Goal: Task Accomplishment & Management: Manage account settings

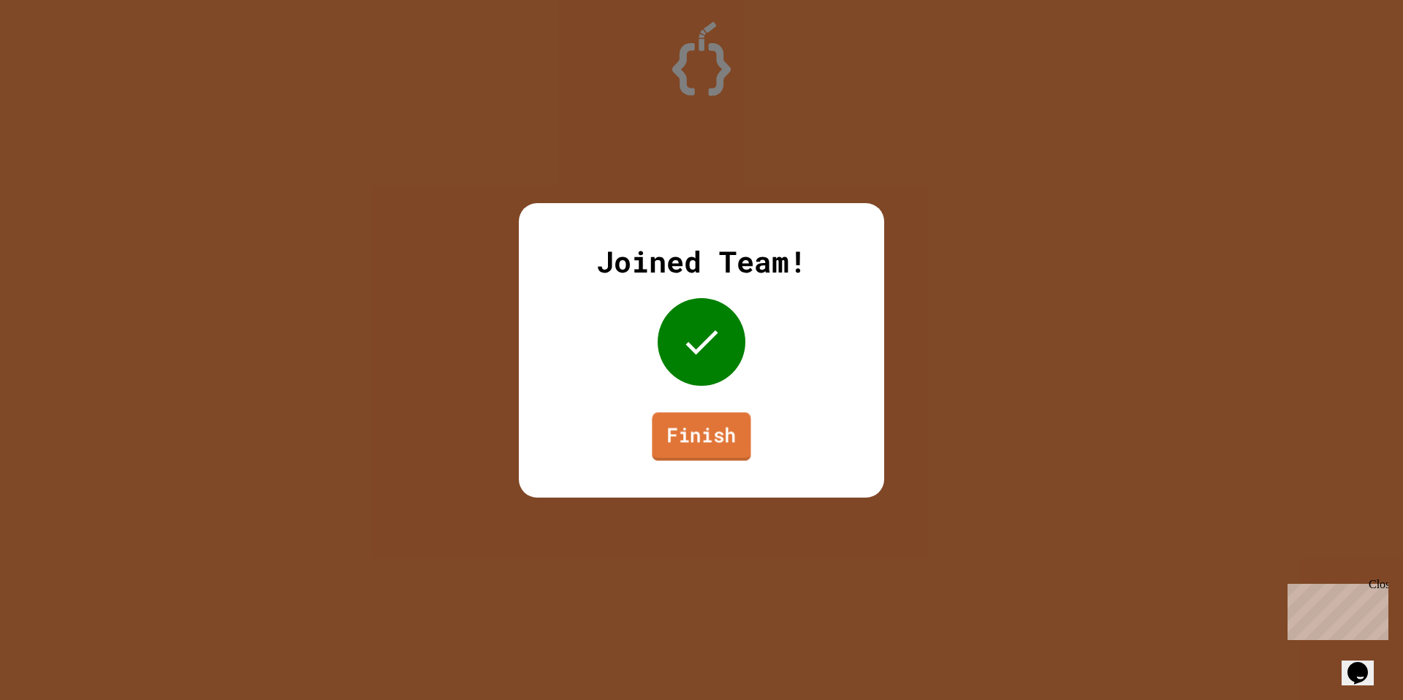
click at [720, 430] on link "Finish" at bounding box center [701, 436] width 99 height 48
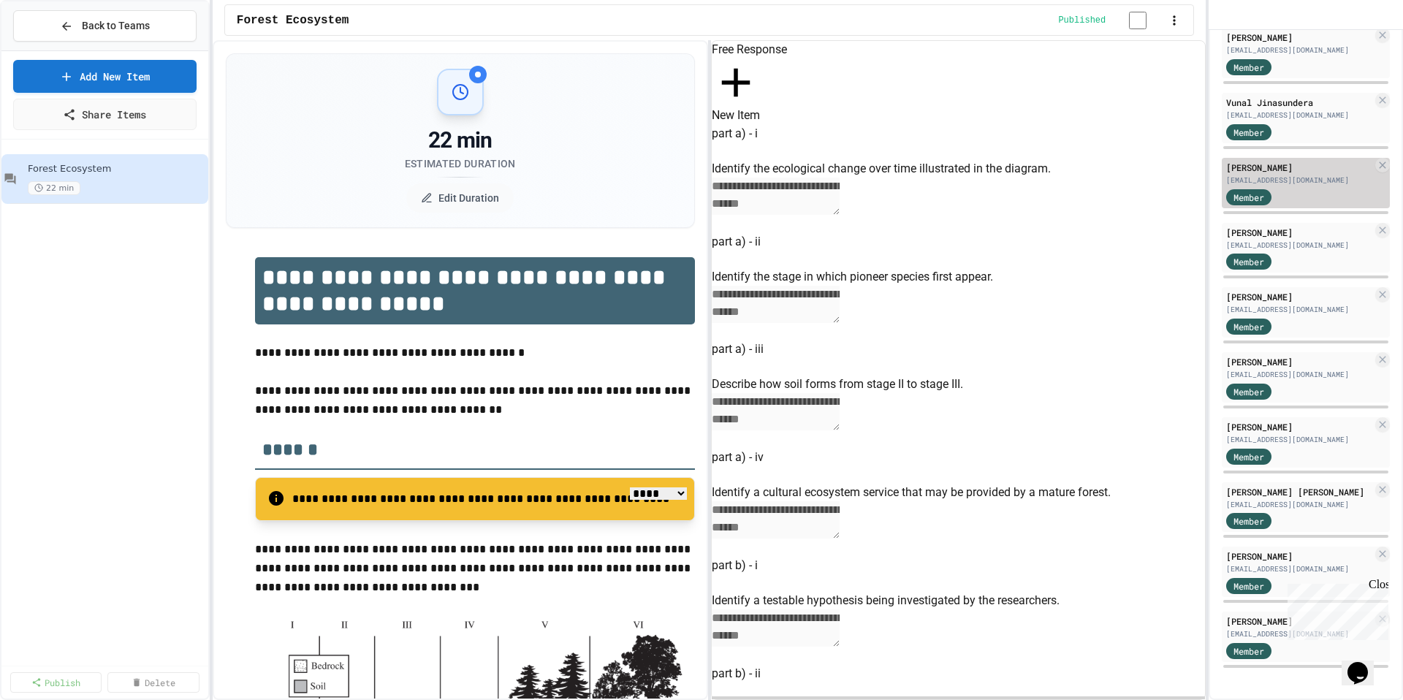
scroll to position [384, 0]
click at [1381, 587] on div "Close" at bounding box center [1377, 587] width 18 height 18
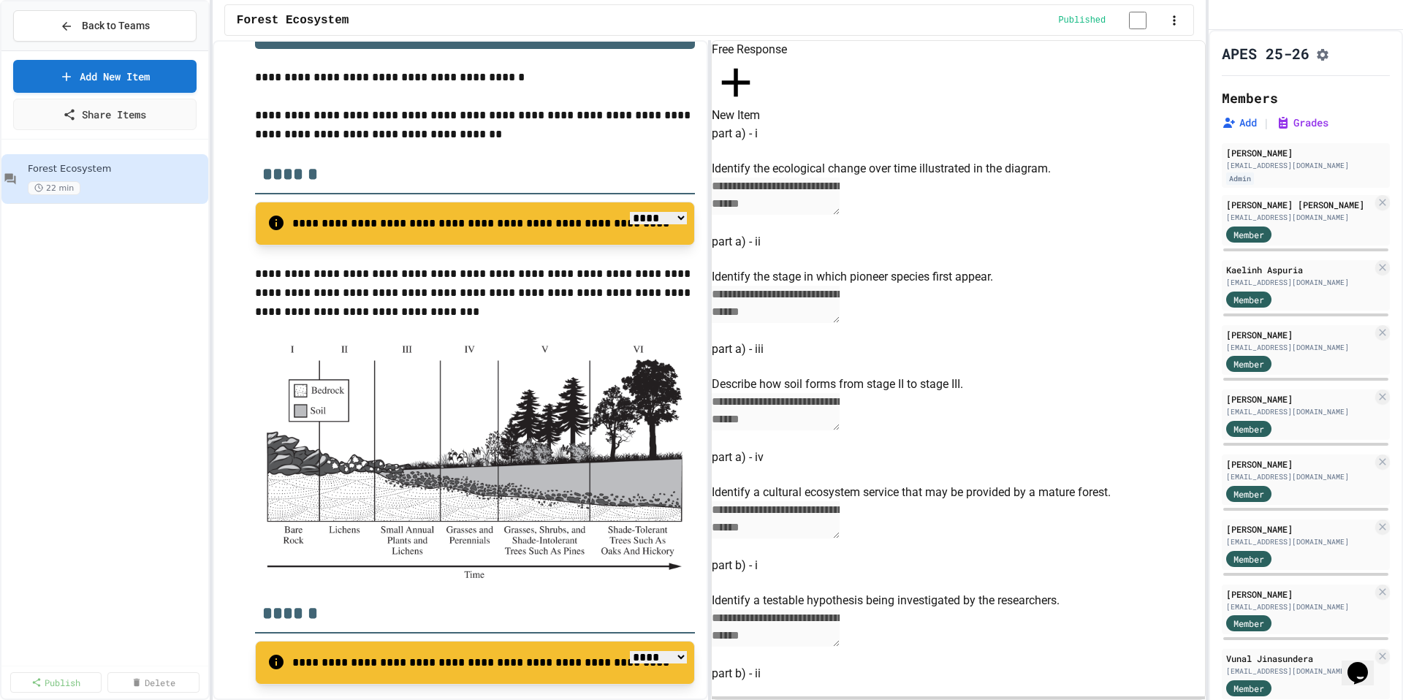
scroll to position [0, 0]
click at [1297, 288] on div "aspuriakaelinh2748@students.esuhsd.org" at bounding box center [1299, 282] width 146 height 11
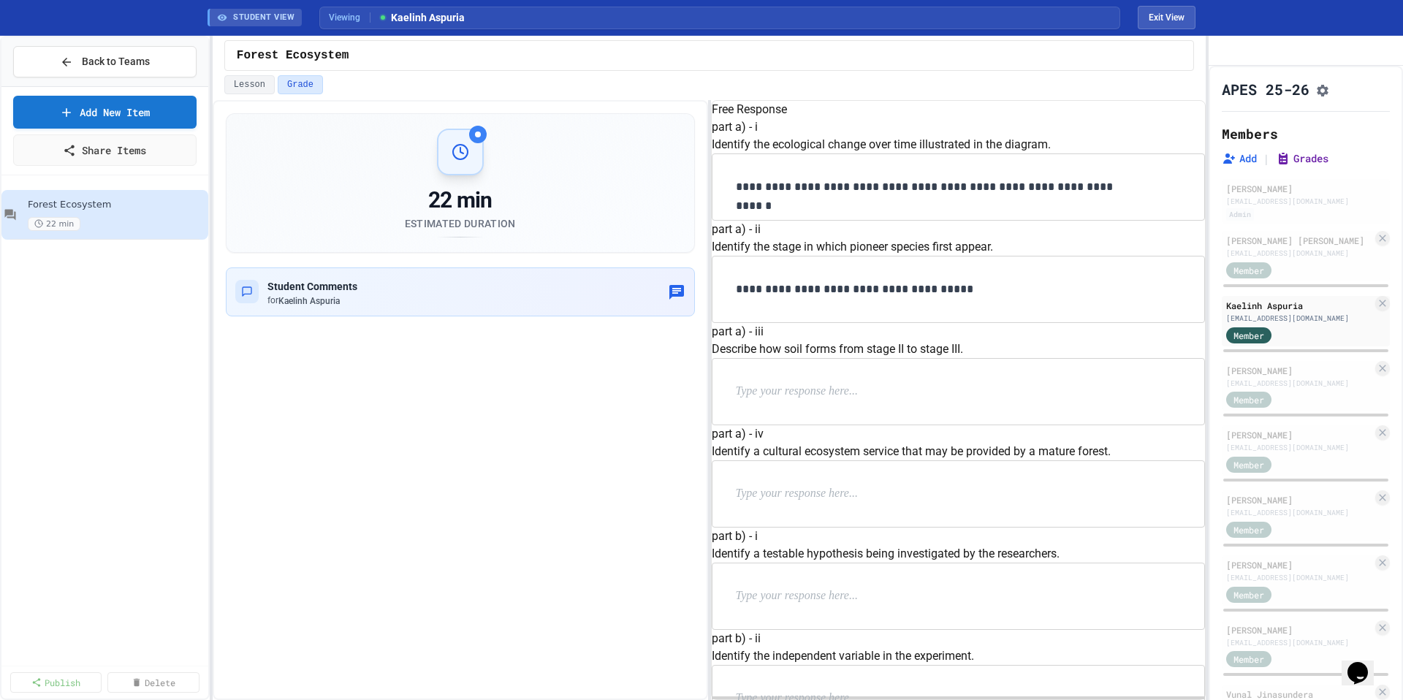
click at [1300, 166] on button "Grades" at bounding box center [1301, 158] width 53 height 15
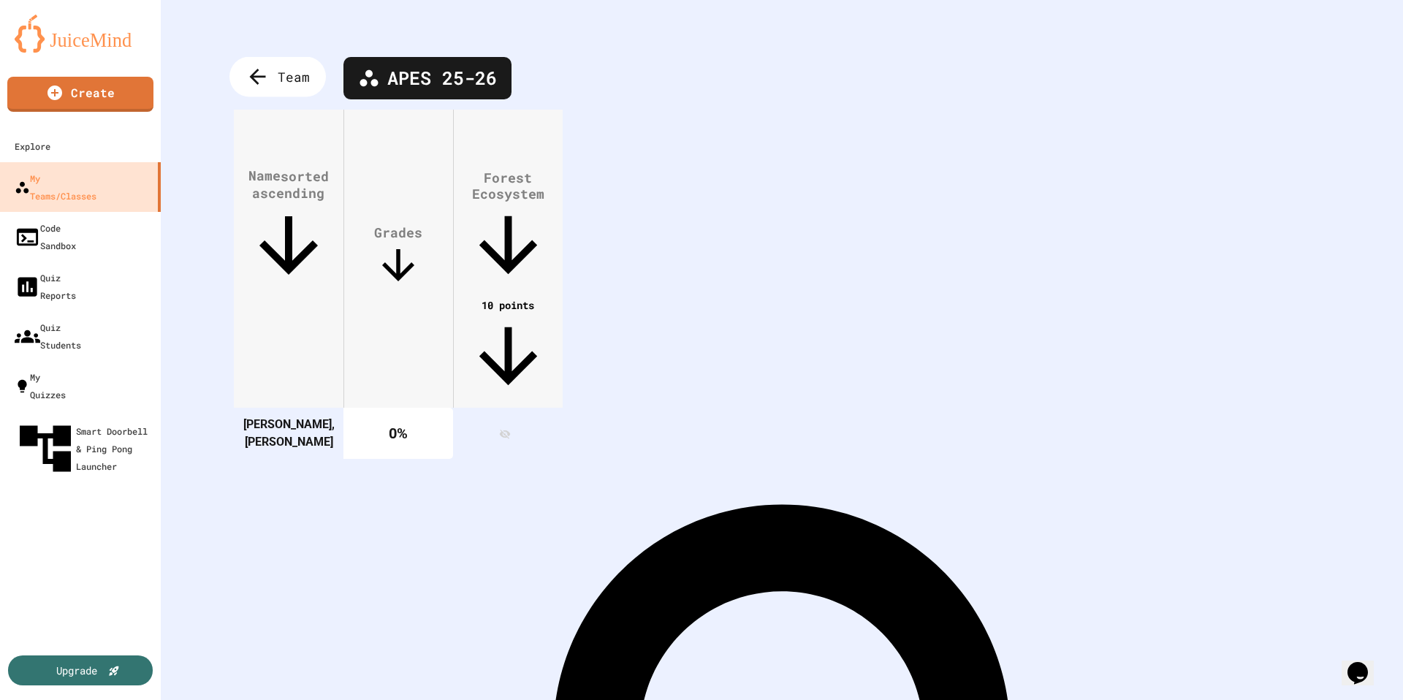
click at [284, 85] on span "Team" at bounding box center [294, 76] width 32 height 19
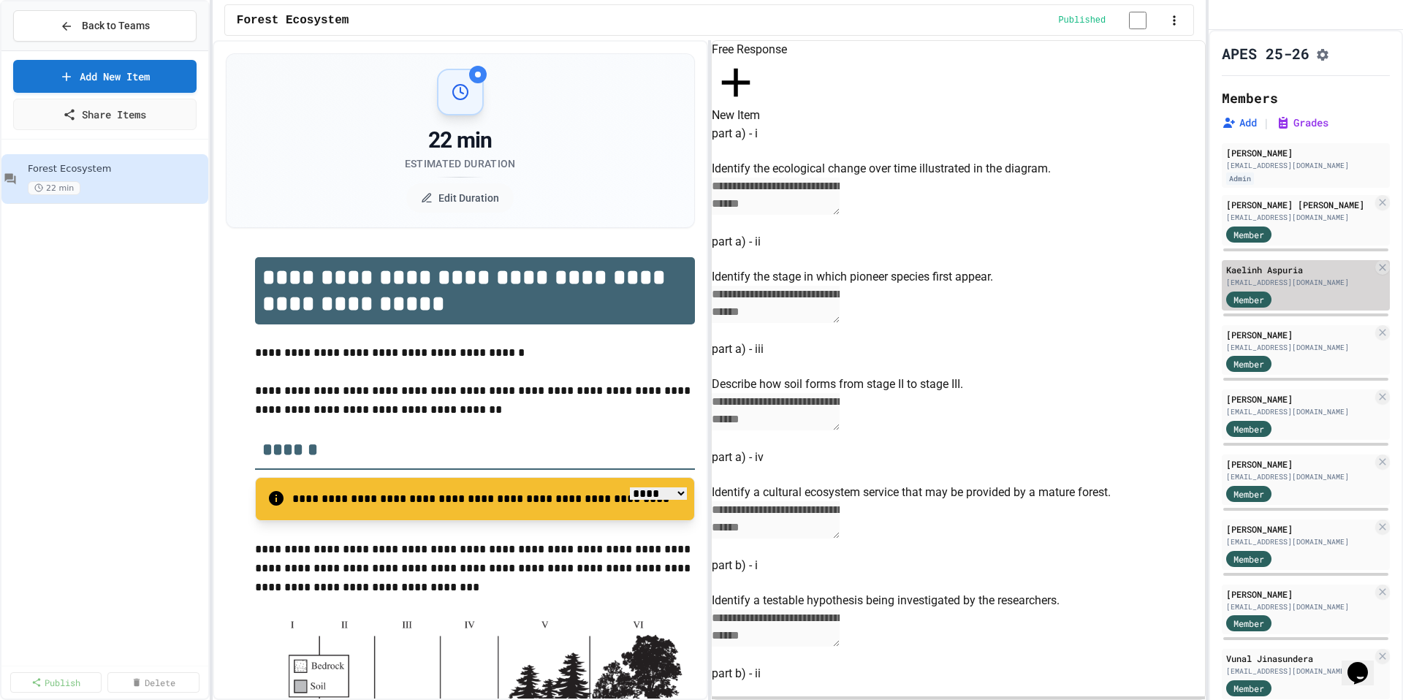
click at [1318, 341] on div "Daniel Au" at bounding box center [1299, 334] width 146 height 13
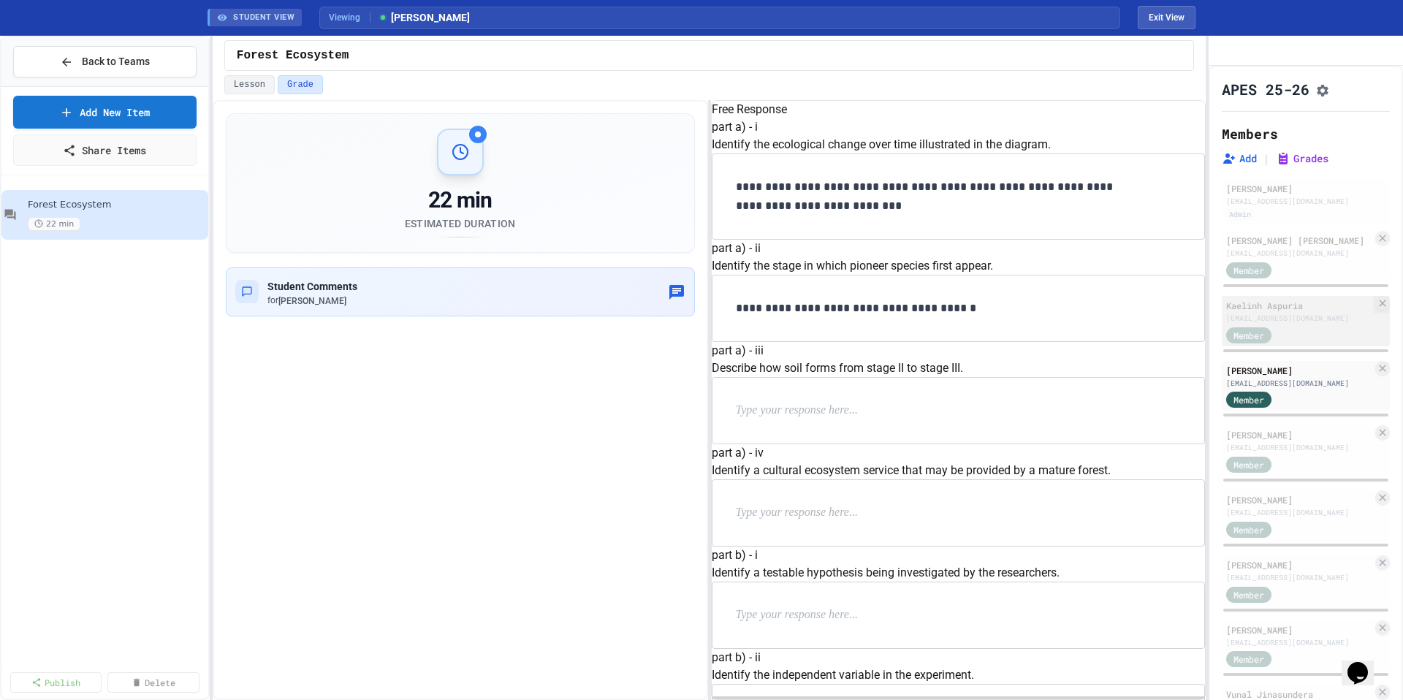
click at [1311, 324] on div "aspuriakaelinh2748@students.esuhsd.org" at bounding box center [1299, 318] width 146 height 11
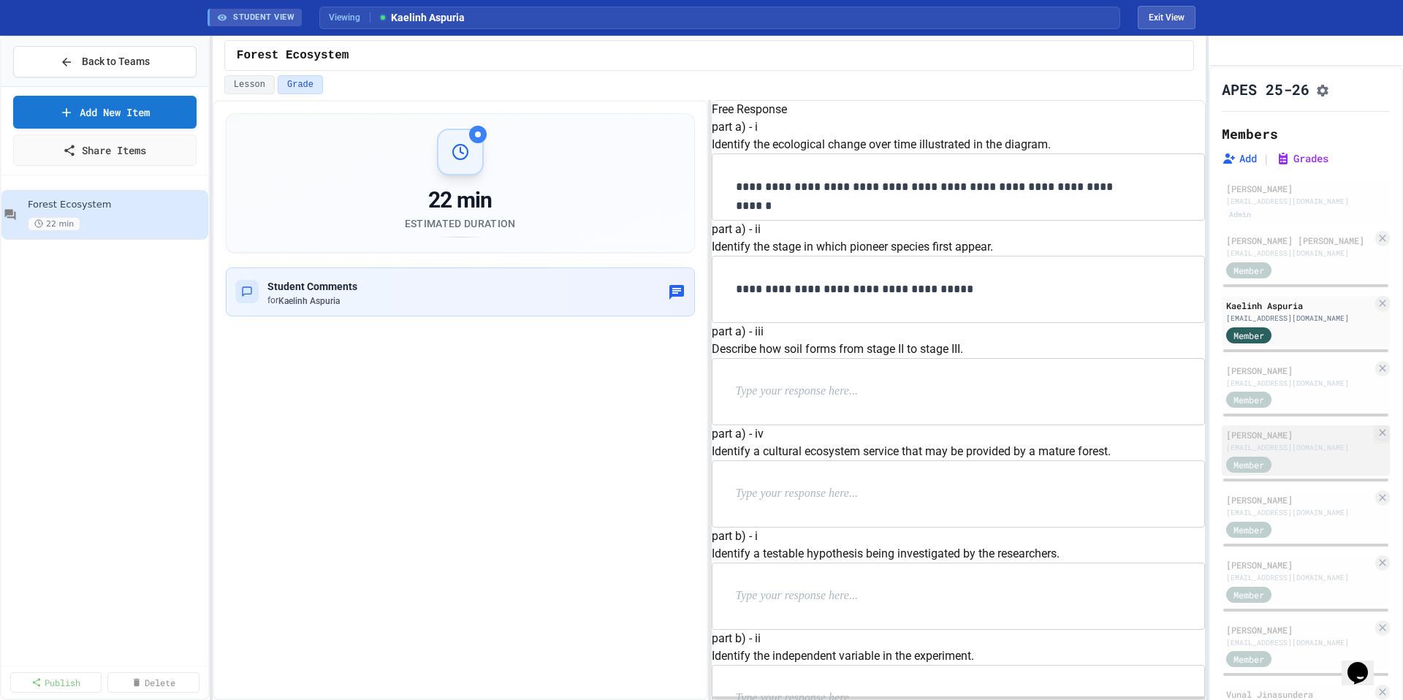
click at [1309, 441] on div "Cameron Do" at bounding box center [1299, 434] width 146 height 13
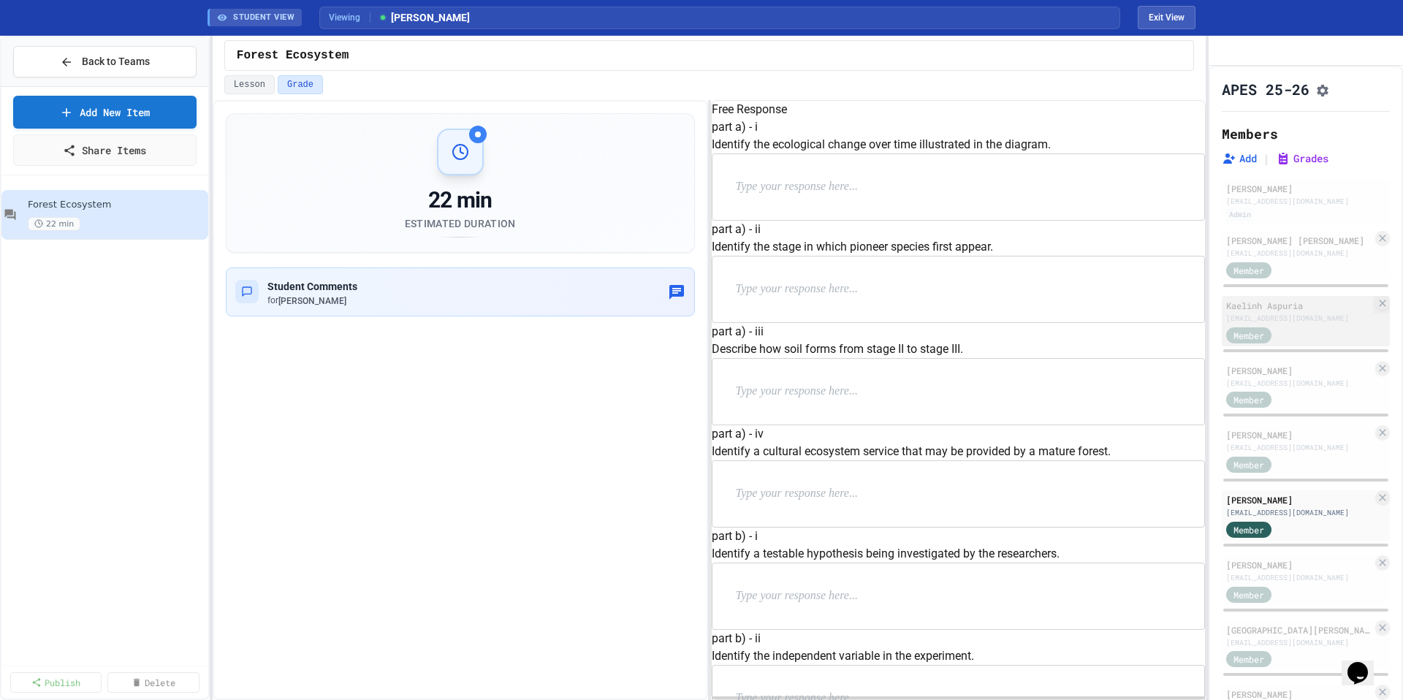
click at [1300, 343] on div "Member" at bounding box center [1299, 334] width 146 height 18
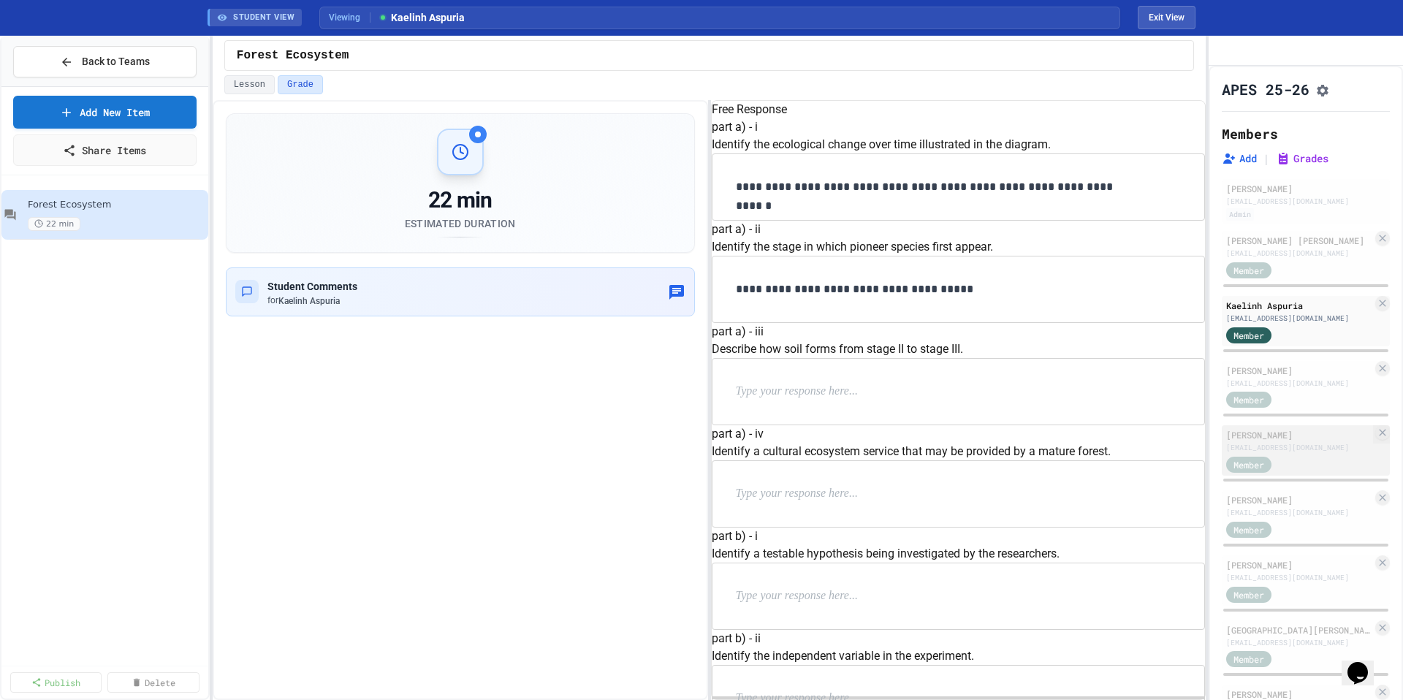
click at [1290, 453] on div "bhattimohammed8718@students.esuhsd.org" at bounding box center [1299, 447] width 146 height 11
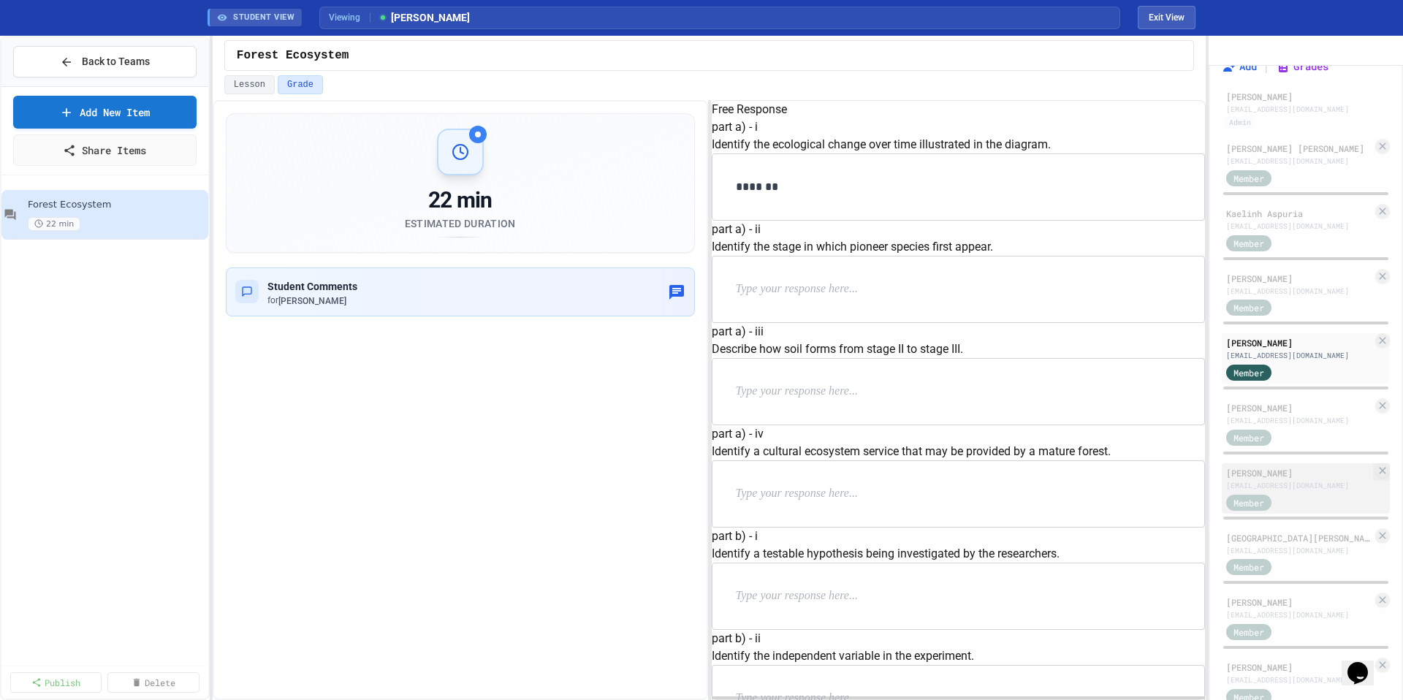
scroll to position [188, 0]
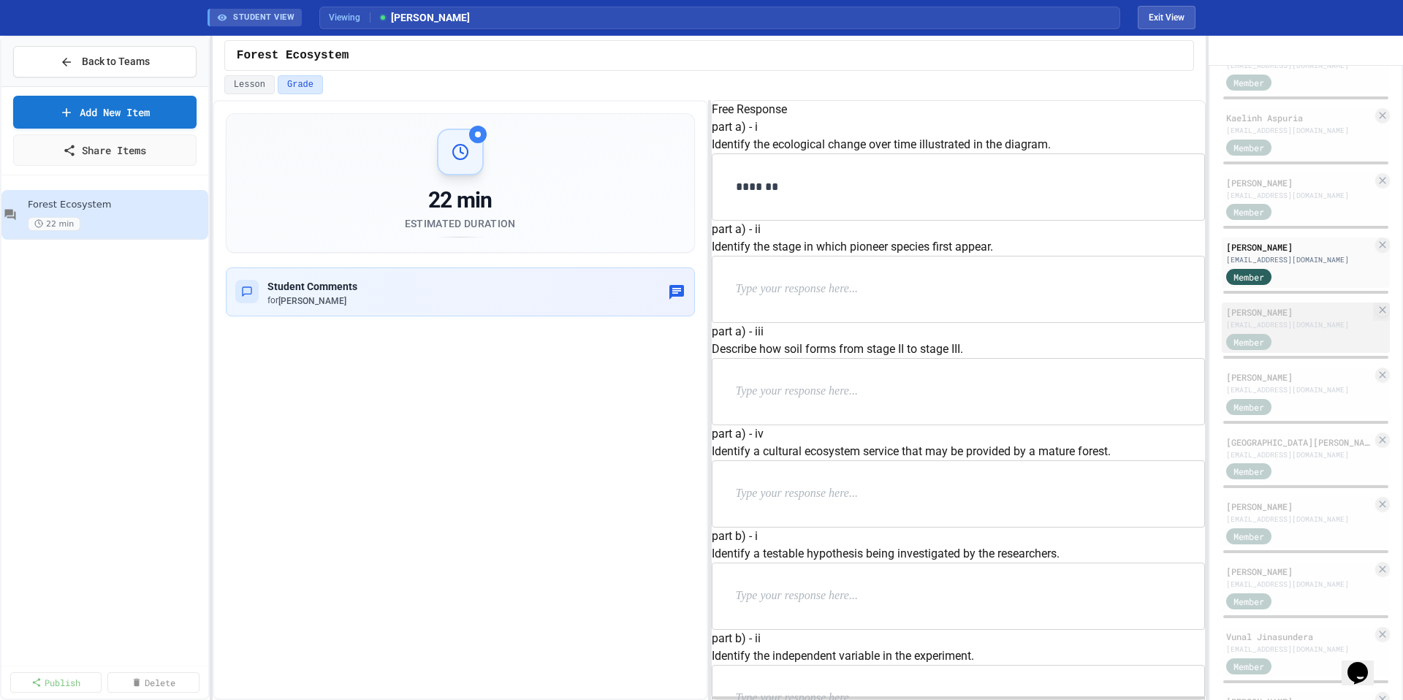
click at [1288, 350] on div "Member" at bounding box center [1262, 341] width 73 height 18
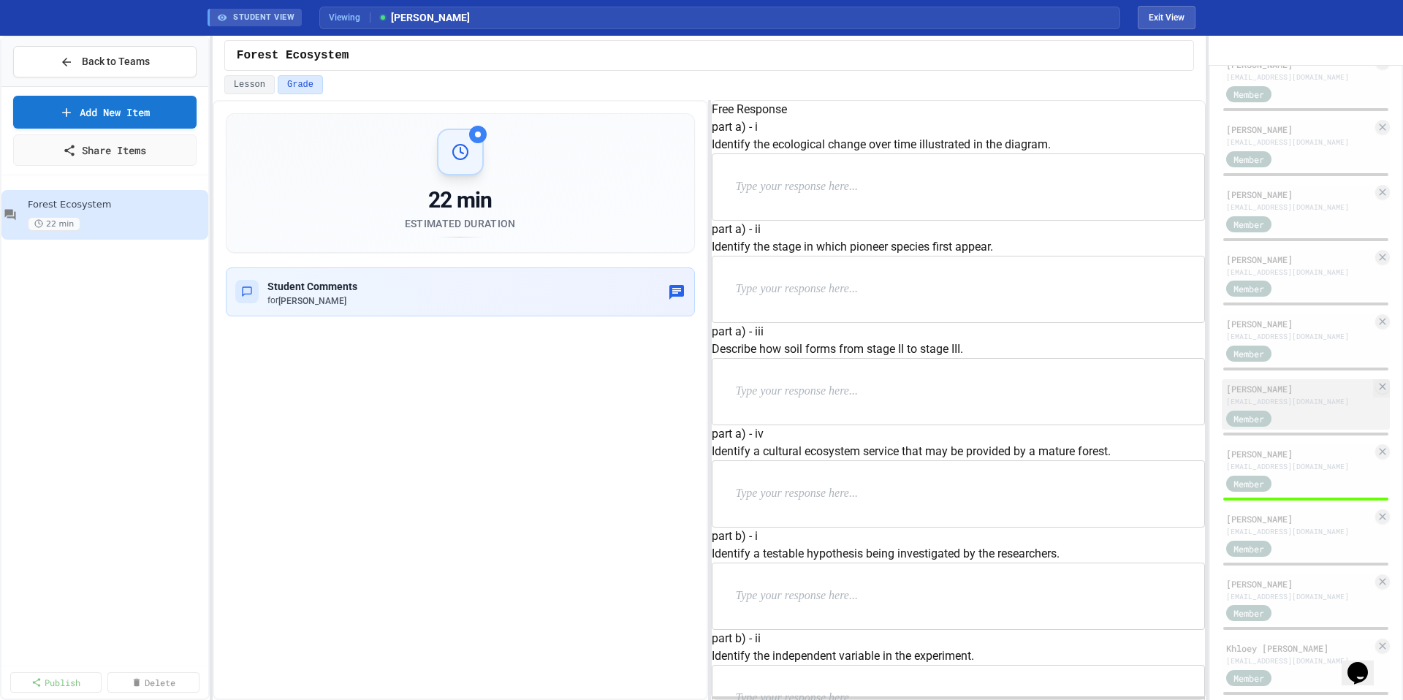
scroll to position [980, 0]
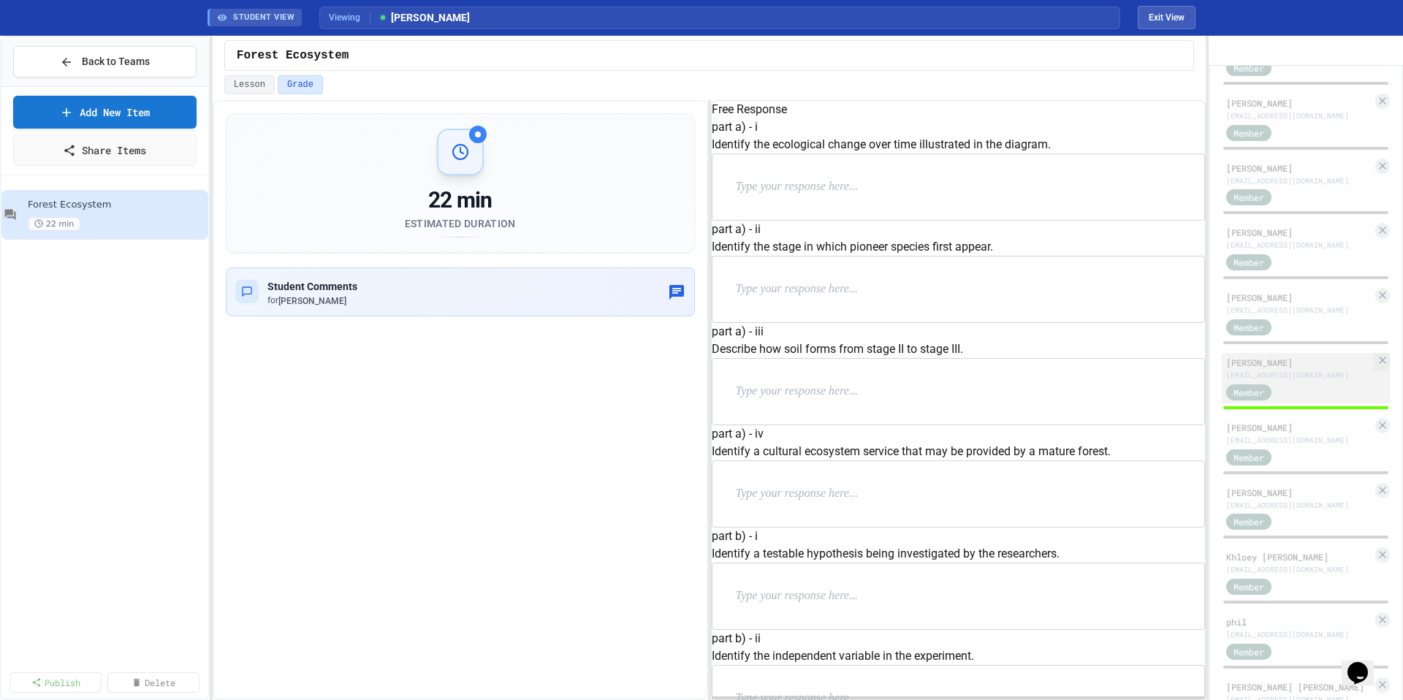
click at [1301, 400] on div "Member" at bounding box center [1299, 391] width 146 height 18
type input "*"
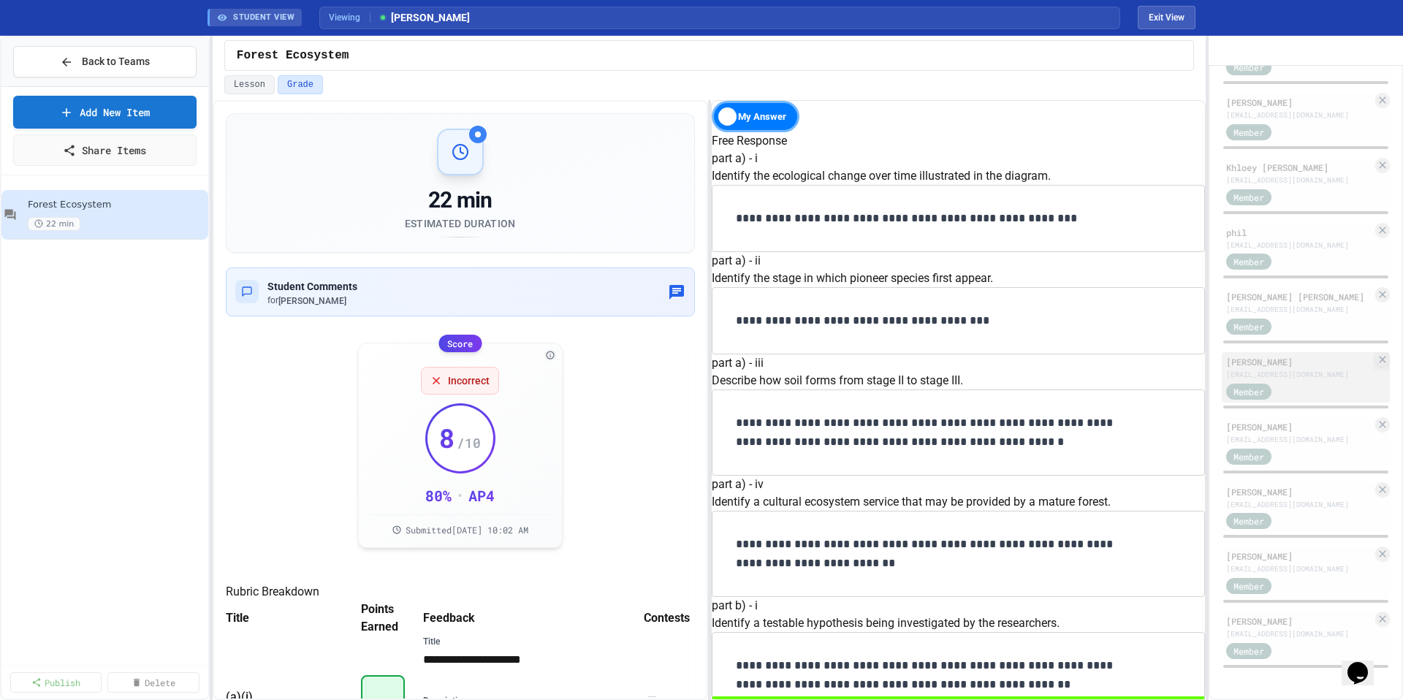
scroll to position [1522, 0]
click at [1324, 380] on div "vanjessica3100@students.esuhsd.org" at bounding box center [1299, 374] width 146 height 11
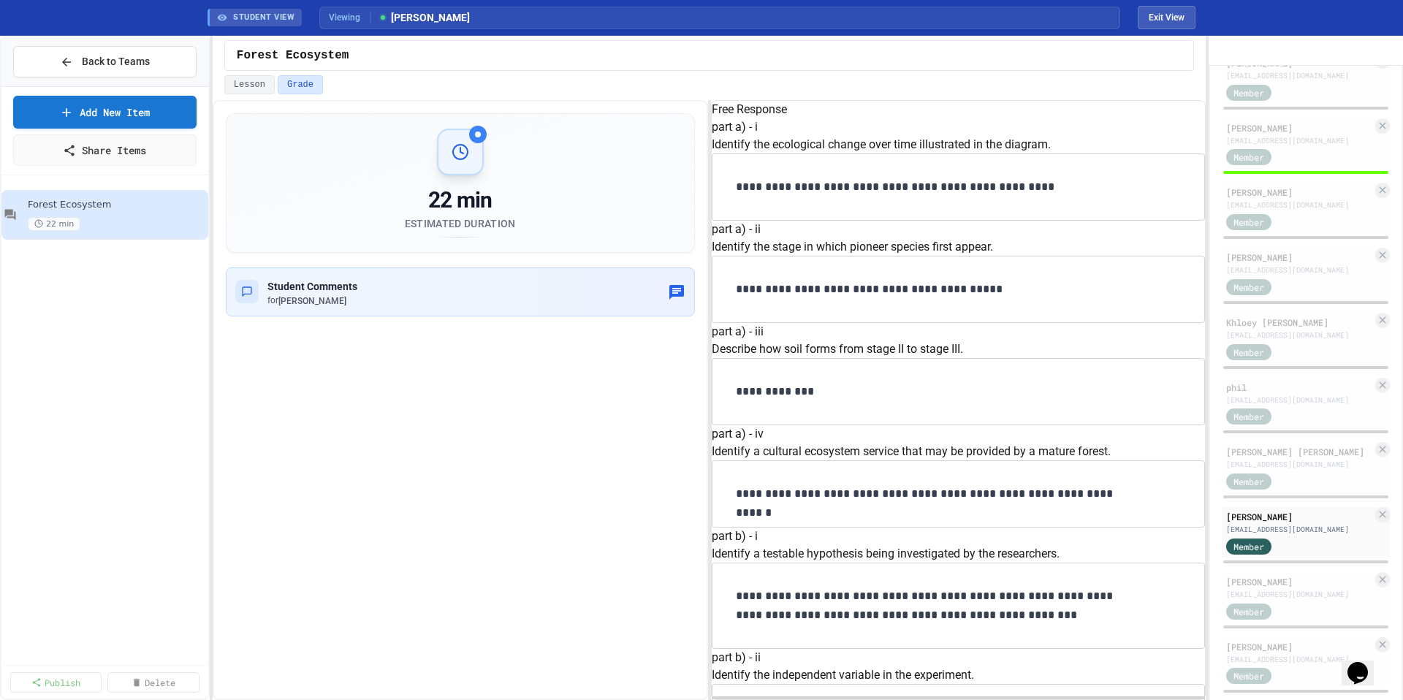
scroll to position [1182, 0]
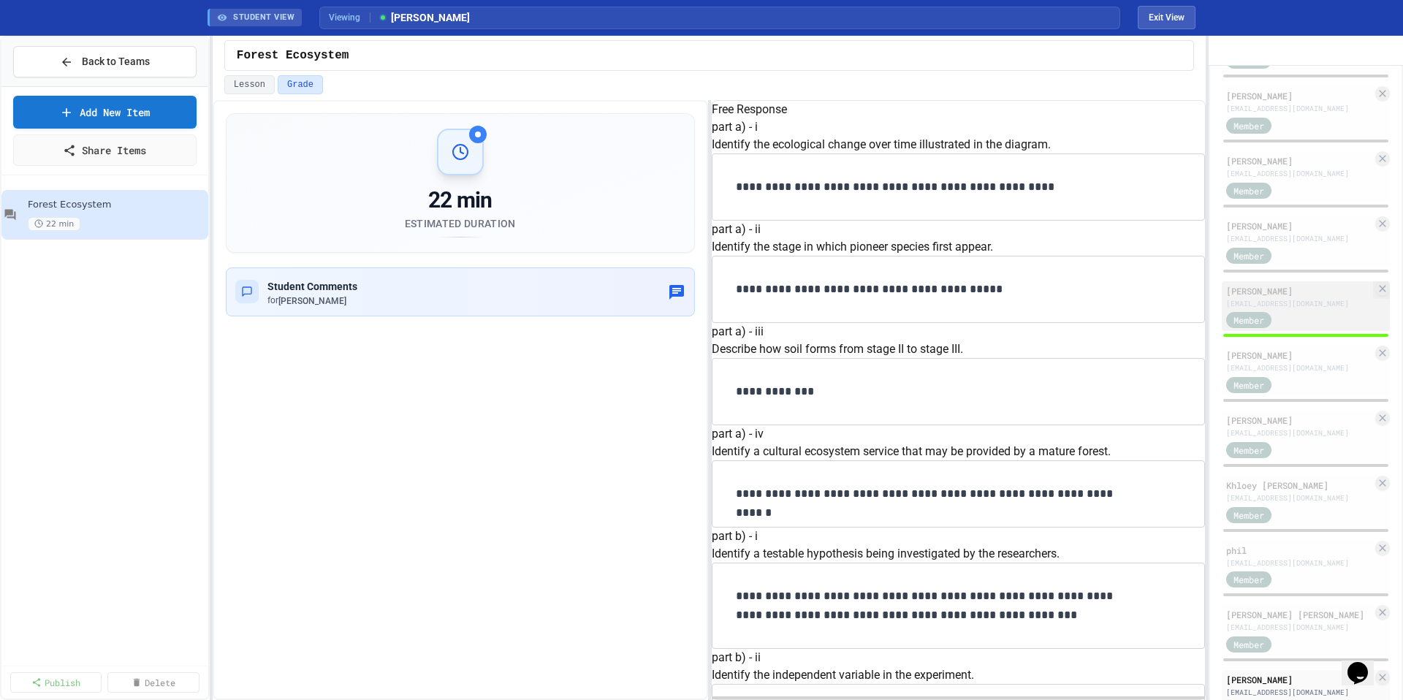
click at [1317, 329] on div "Member" at bounding box center [1299, 319] width 146 height 18
type input "*"
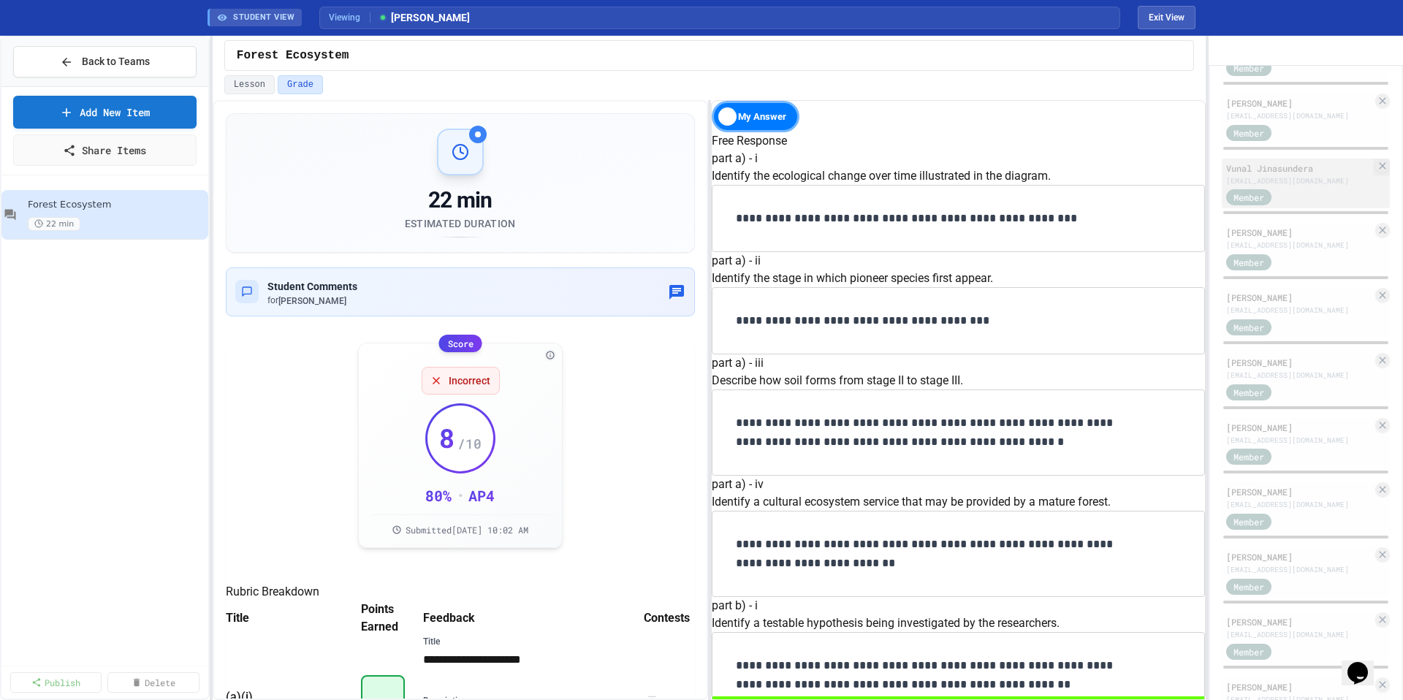
scroll to position [726, 0]
click at [1286, 201] on div "Member" at bounding box center [1262, 192] width 73 height 18
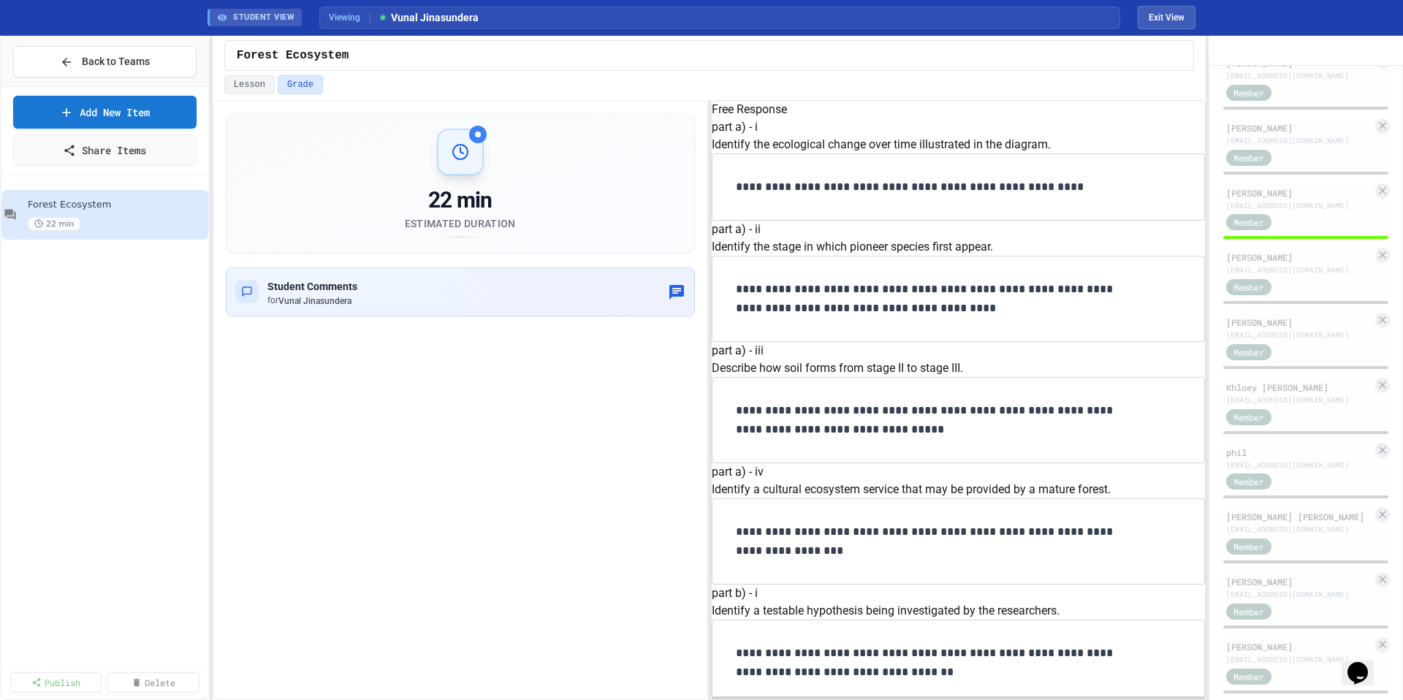
scroll to position [210, 0]
click at [1267, 264] on div "Caden Pangilinan" at bounding box center [1299, 257] width 146 height 13
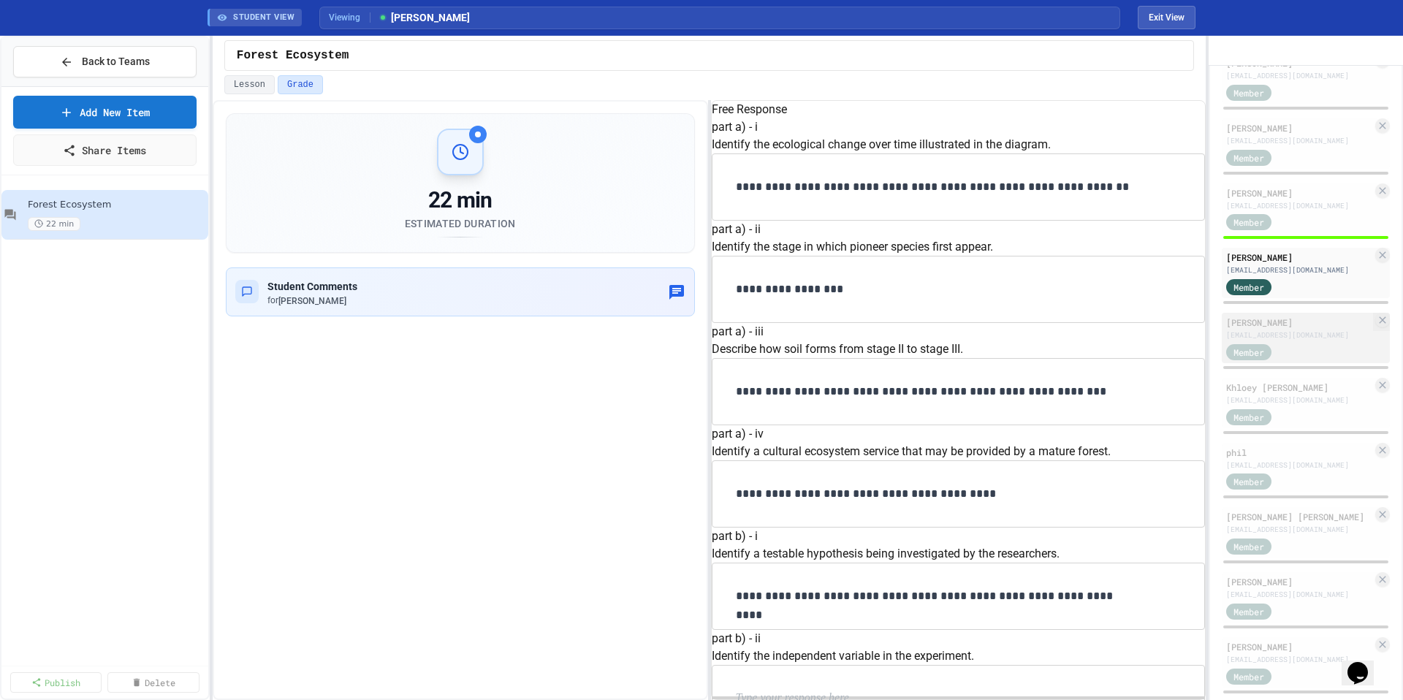
click at [1306, 329] on div "Mathilda Pawlicki" at bounding box center [1299, 322] width 146 height 13
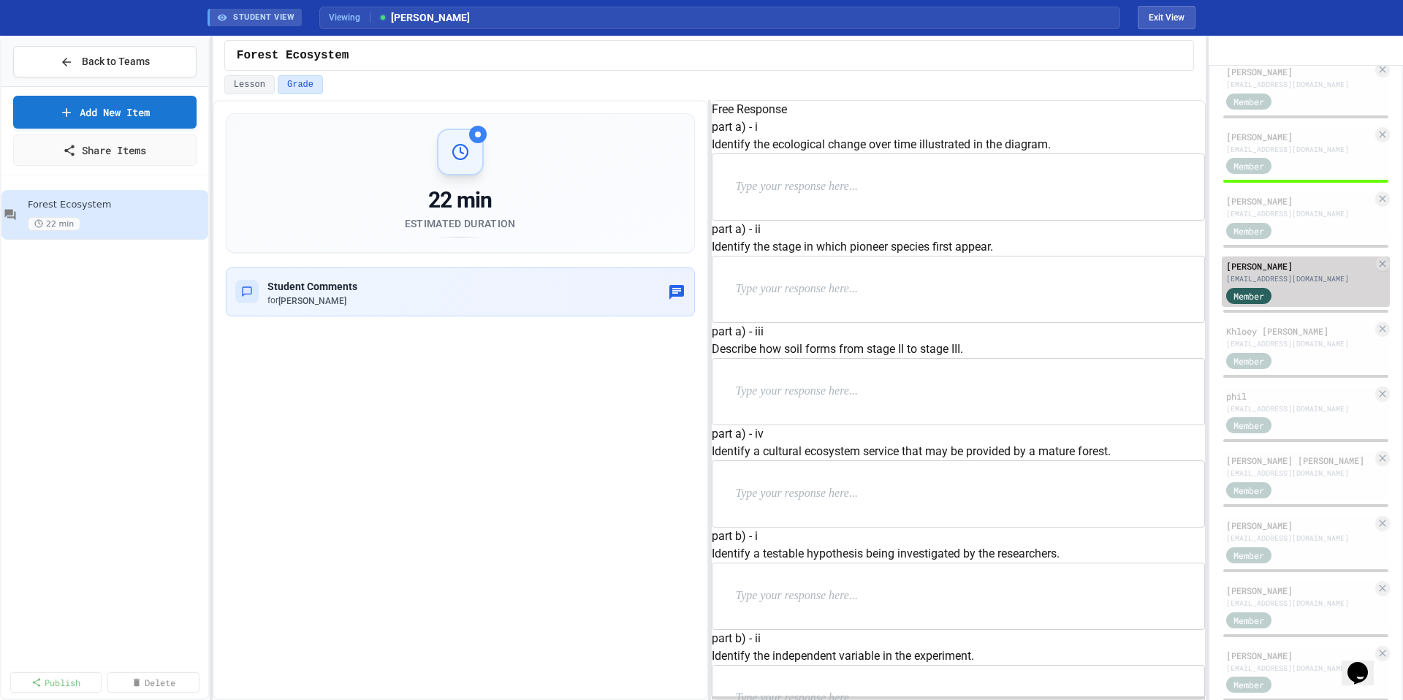
scroll to position [1353, 0]
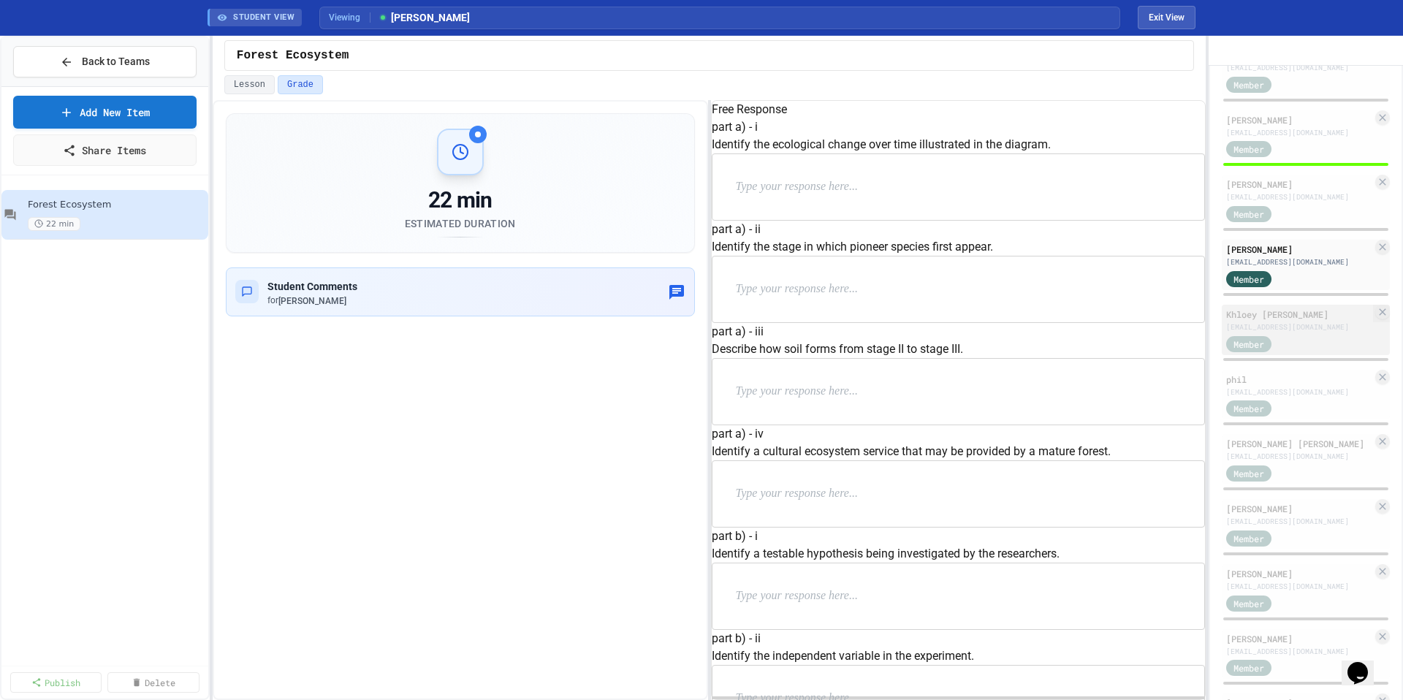
click at [1297, 332] on div "phamkhloey8126@students.esuhsd.org" at bounding box center [1299, 326] width 146 height 11
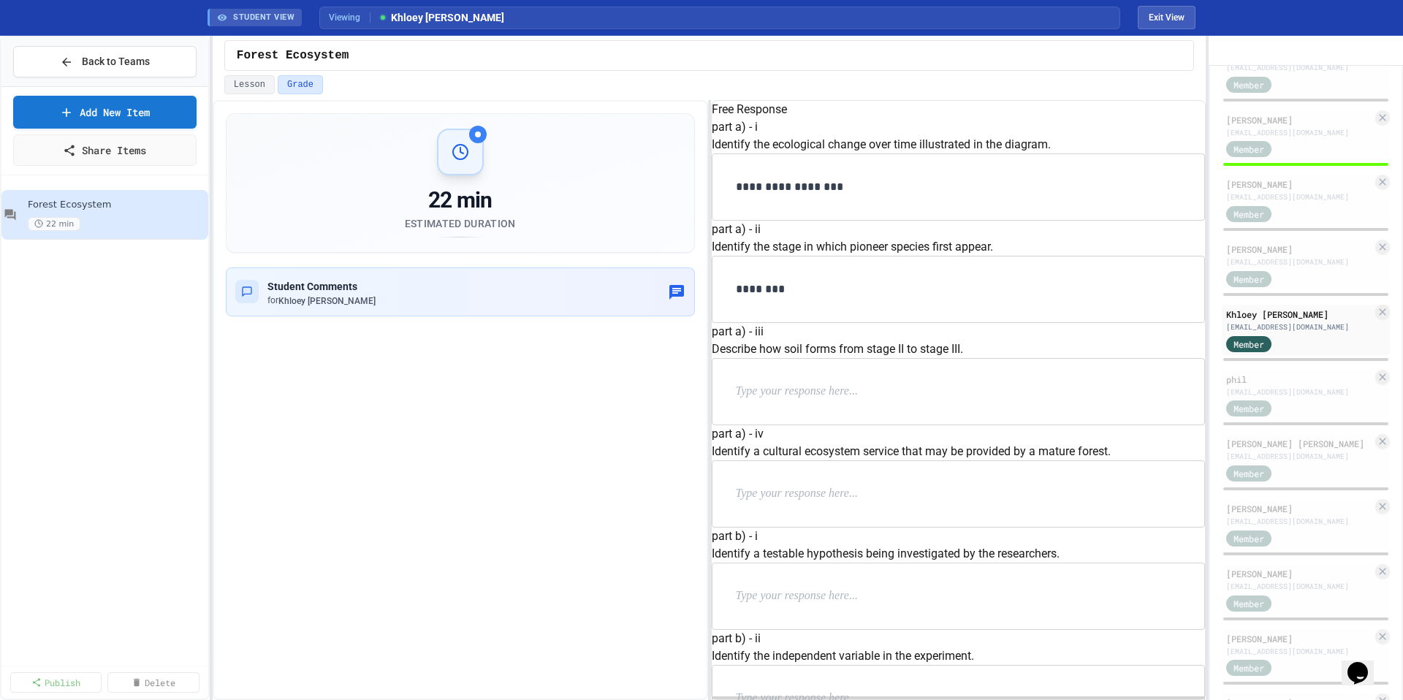
scroll to position [621, 0]
click at [1320, 457] on div "Tuong Thien Kim Tran trantuongthienki6957@students.esuhsd.org Member" at bounding box center [1305, 459] width 168 height 50
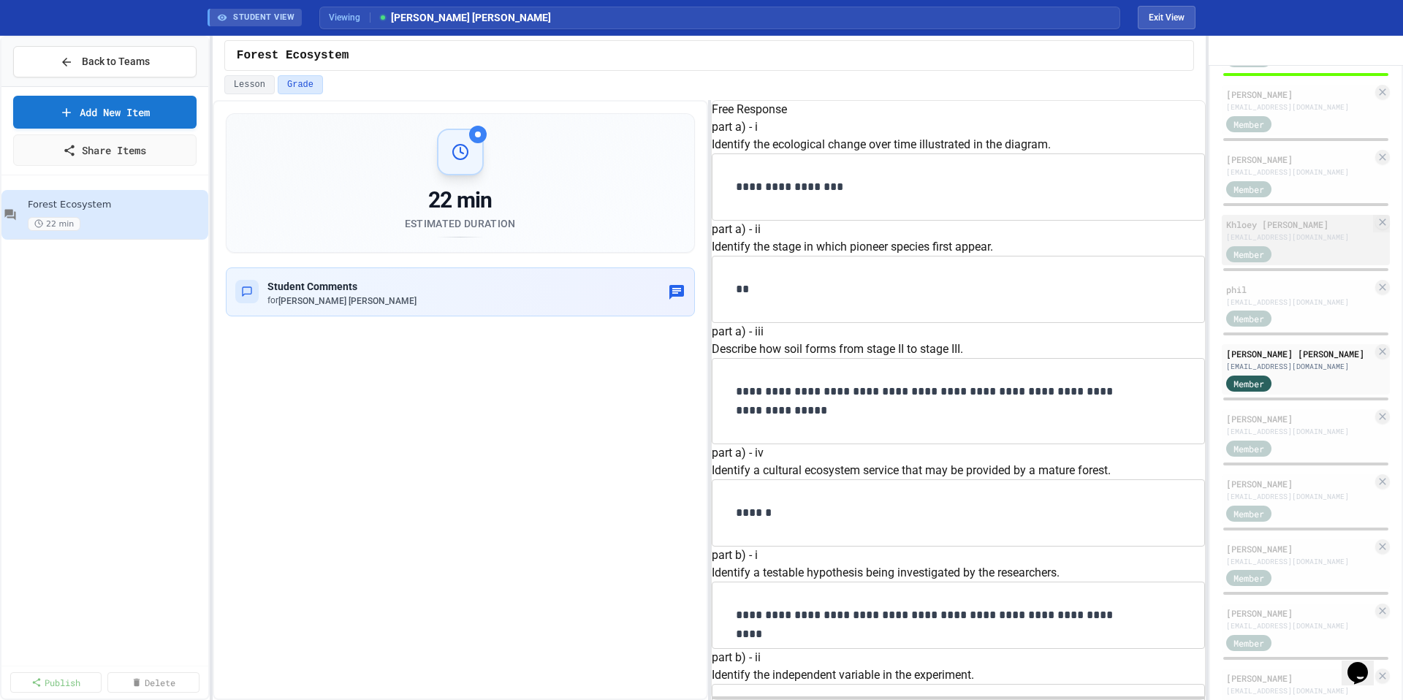
scroll to position [1522, 0]
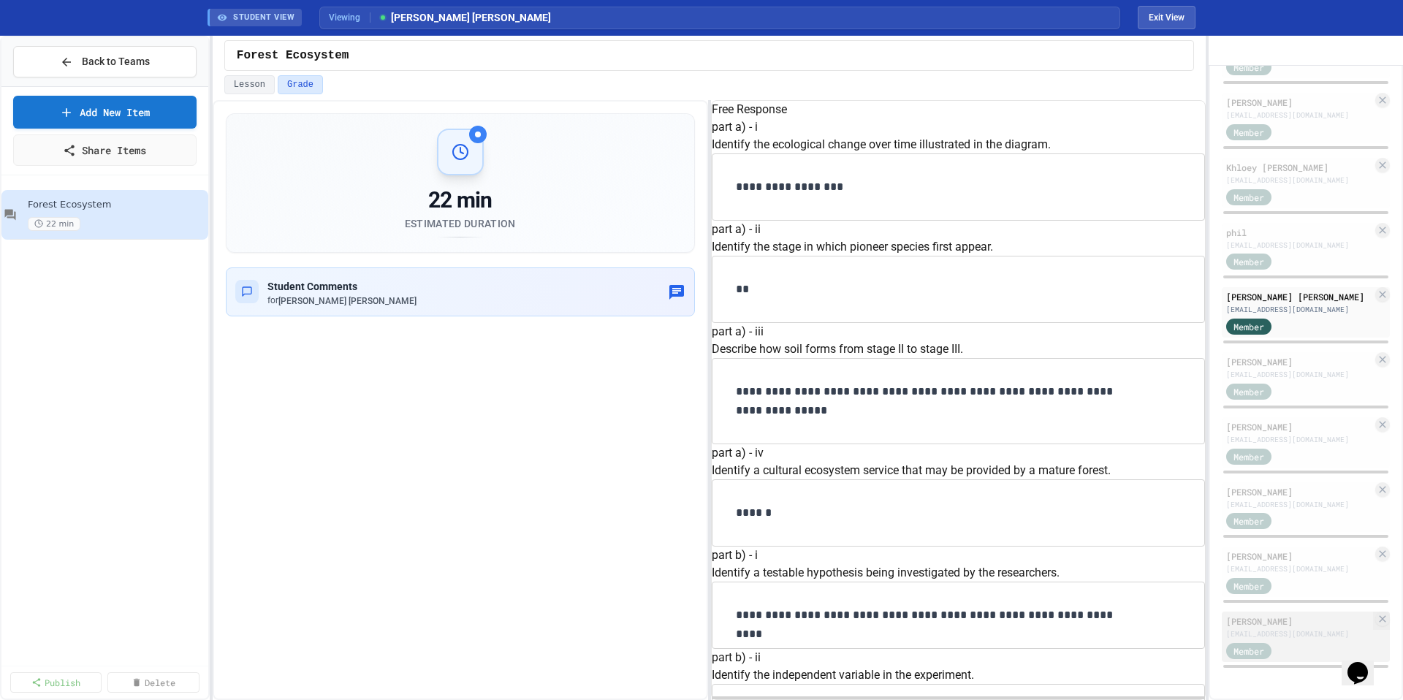
click at [1305, 618] on div "Lucas Wang" at bounding box center [1299, 620] width 146 height 13
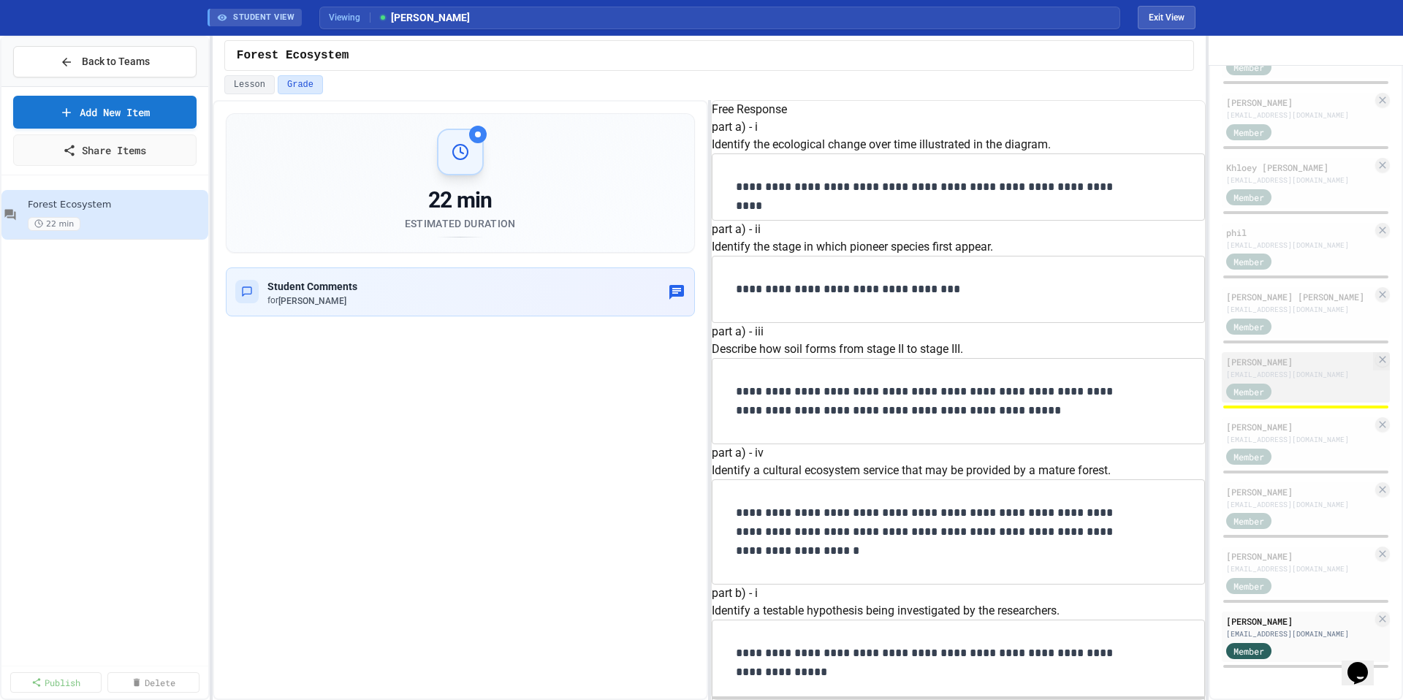
click at [1319, 381] on div "Jessica Van vanjessica3100@students.esuhsd.org Member" at bounding box center [1305, 377] width 168 height 50
type input "*"
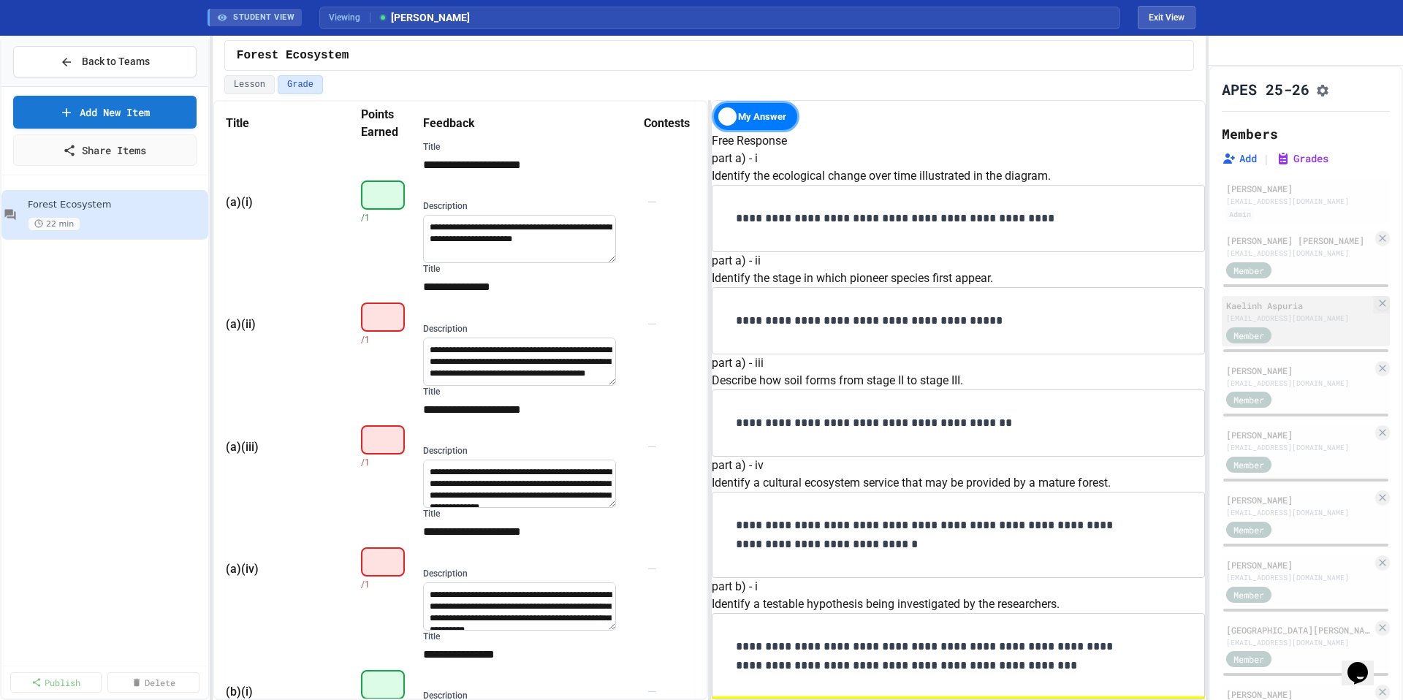
click at [1300, 324] on div "aspuriakaelinh2748@students.esuhsd.org" at bounding box center [1299, 318] width 146 height 11
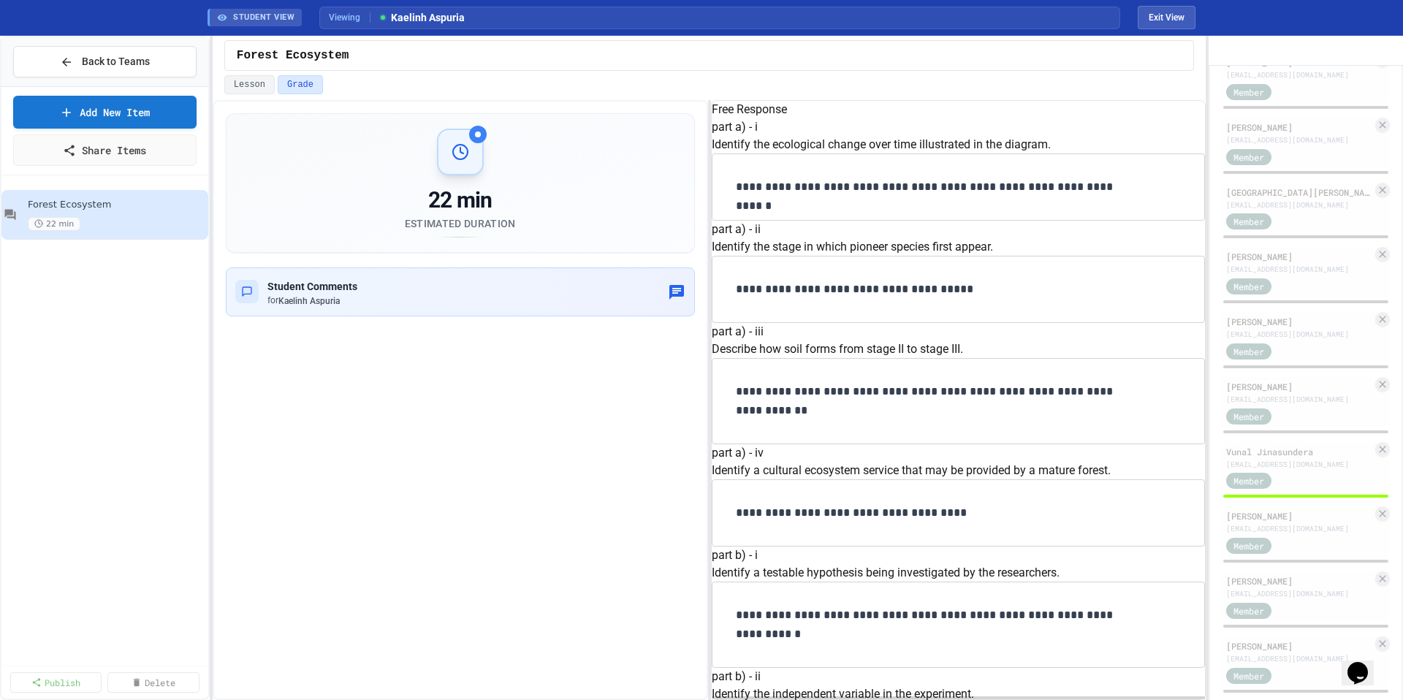
scroll to position [1076, 0]
click at [1300, 470] on div "vunalh@gmail.com" at bounding box center [1299, 464] width 146 height 11
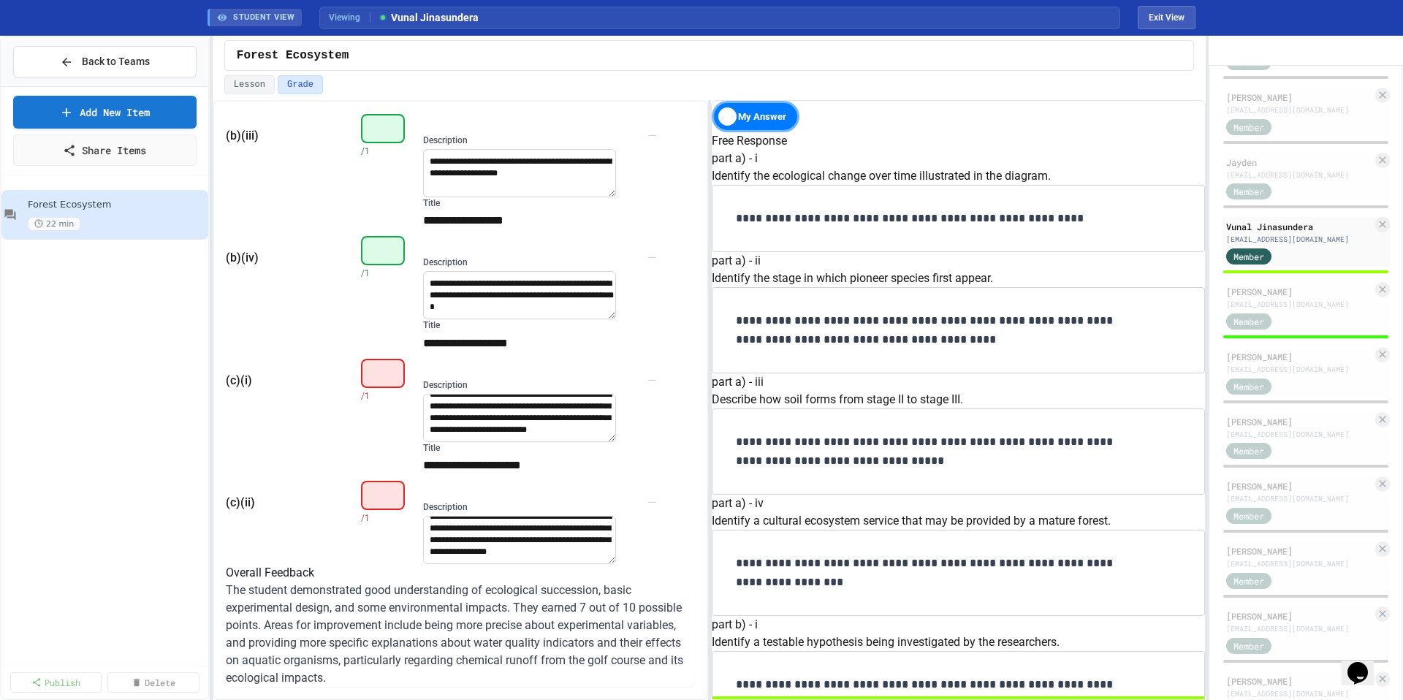
scroll to position [750, 0]
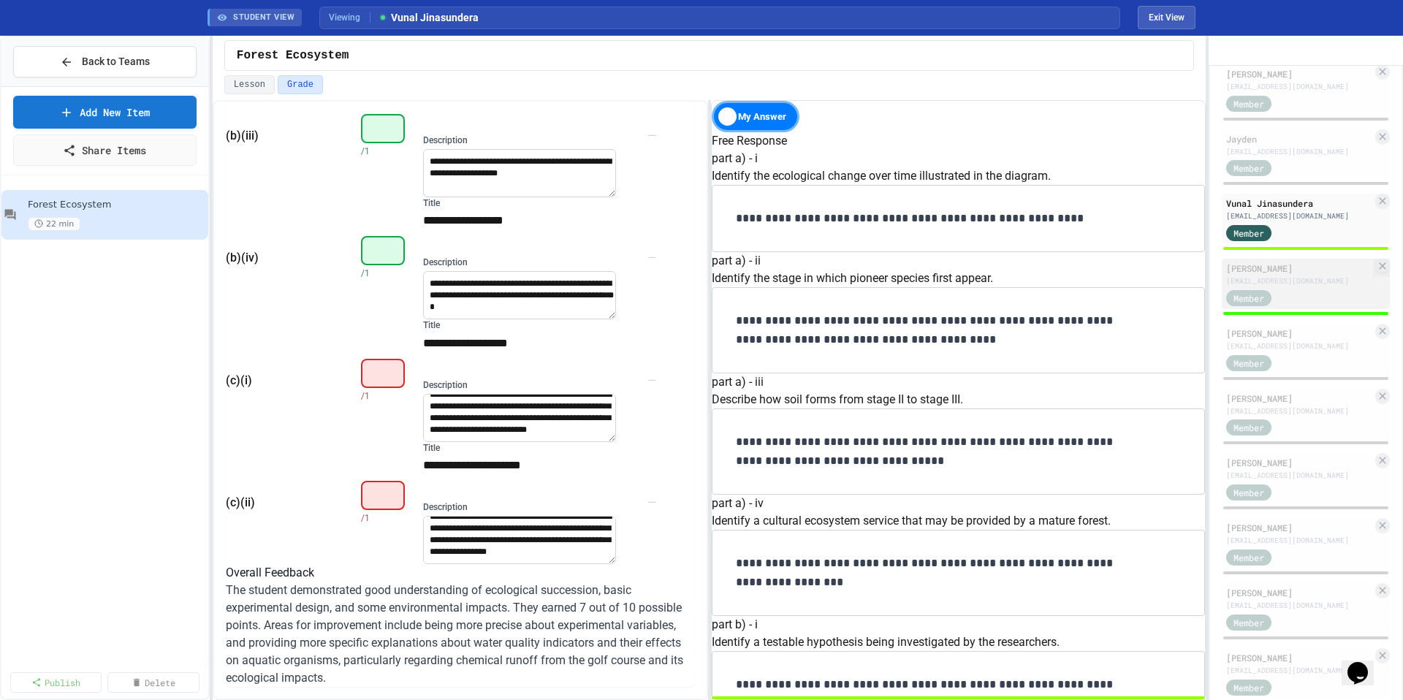
click at [1282, 306] on div "Member" at bounding box center [1262, 297] width 73 height 18
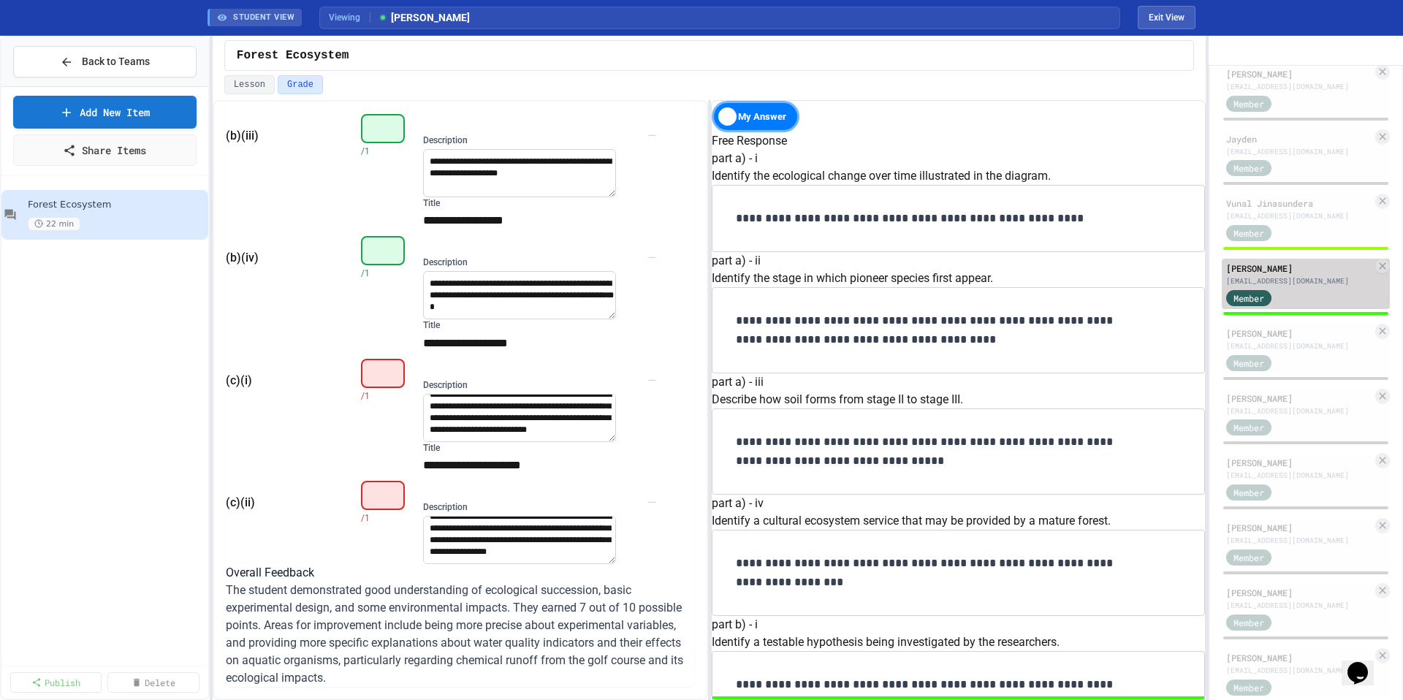
type input "*"
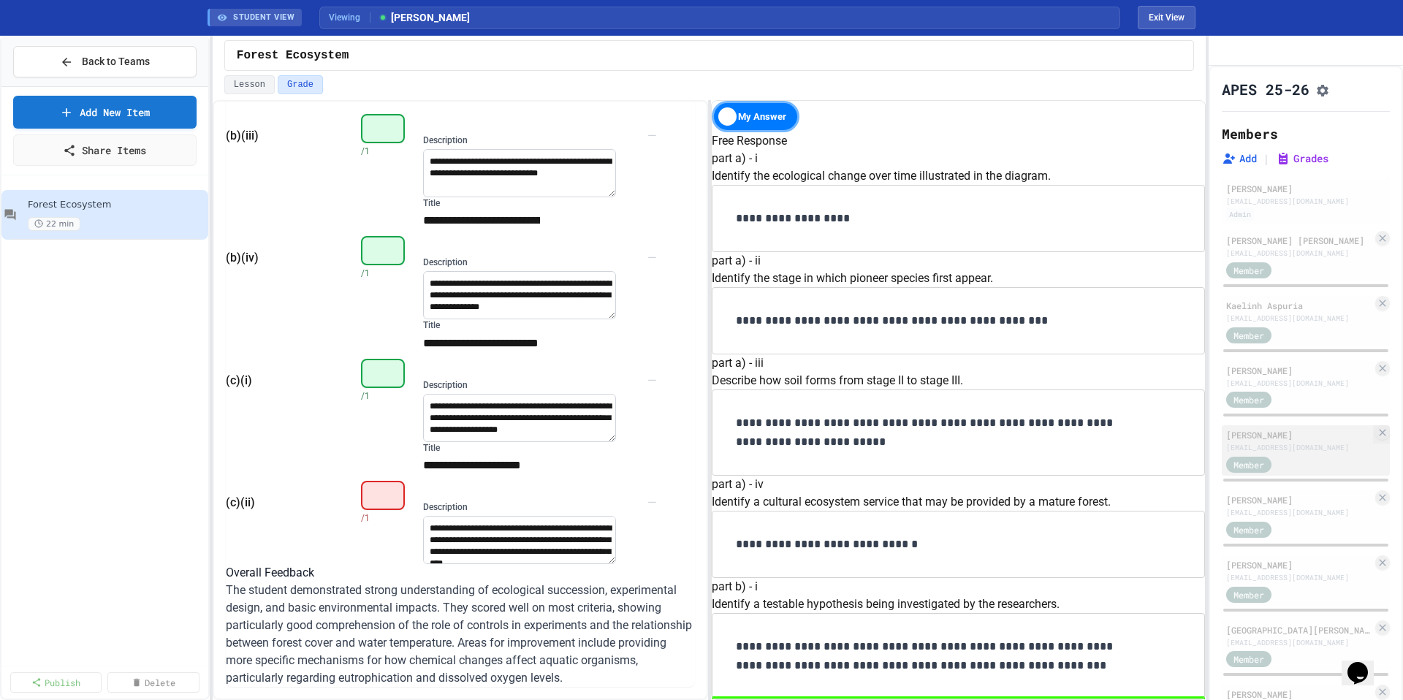
click at [1300, 473] on div "Member" at bounding box center [1299, 463] width 146 height 18
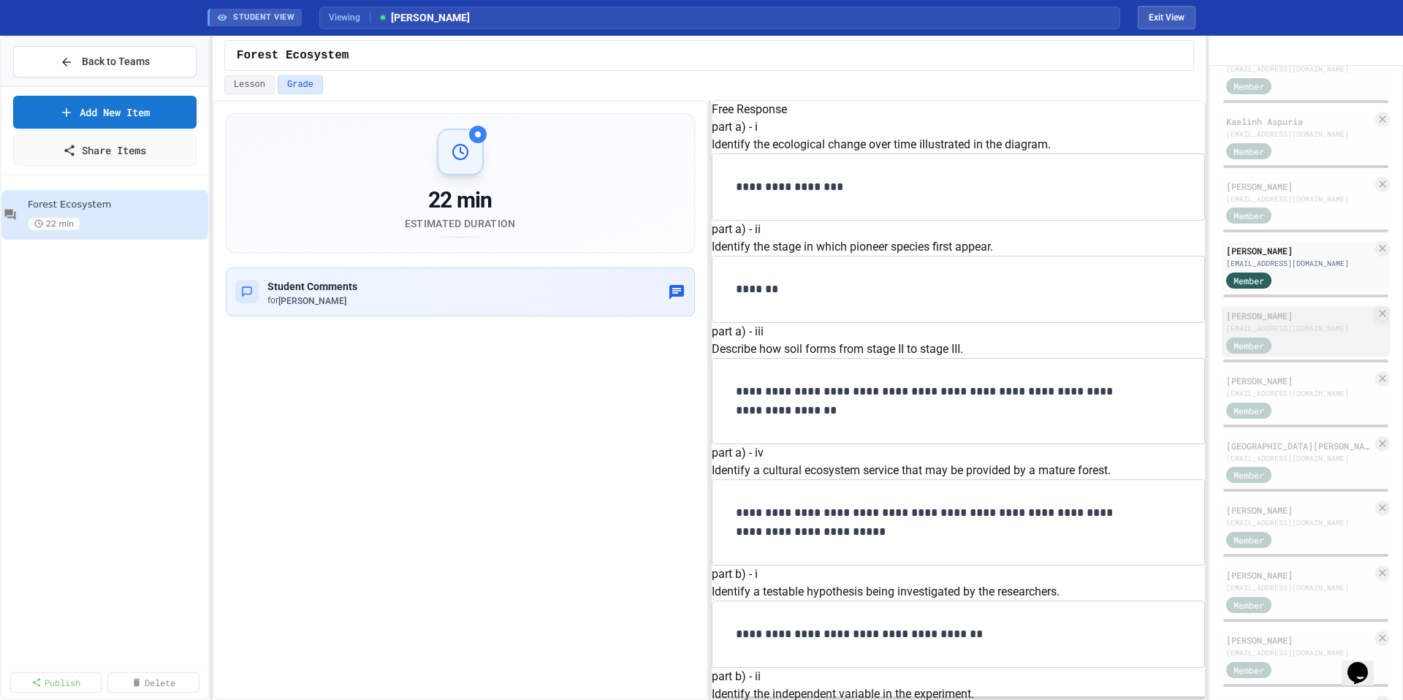
scroll to position [159, 0]
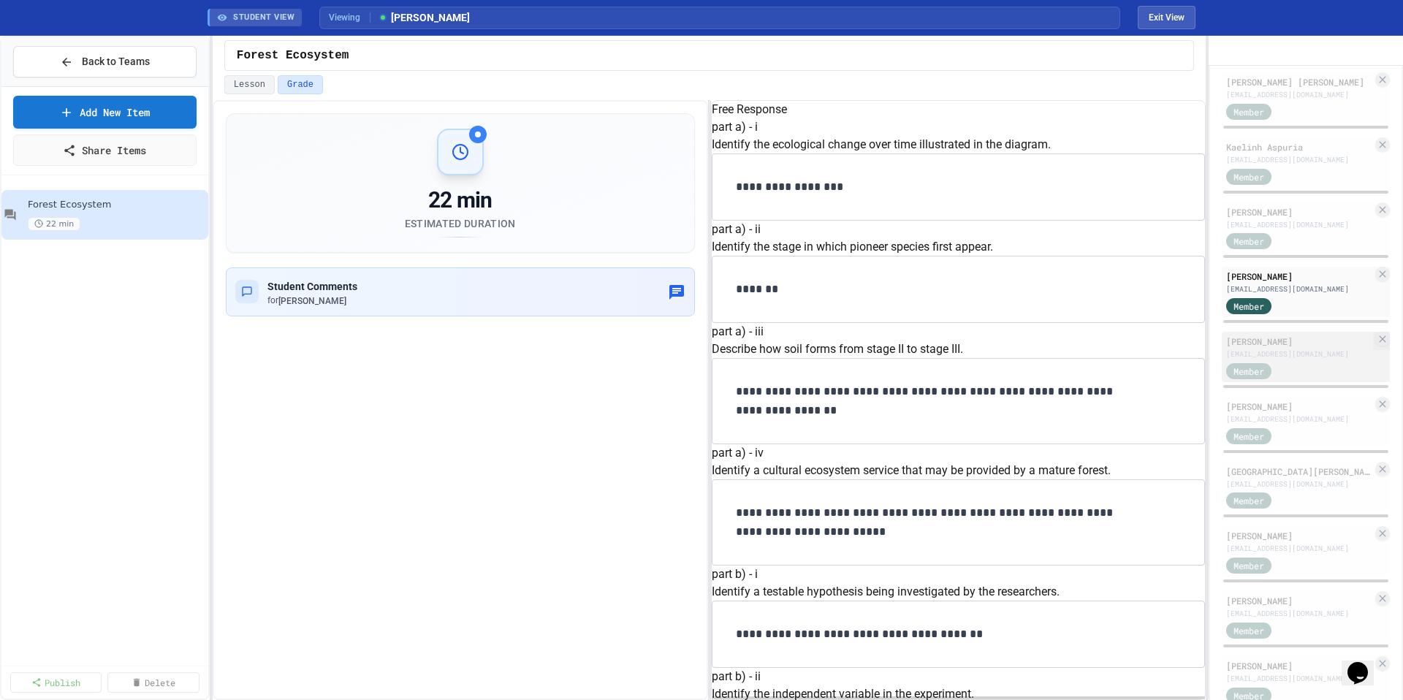
click at [1319, 348] on div "Cameron Do" at bounding box center [1299, 341] width 146 height 13
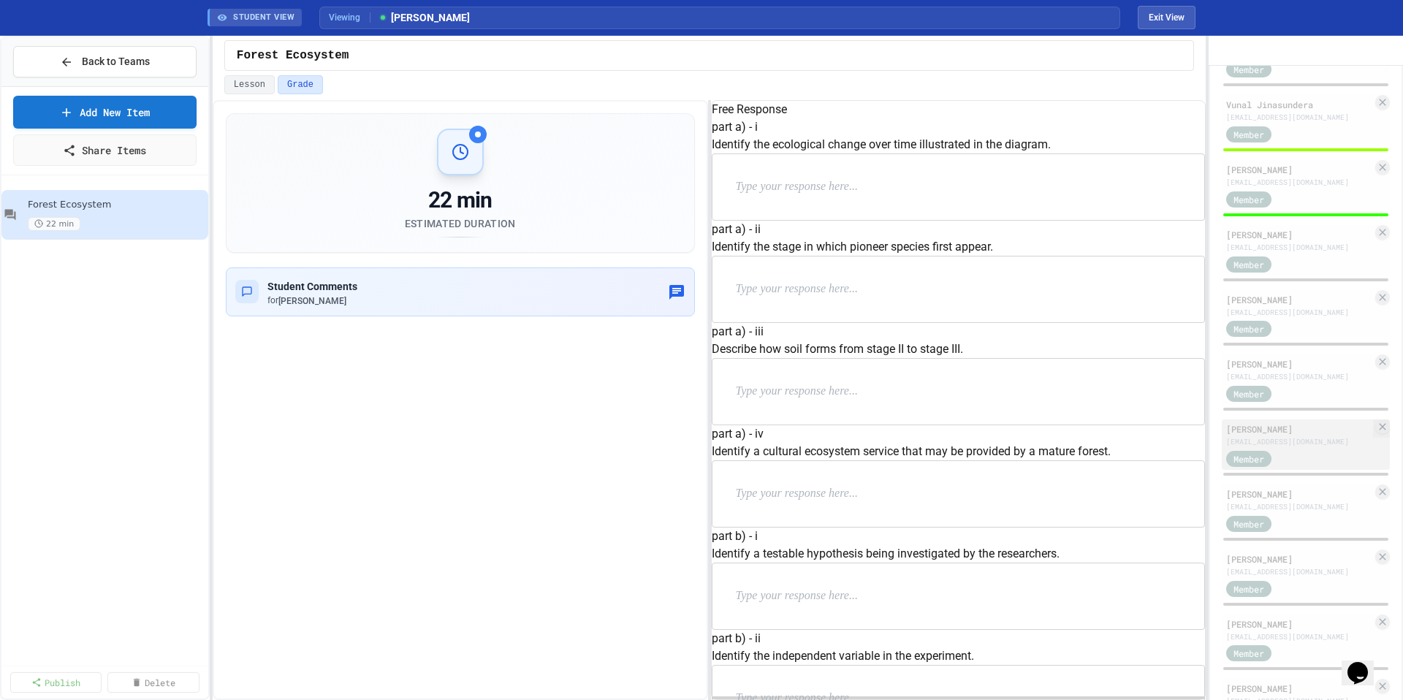
scroll to position [848, 0]
click at [1306, 383] on div "luongminhtri9329@students.esuhsd.org" at bounding box center [1299, 377] width 146 height 11
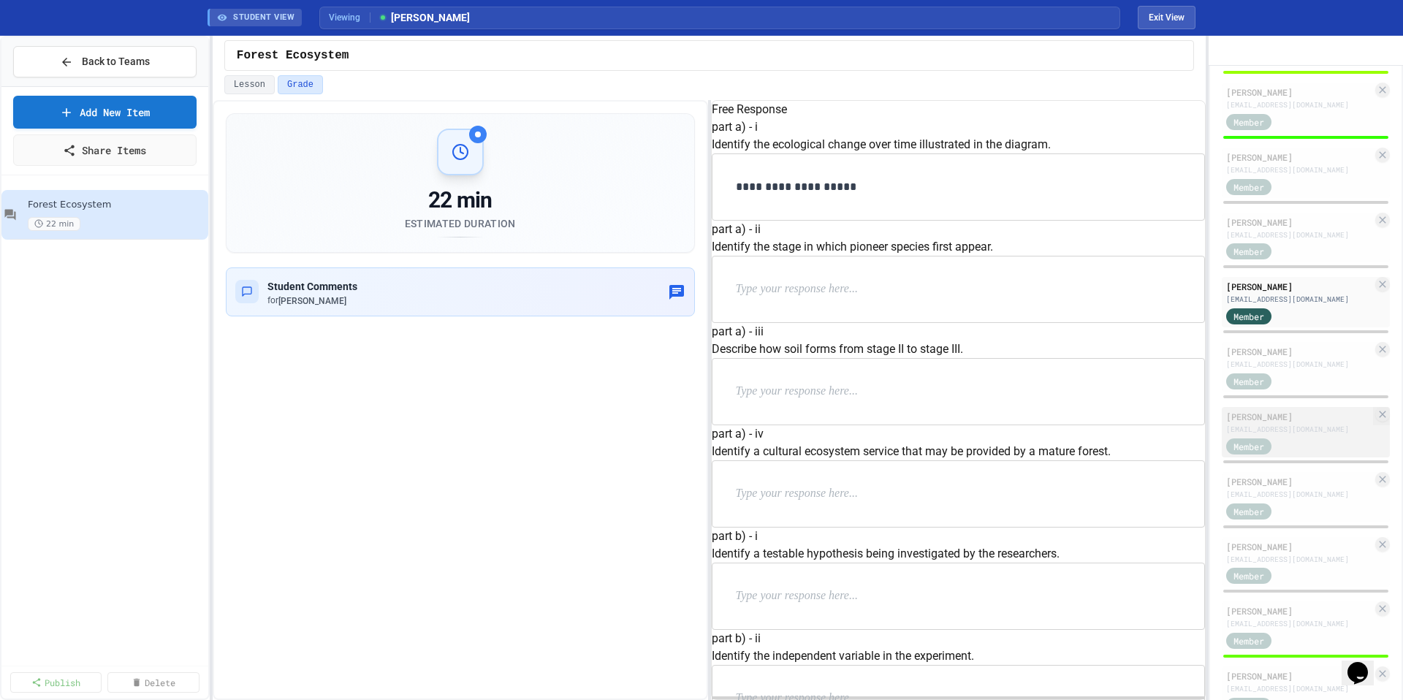
scroll to position [927, 0]
click at [1324, 434] on div "milutinnikolai2679@students.esuhsd.org" at bounding box center [1299, 428] width 146 height 11
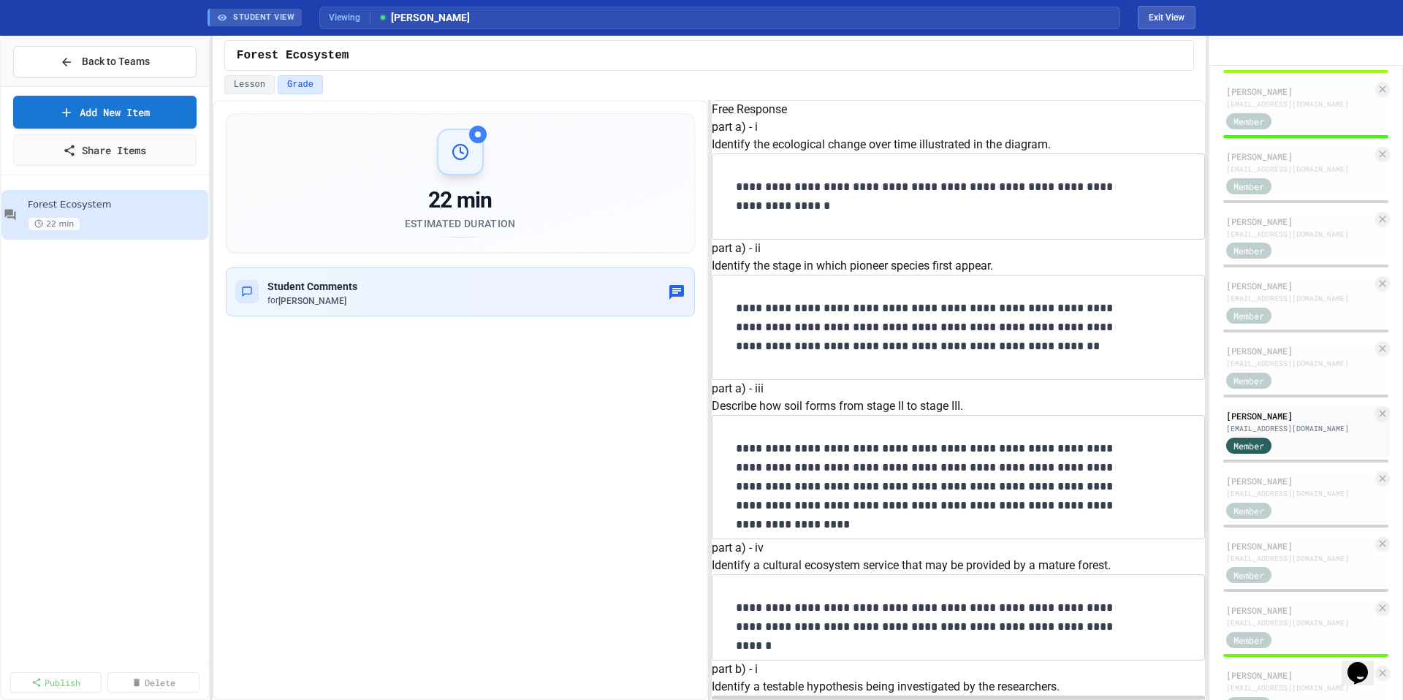
scroll to position [1551, 0]
type input "*"
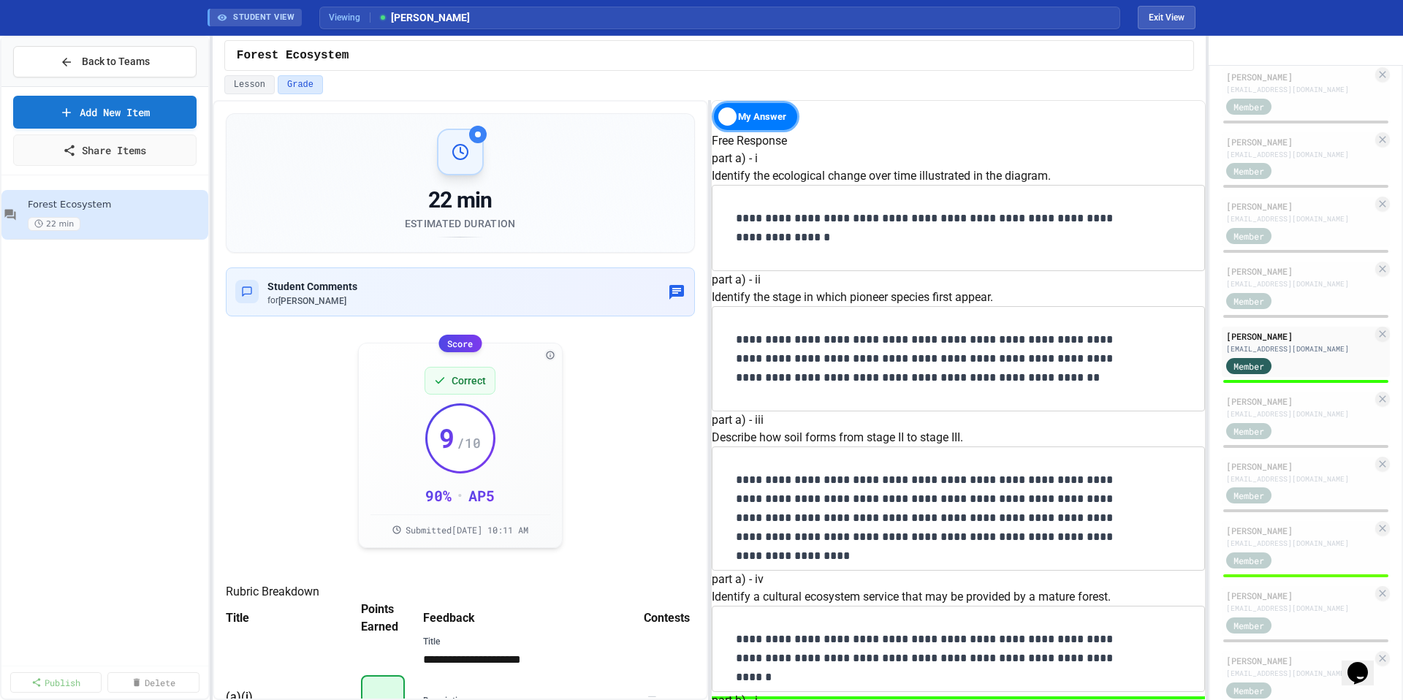
scroll to position [927, 0]
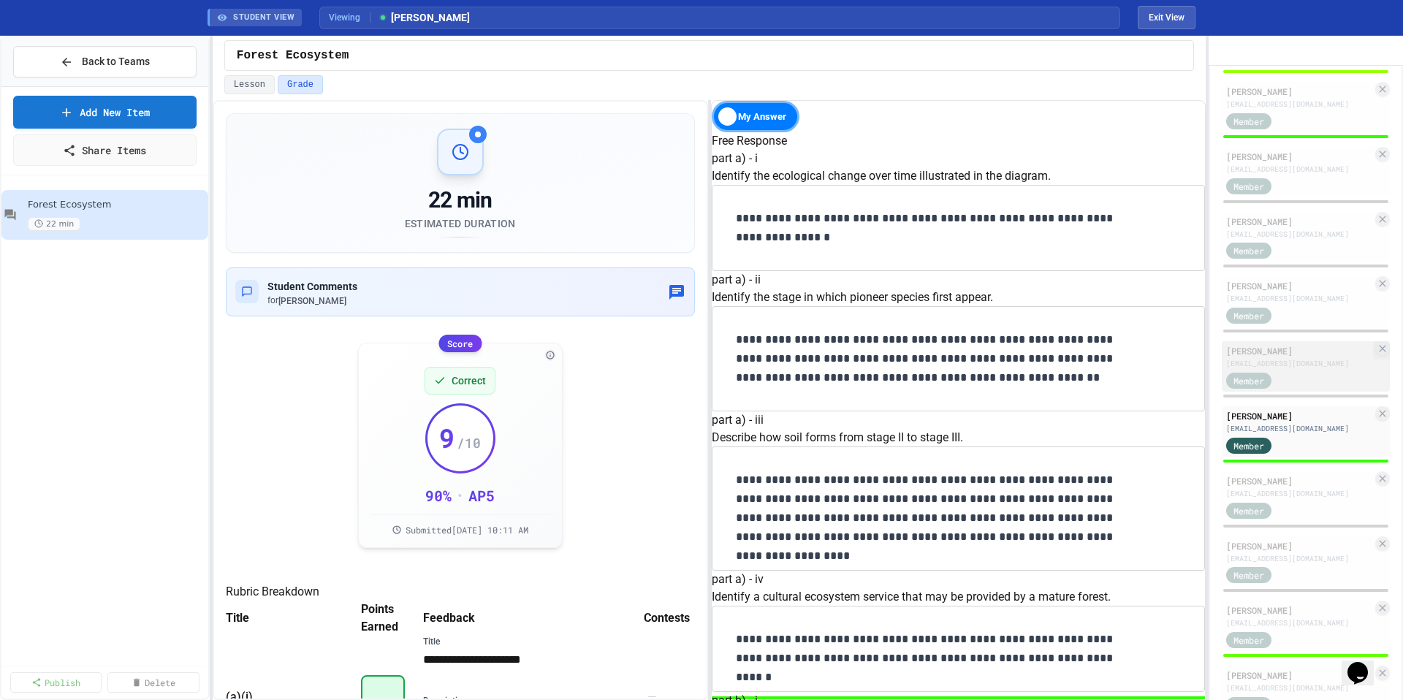
click at [1299, 369] on div "malooshiven3668@students.esuhsd.org" at bounding box center [1299, 363] width 146 height 11
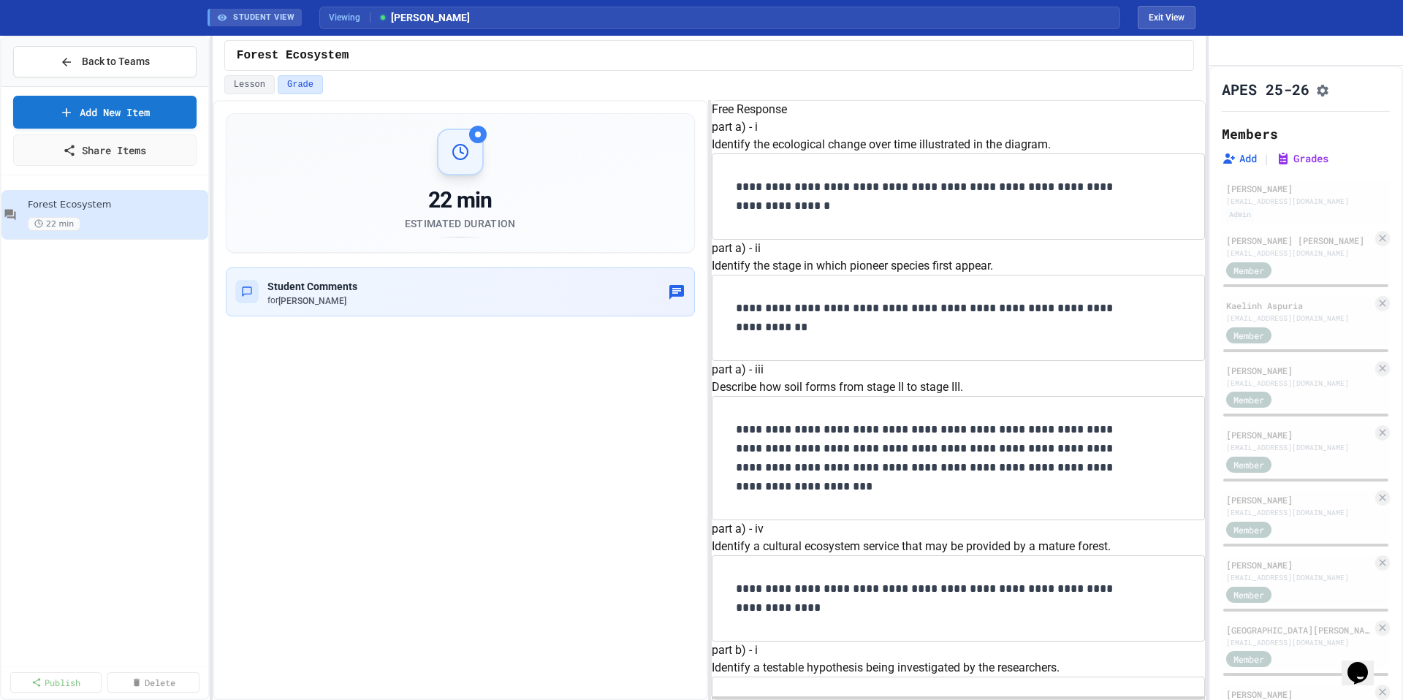
click at [1183, 14] on button "Exit View" at bounding box center [1166, 17] width 58 height 23
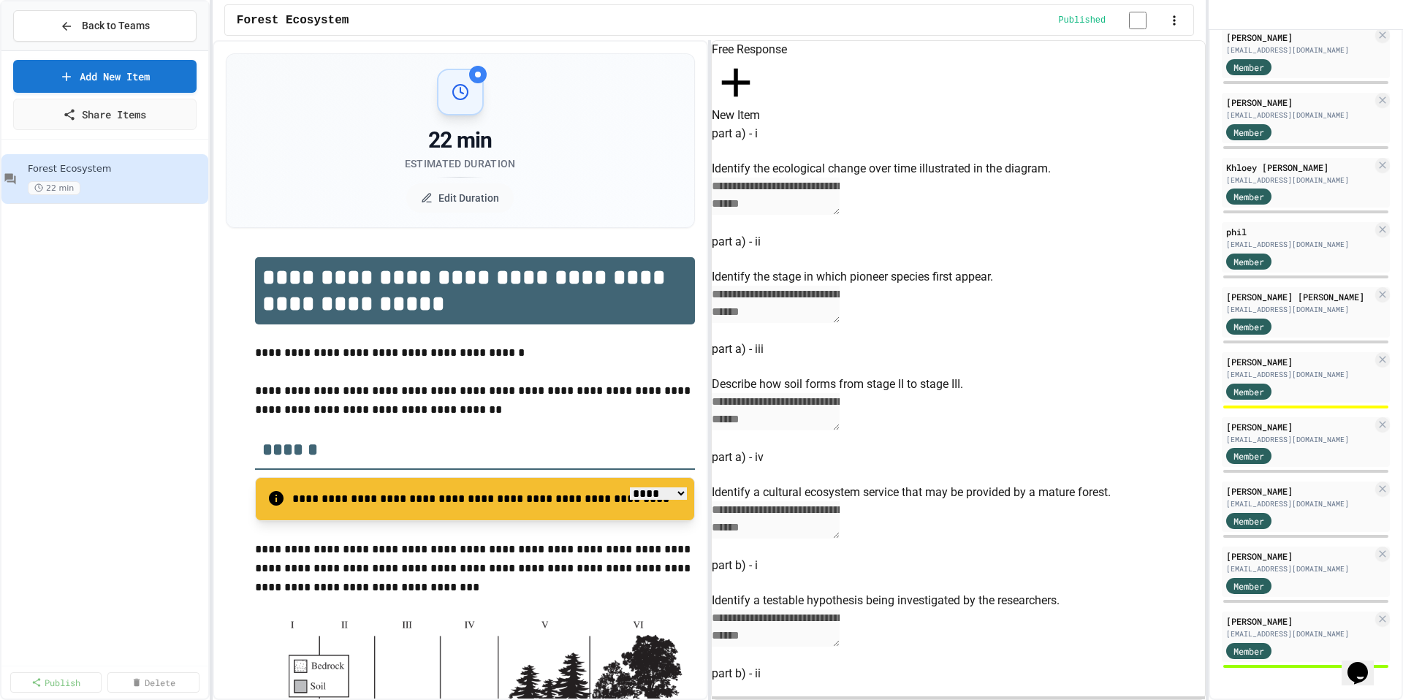
scroll to position [1551, 0]
click at [1310, 375] on div "vanjessica3100@students.esuhsd.org" at bounding box center [1299, 374] width 146 height 11
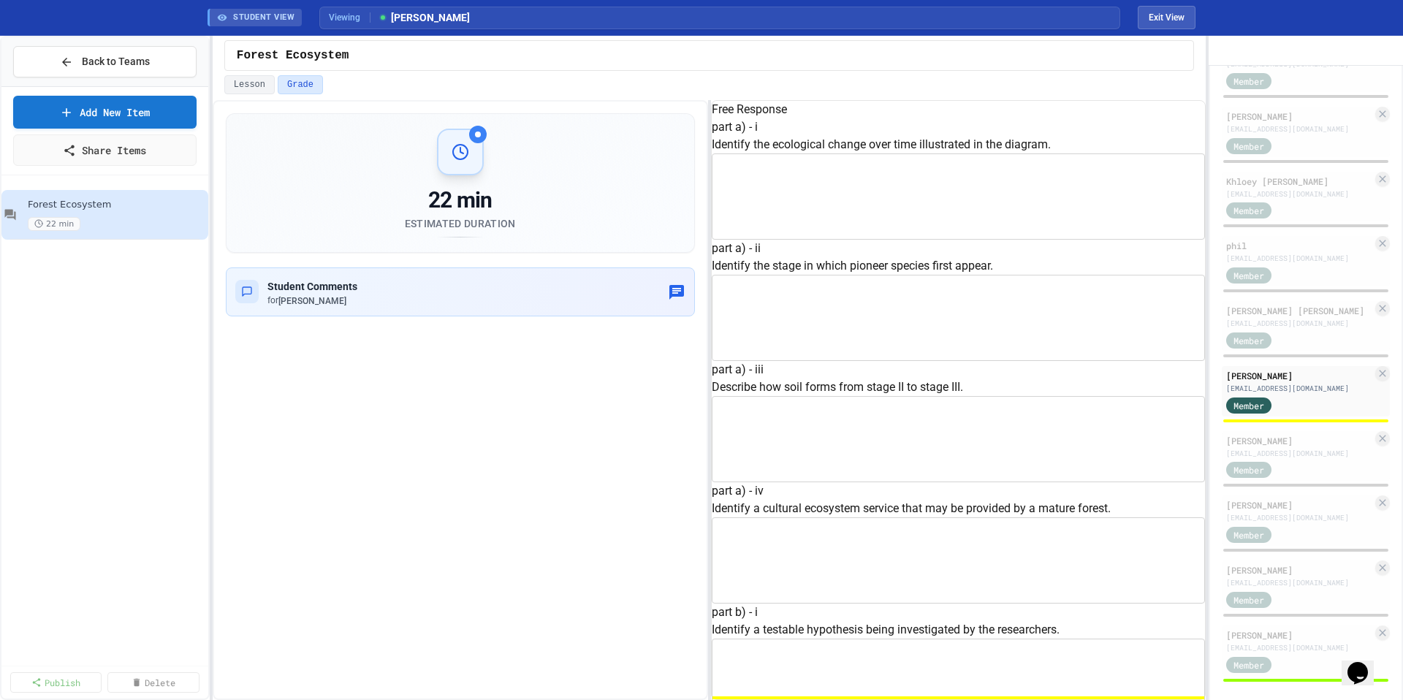
scroll to position [463, 0]
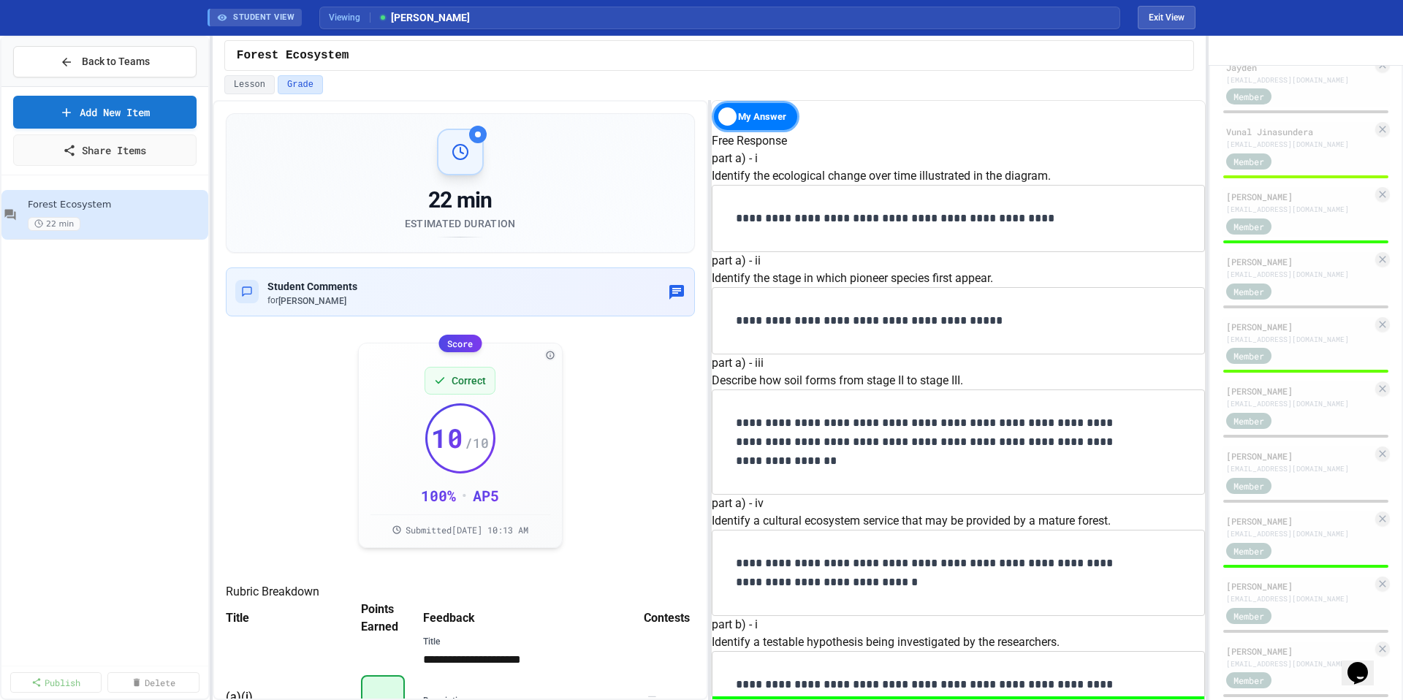
scroll to position [779, 0]
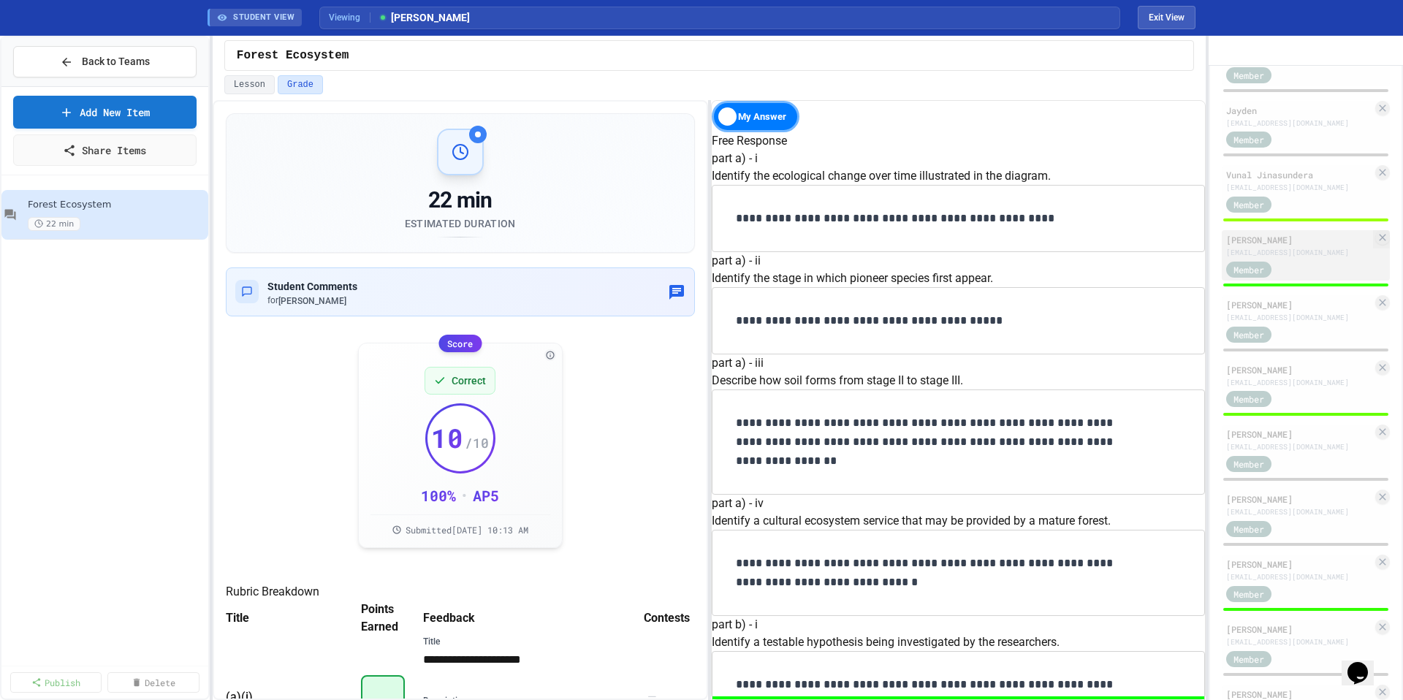
click at [1320, 278] on div "Member" at bounding box center [1299, 268] width 146 height 18
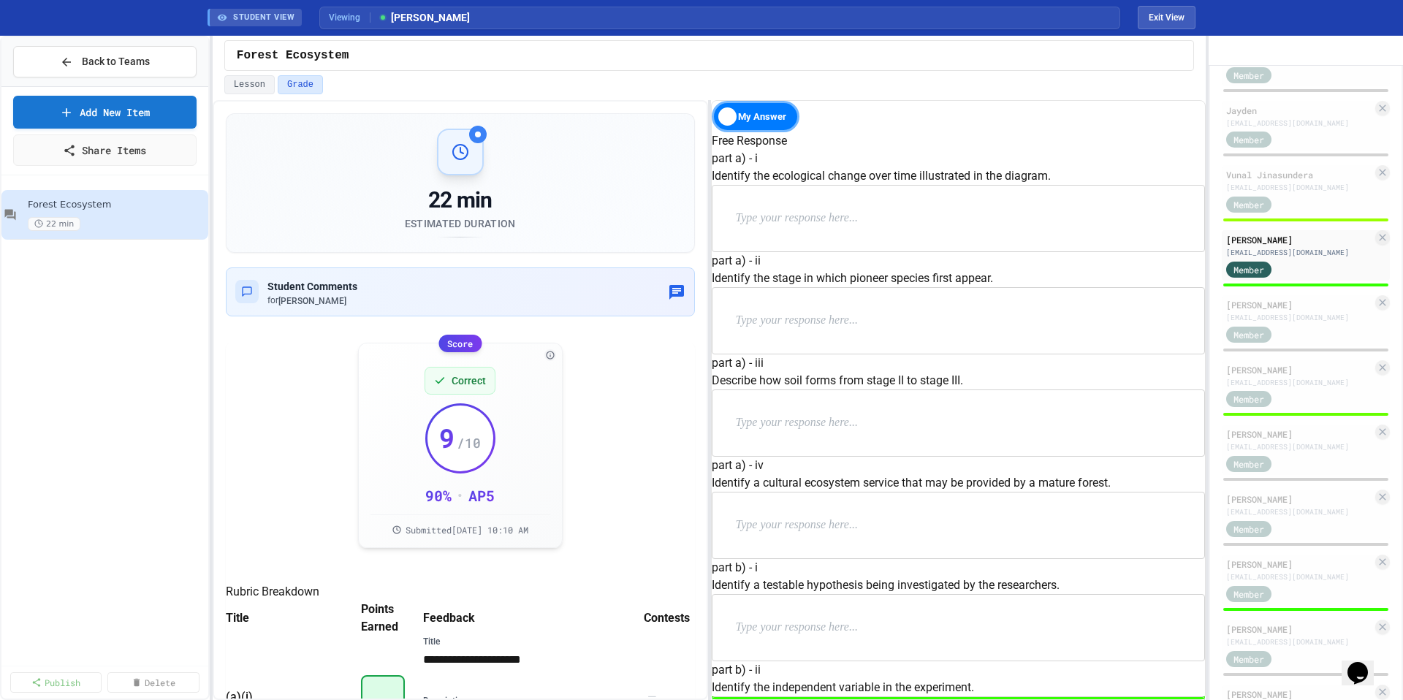
scroll to position [1183, 0]
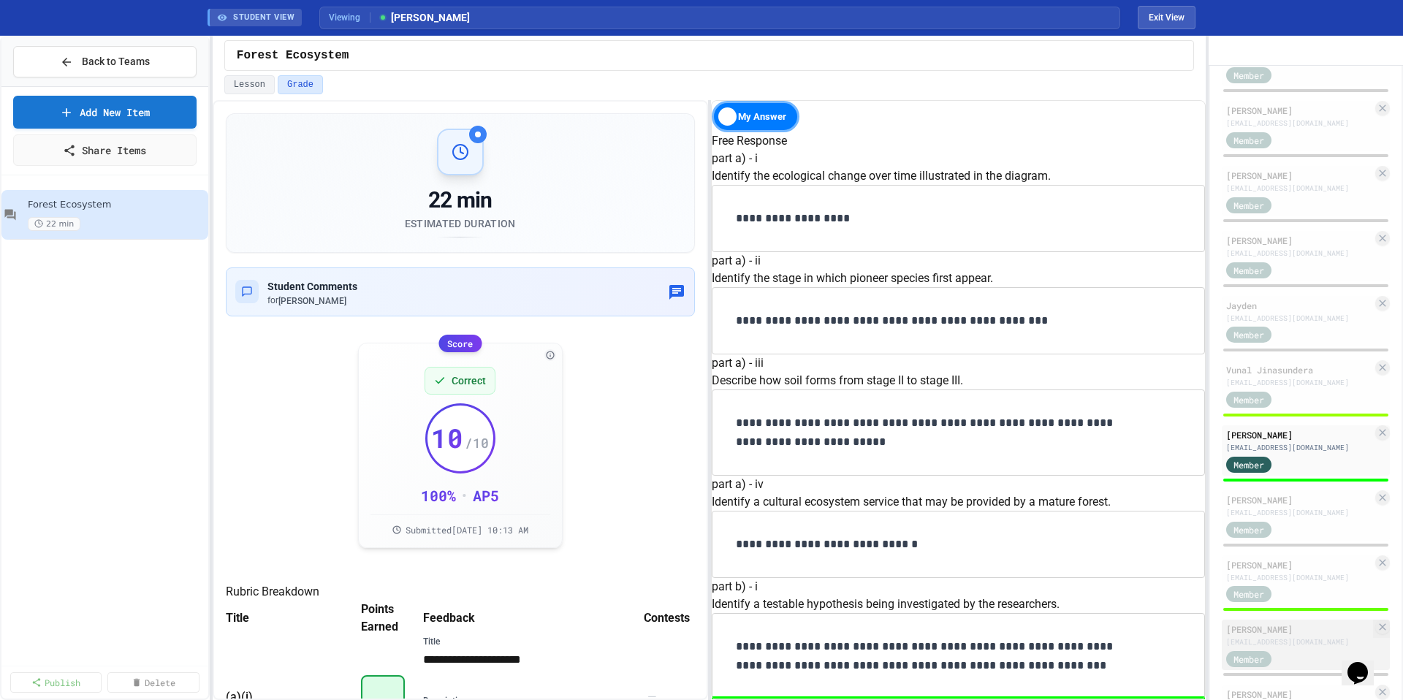
scroll to position [528, 0]
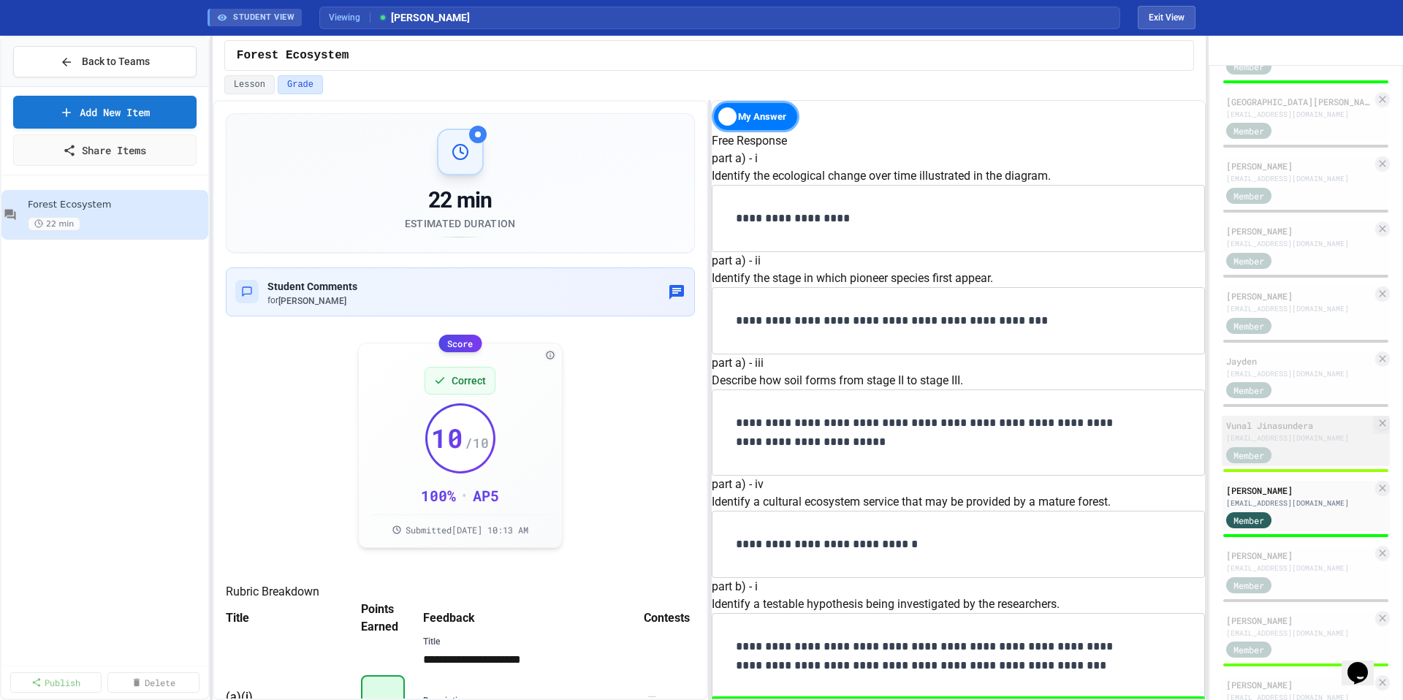
click at [1296, 432] on div "Vunal Jinasundera" at bounding box center [1299, 425] width 146 height 13
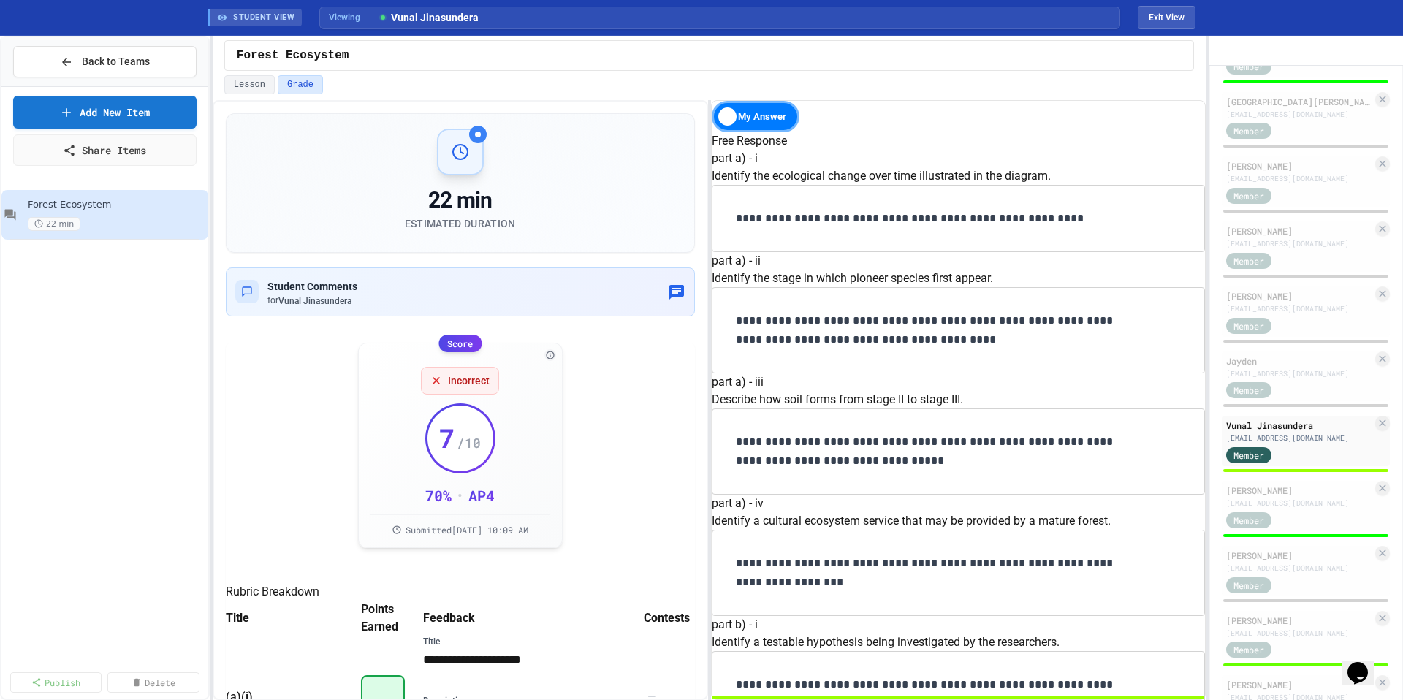
scroll to position [1221, 0]
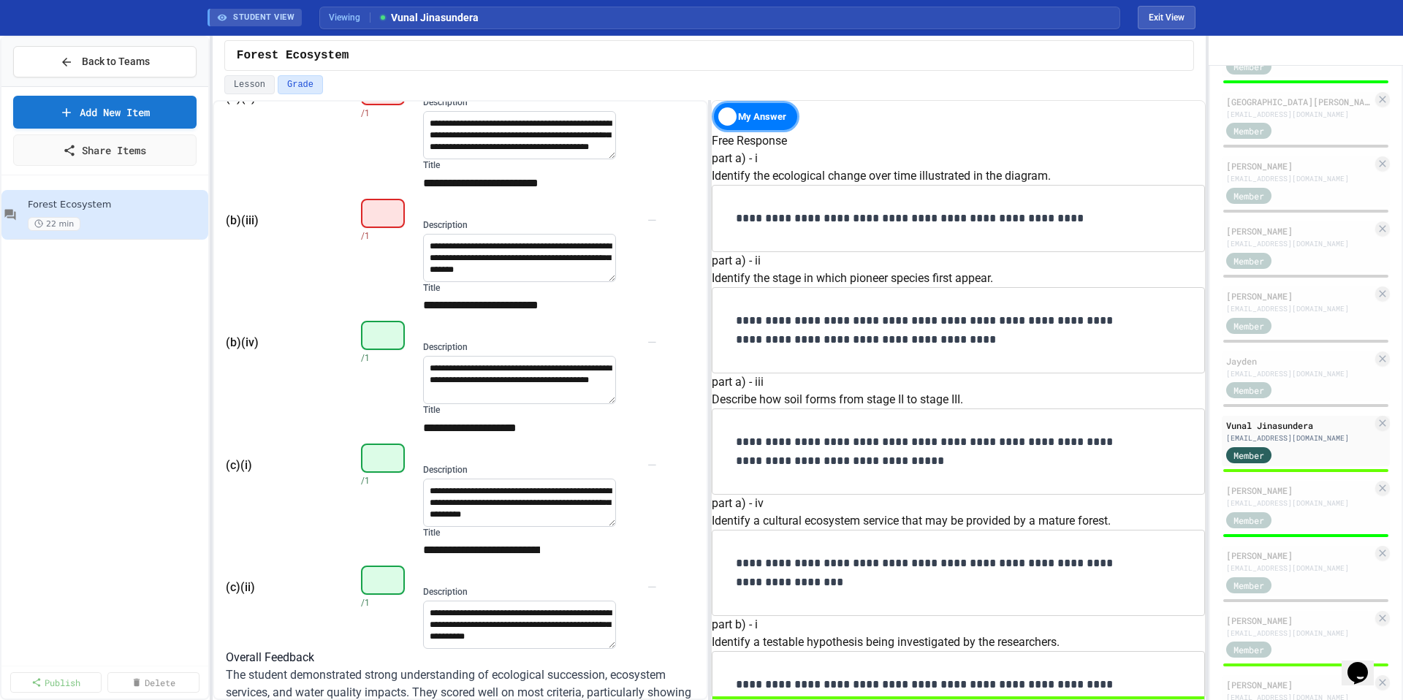
scroll to position [1209, 0]
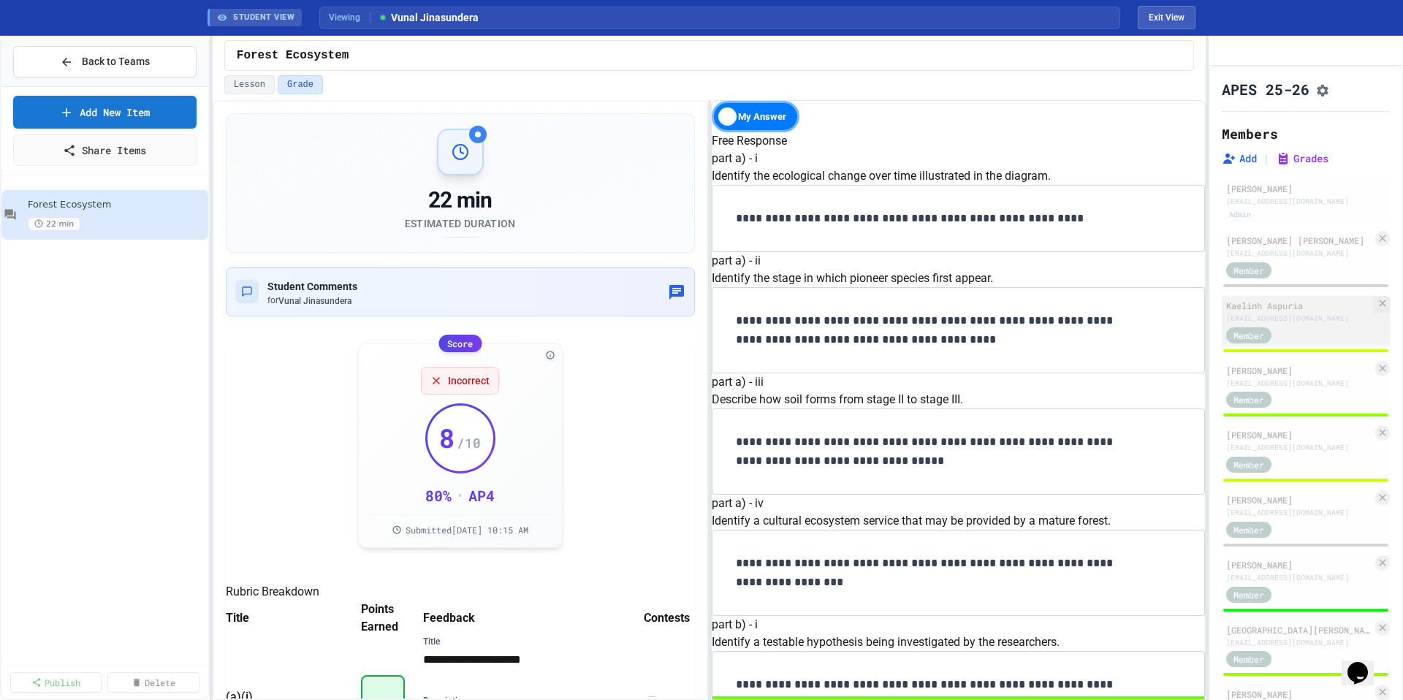
click at [1314, 324] on div "aspuriakaelinh2748@students.esuhsd.org" at bounding box center [1299, 318] width 146 height 11
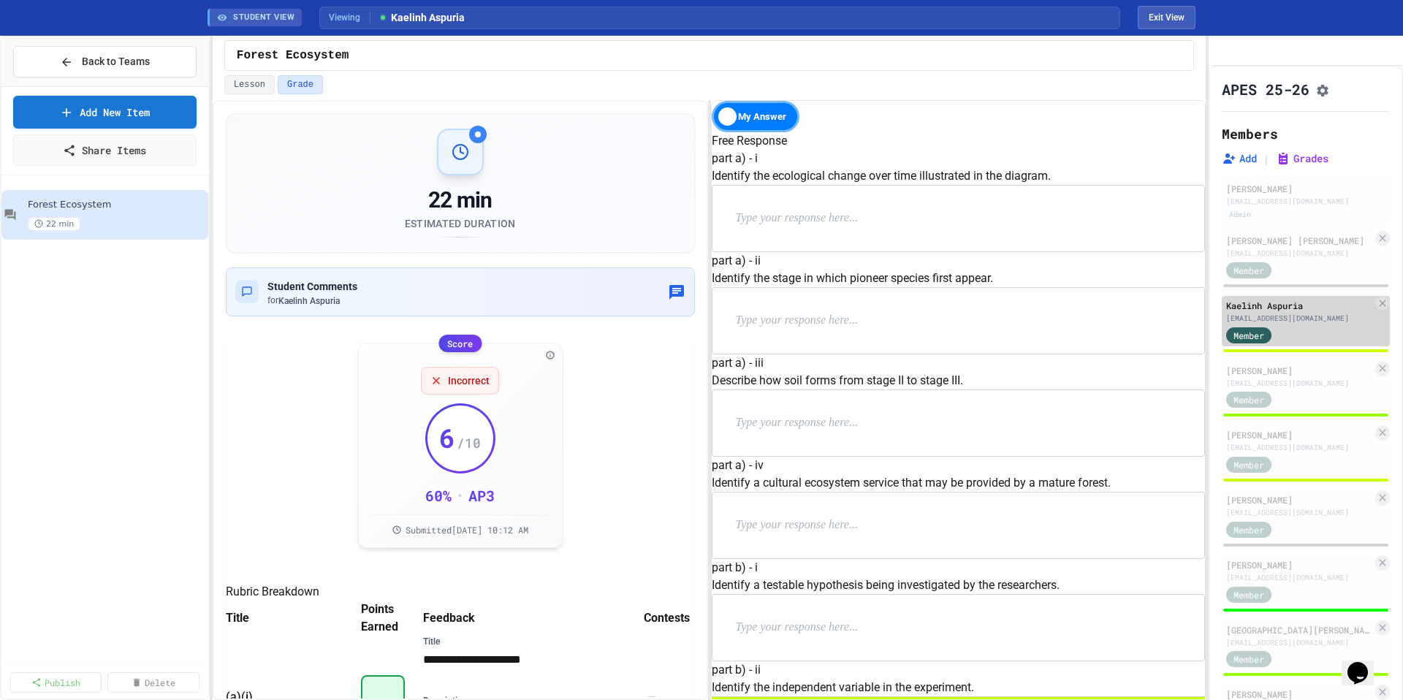
scroll to position [684, 0]
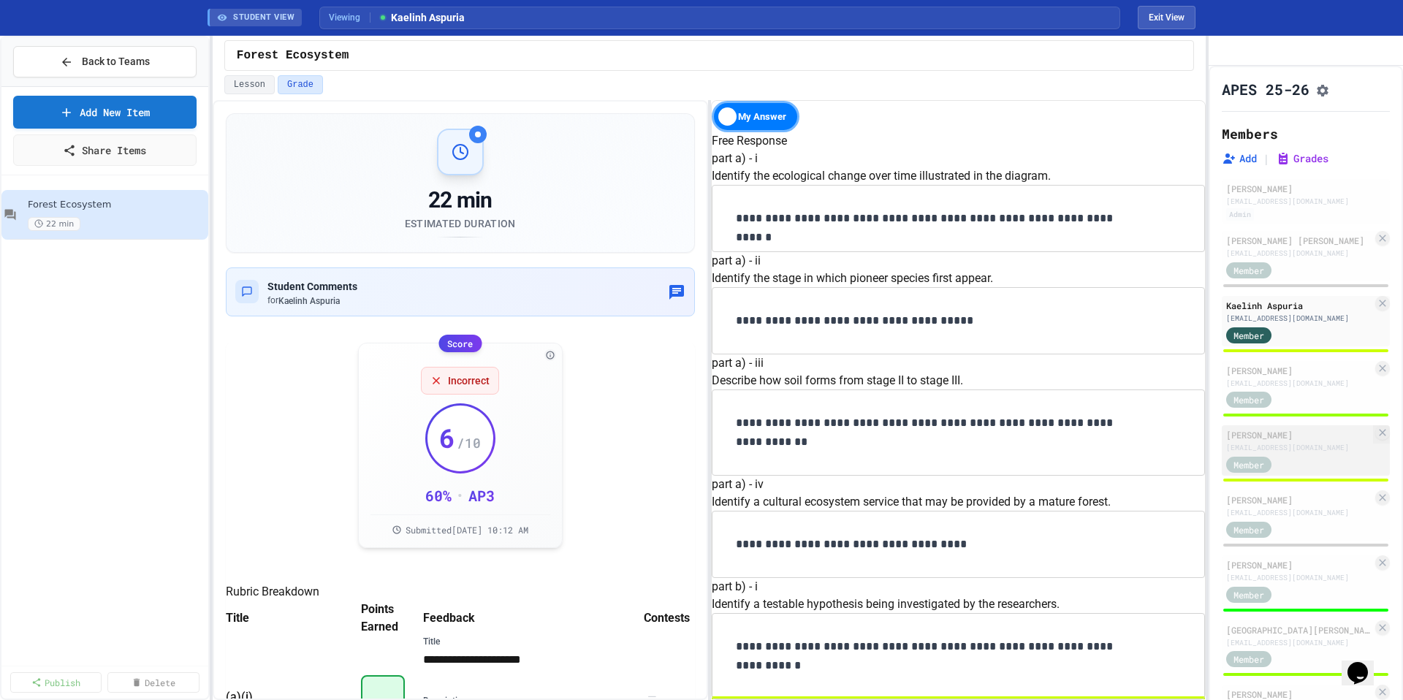
click at [1330, 453] on div "bhattimohammed8718@students.esuhsd.org" at bounding box center [1299, 447] width 146 height 11
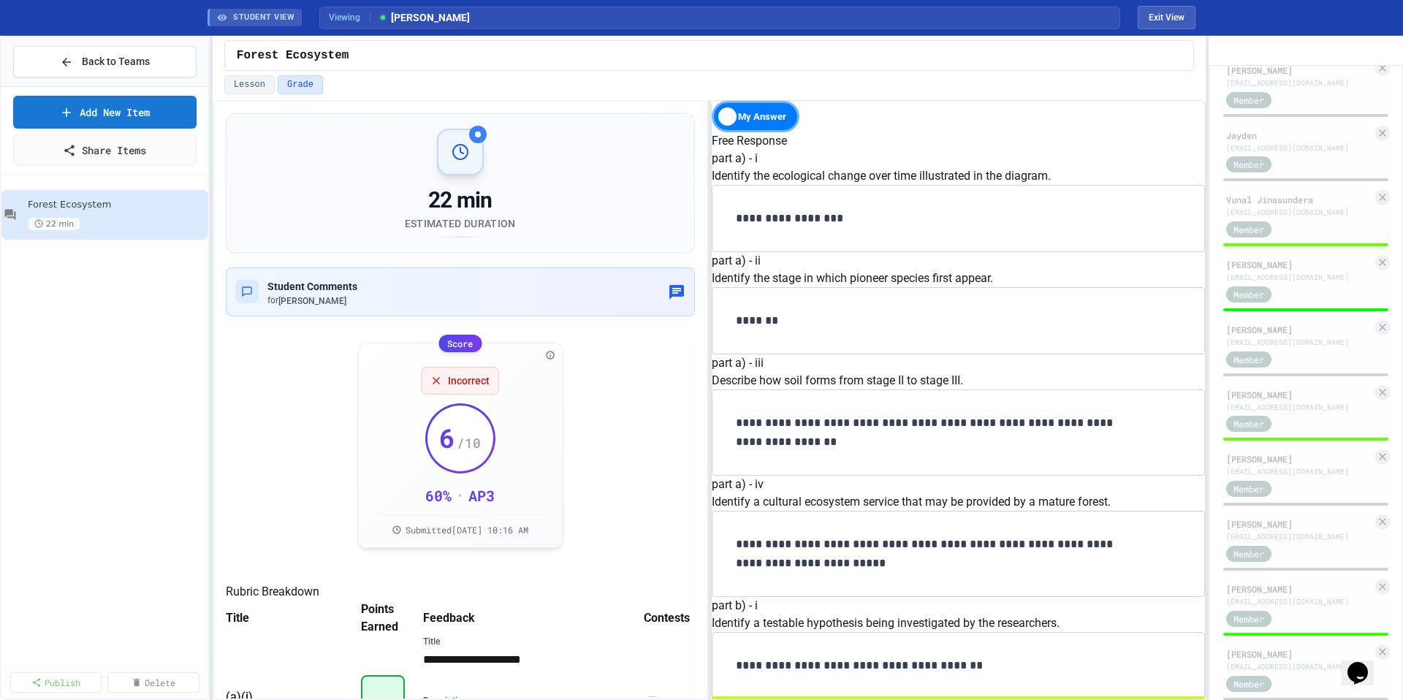
scroll to position [766, 0]
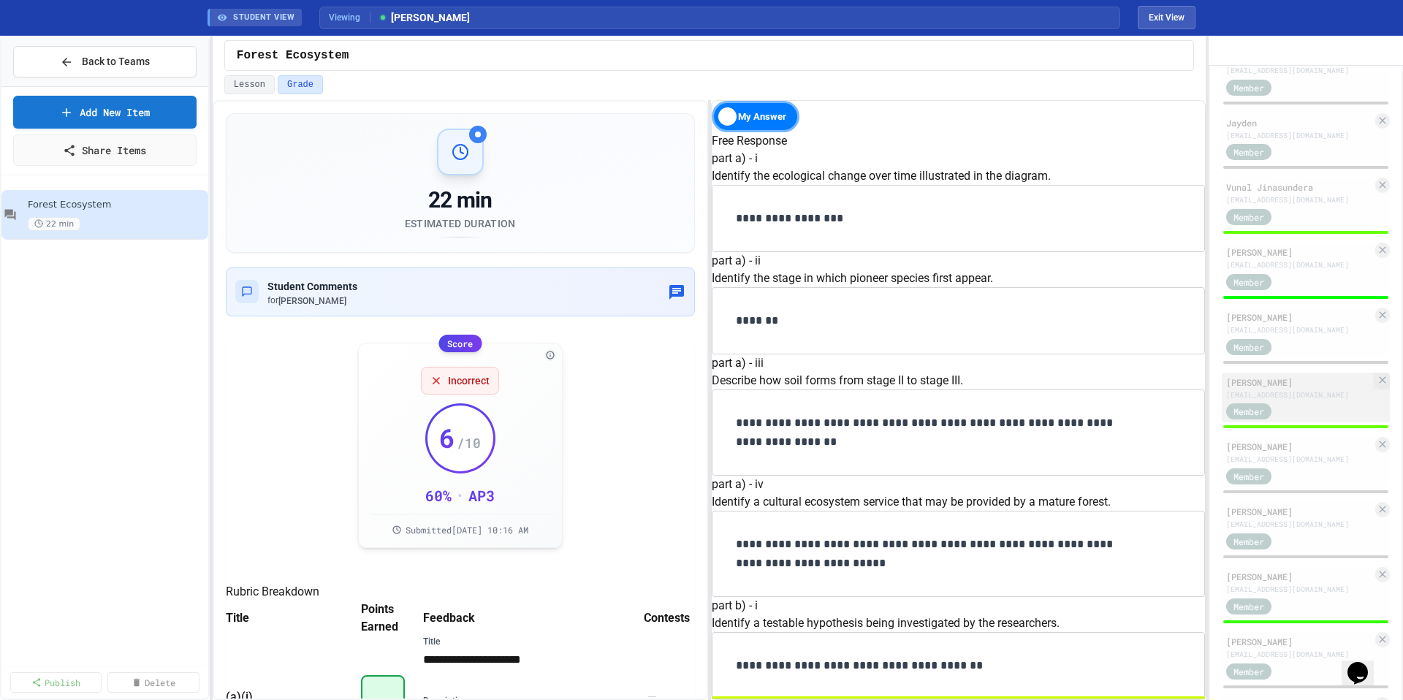
click at [1331, 400] on div "lebella9743@students.esuhsd.org" at bounding box center [1299, 394] width 146 height 11
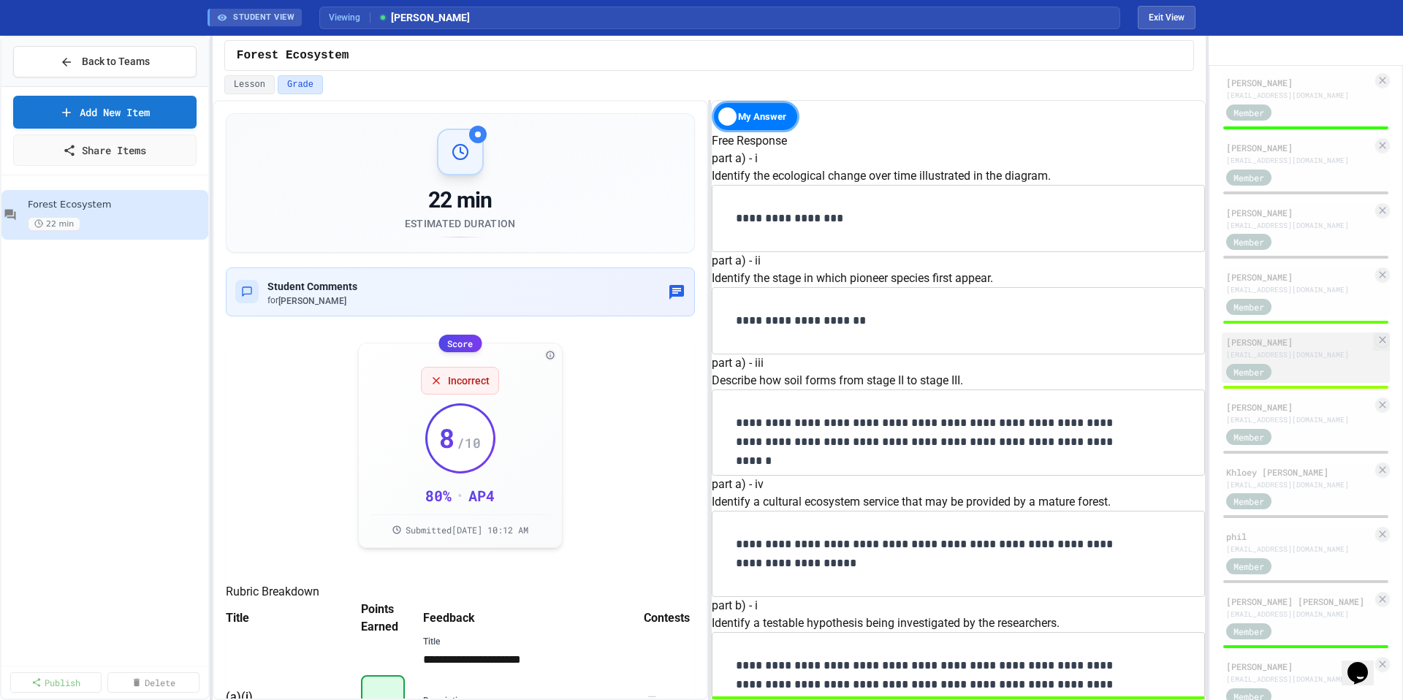
scroll to position [1213, 0]
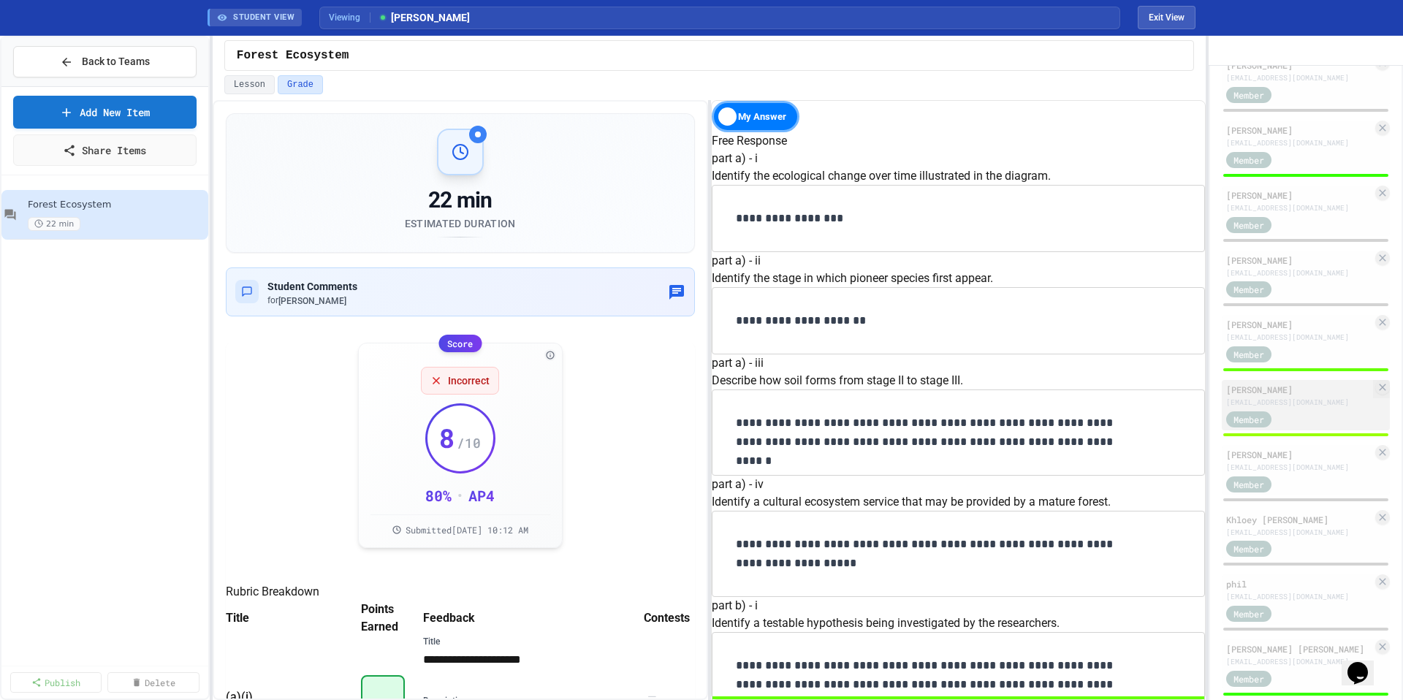
click at [1311, 408] on div "pangilinancaden0191@students.esuhsd.org" at bounding box center [1299, 402] width 146 height 11
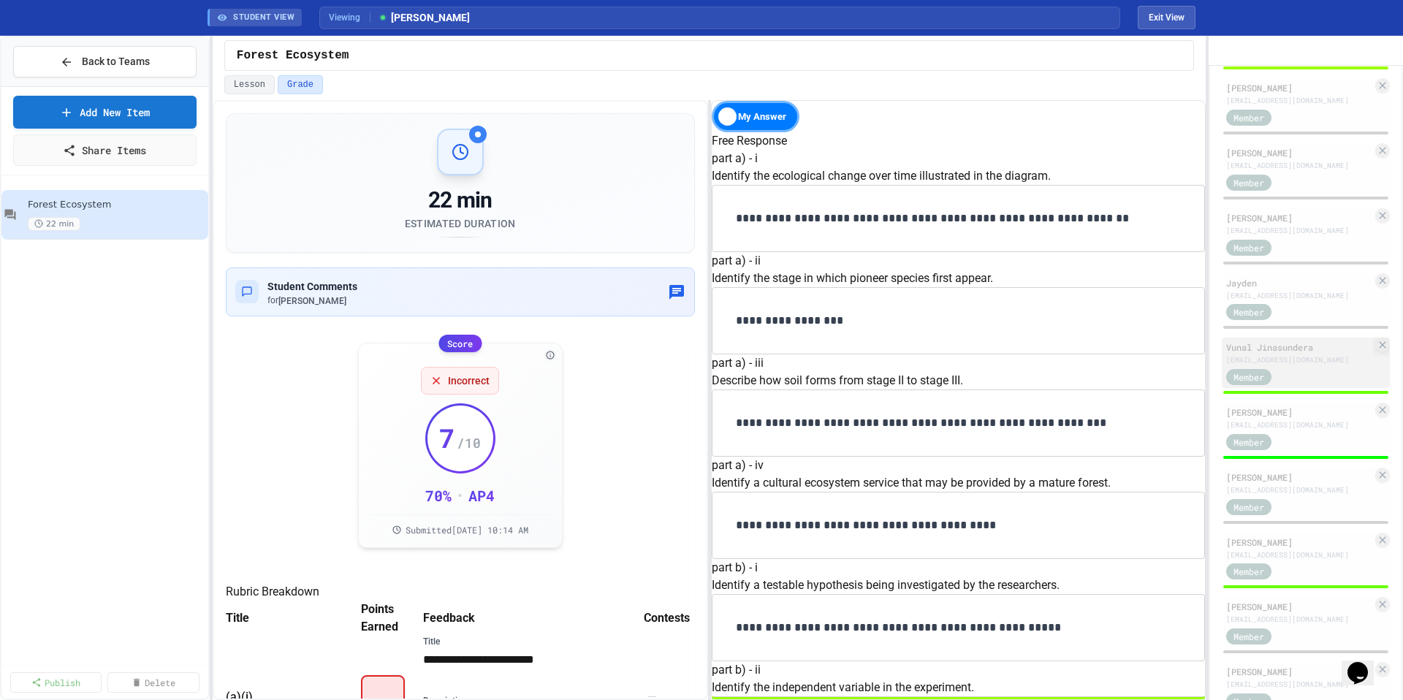
scroll to position [619, 0]
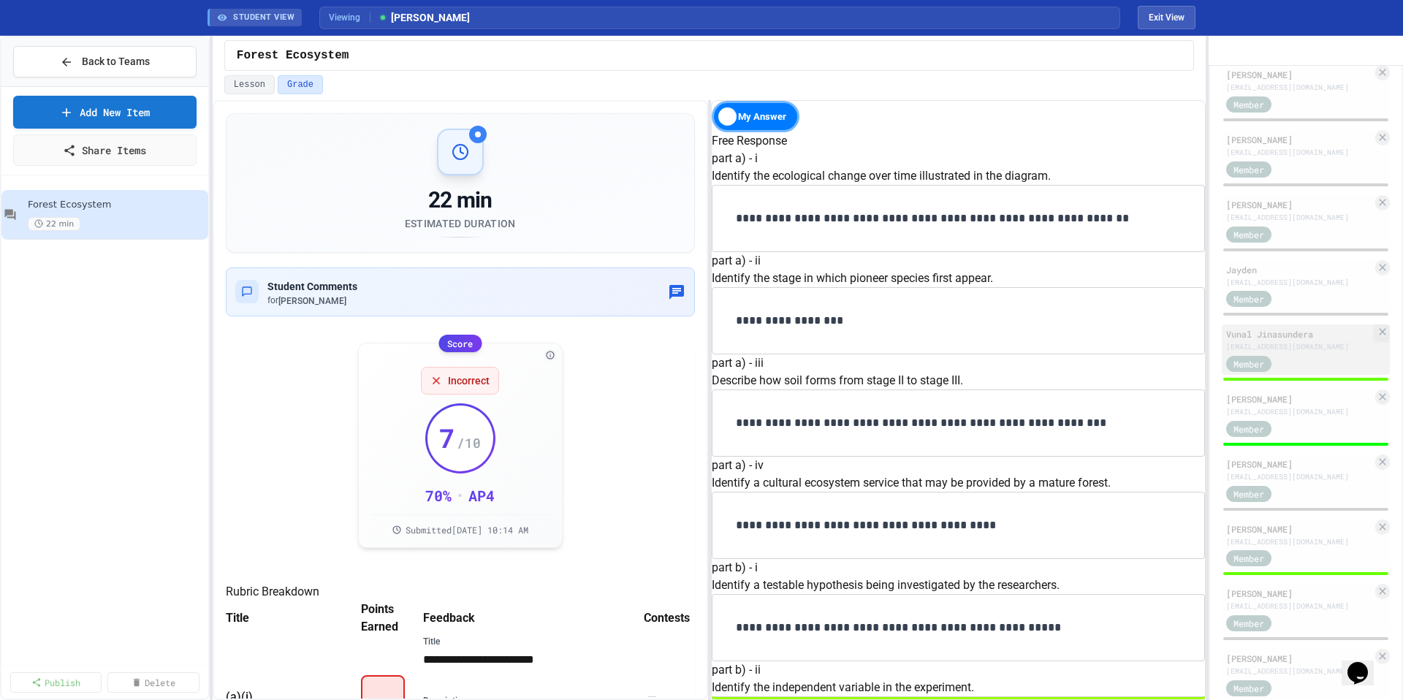
click at [1330, 372] on div "Member" at bounding box center [1299, 363] width 146 height 18
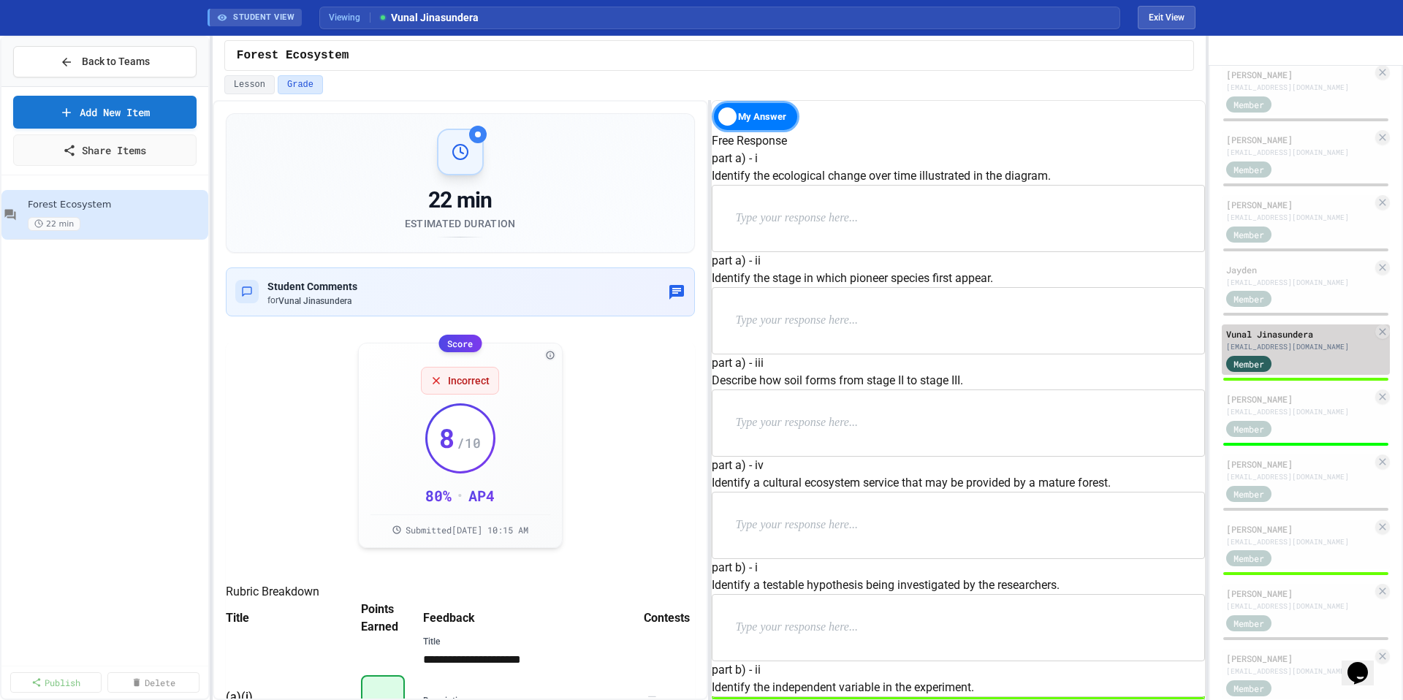
scroll to position [1240, 0]
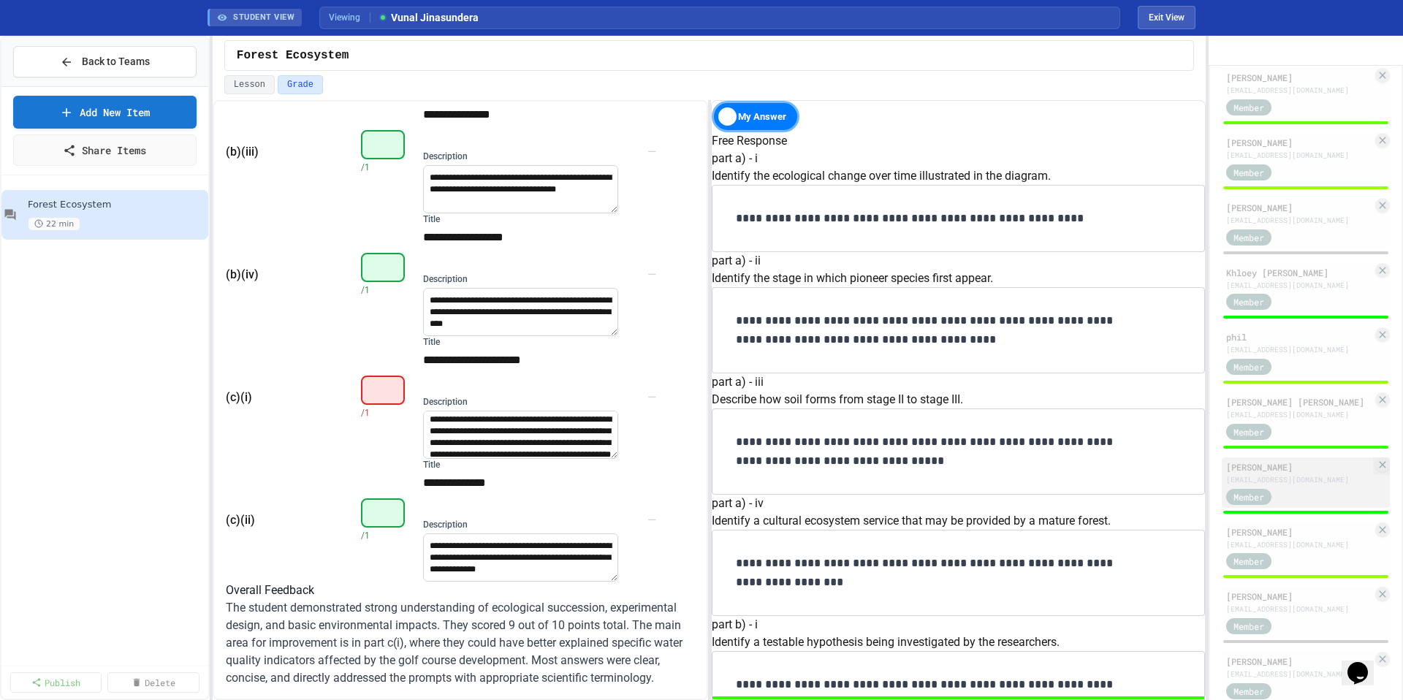
scroll to position [1357, 0]
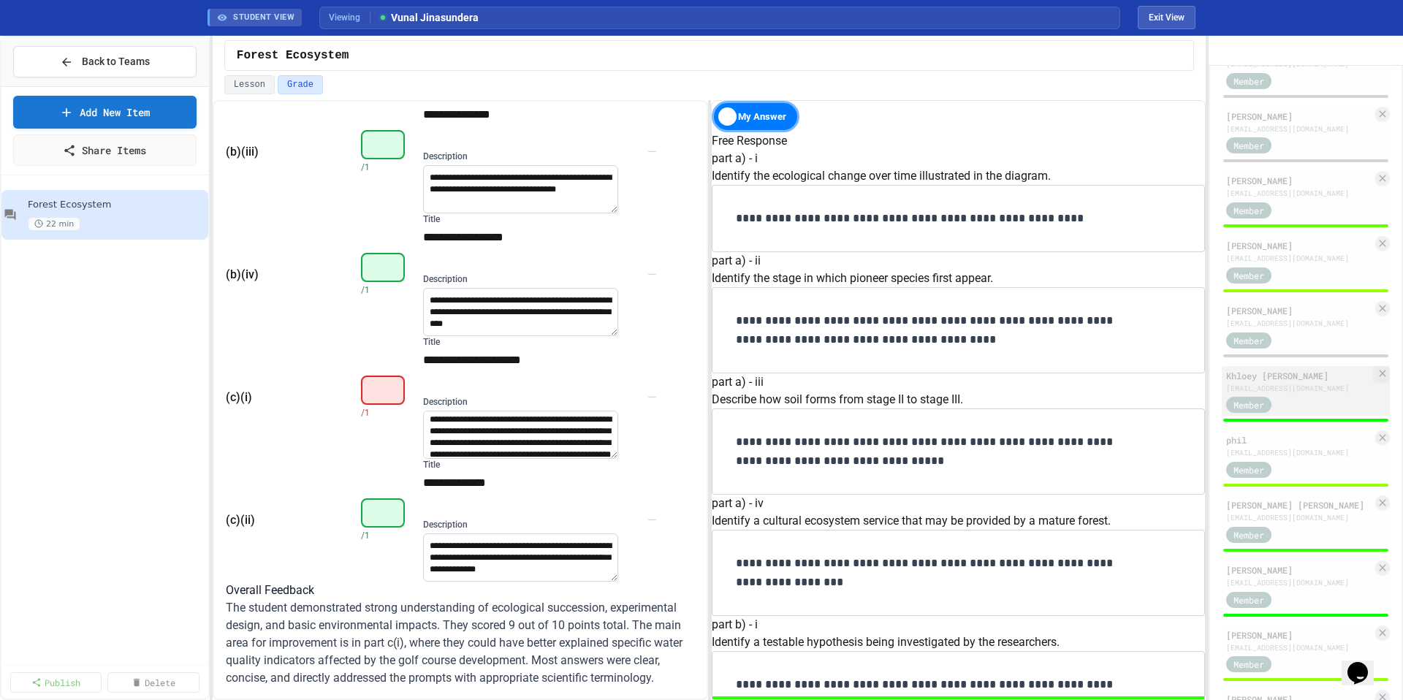
click at [1309, 413] on div "Member" at bounding box center [1299, 404] width 146 height 18
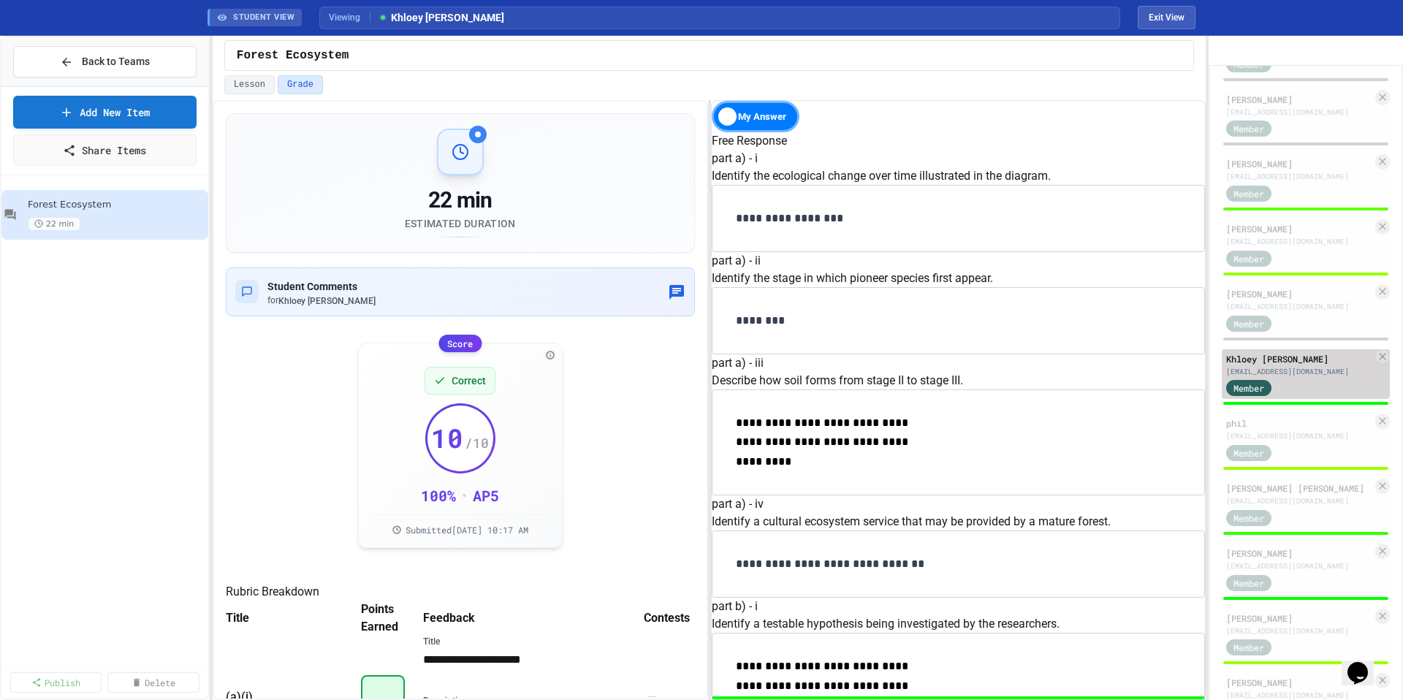
scroll to position [1446, 0]
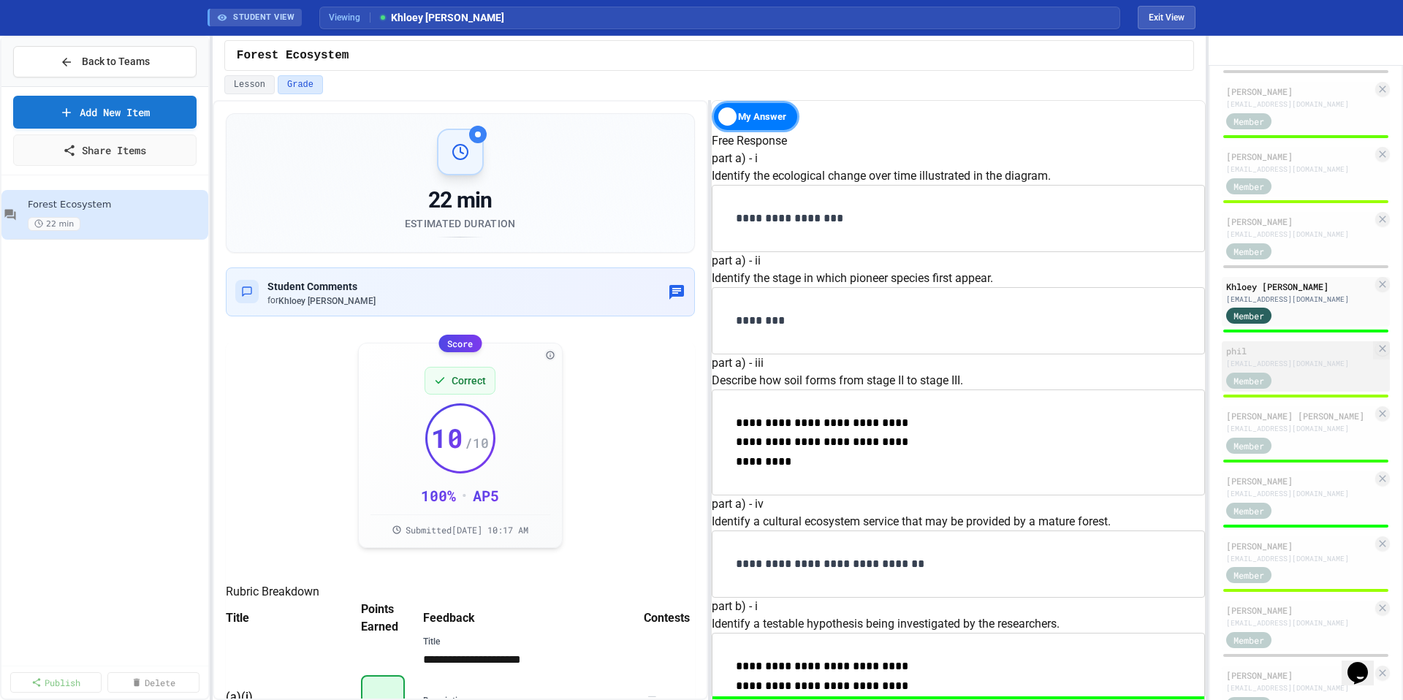
click at [1301, 389] on div "Member" at bounding box center [1299, 379] width 146 height 18
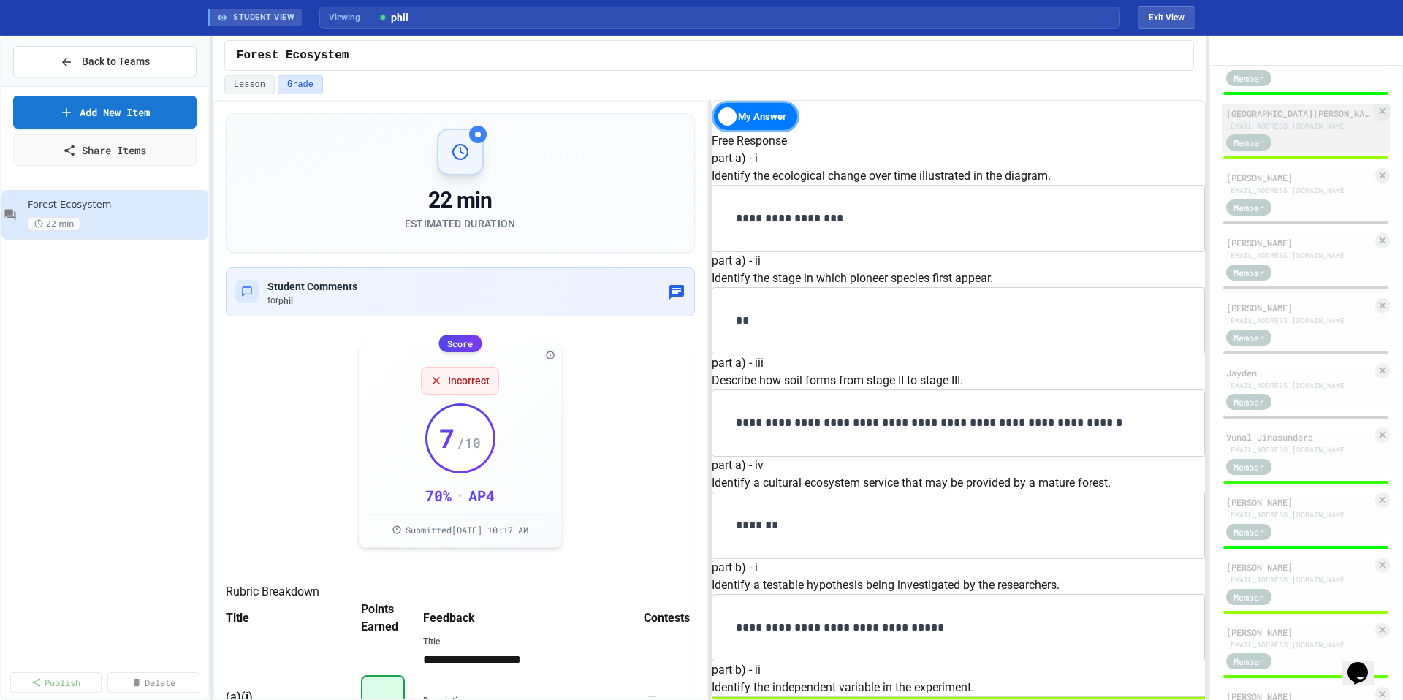
scroll to position [513, 0]
click at [1312, 447] on div "Vunal Jinasundera" at bounding box center [1299, 440] width 146 height 13
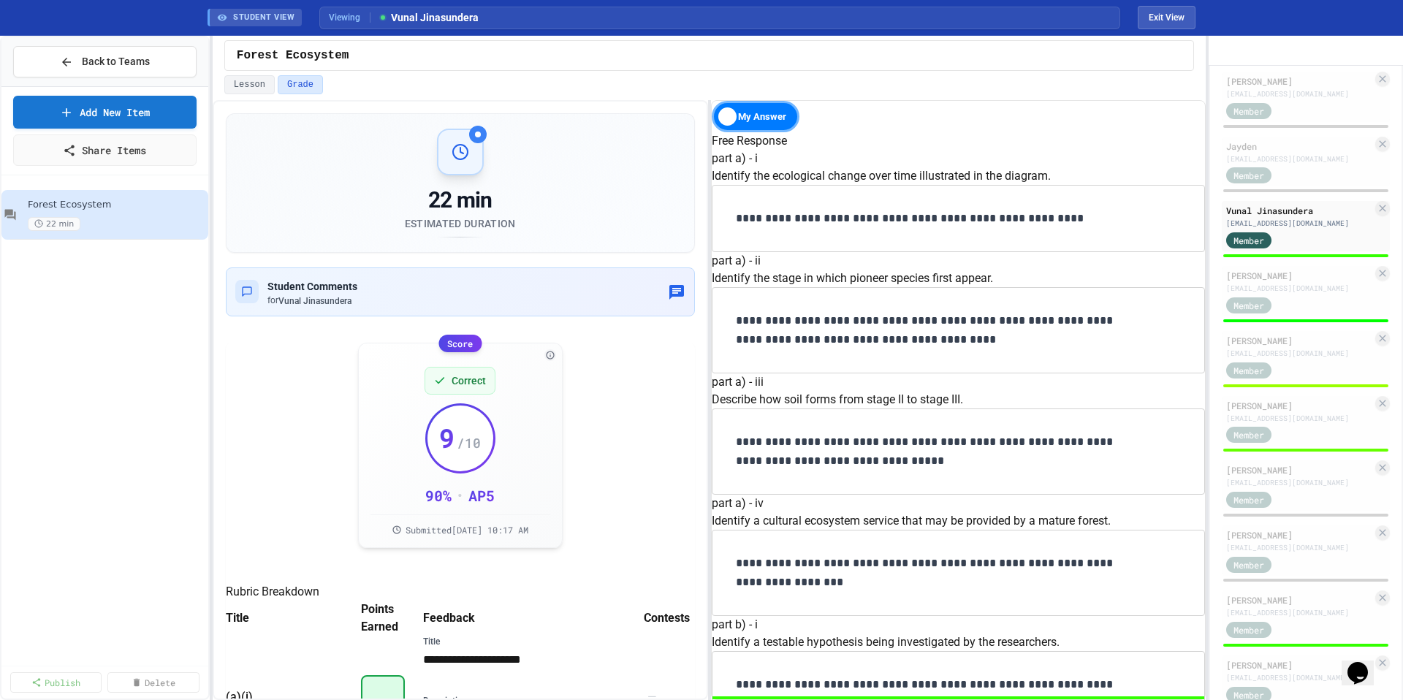
scroll to position [670, 0]
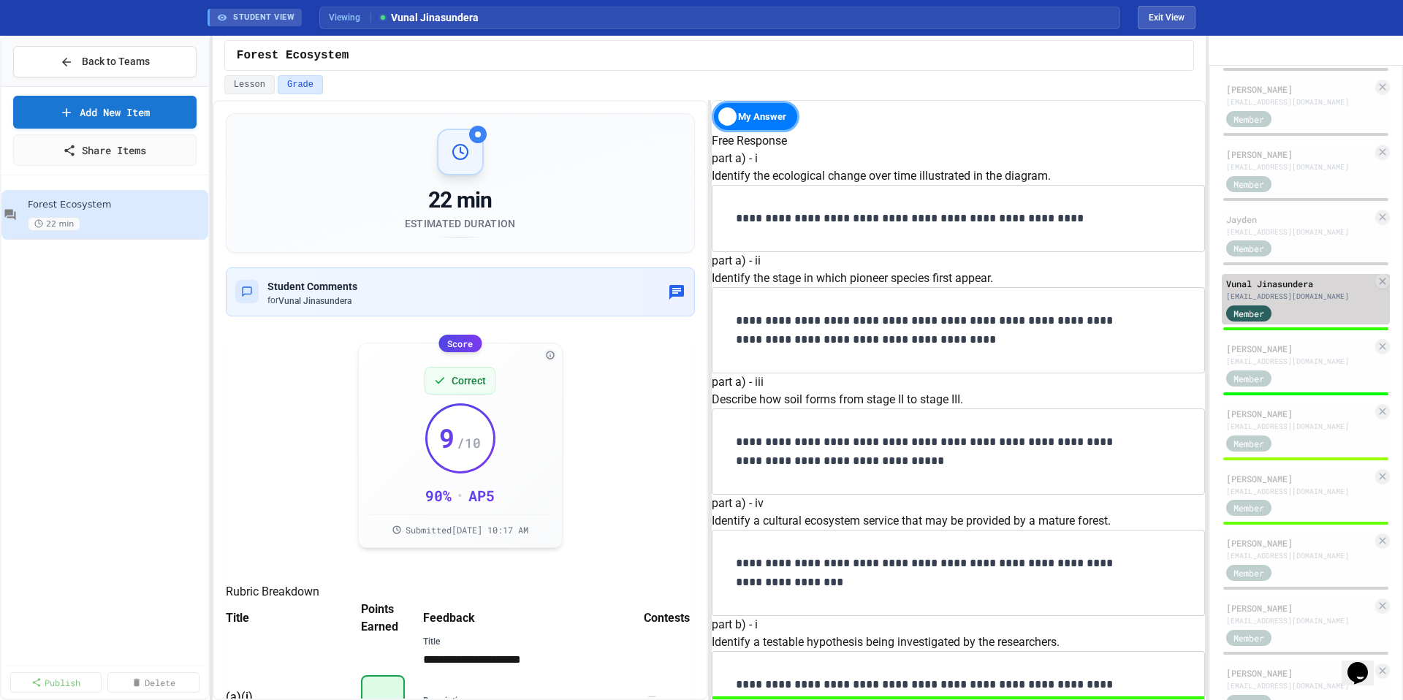
click at [1290, 290] on div "Vunal Jinasundera" at bounding box center [1299, 283] width 146 height 13
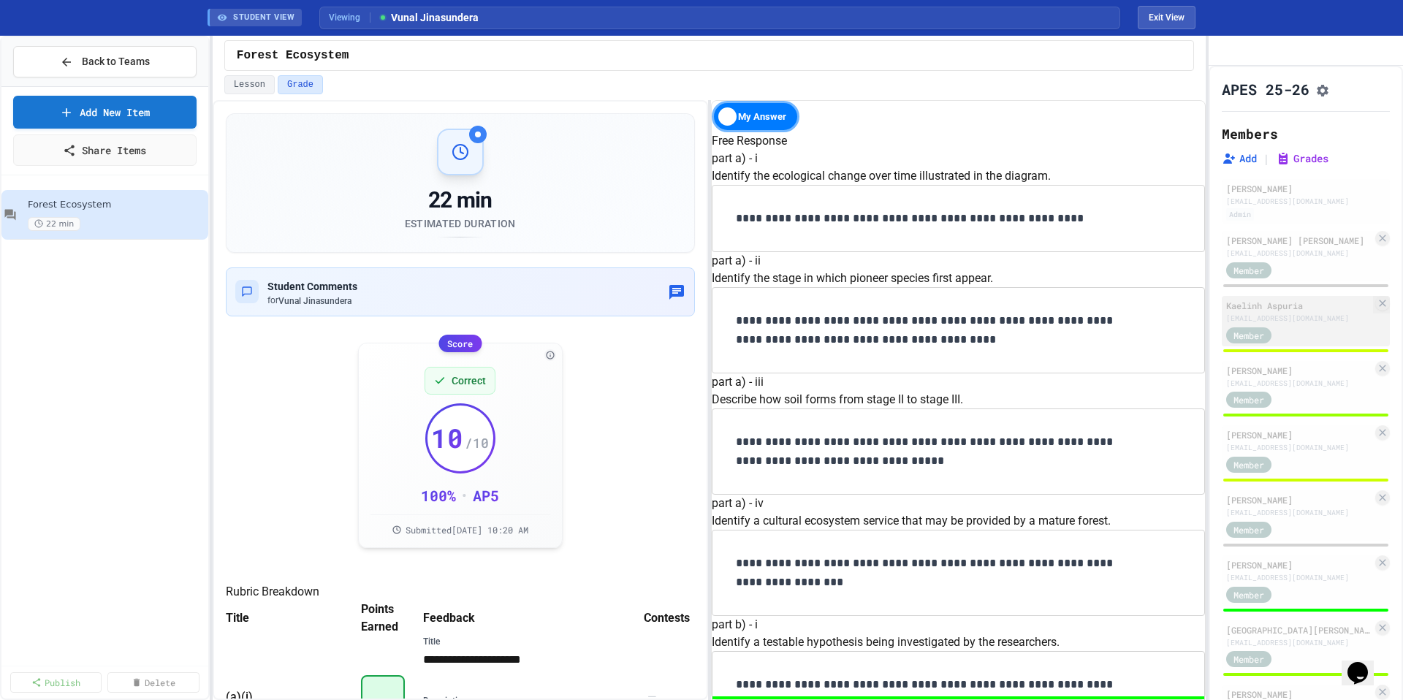
click at [1297, 324] on div "aspuriakaelinh2748@students.esuhsd.org" at bounding box center [1299, 318] width 146 height 11
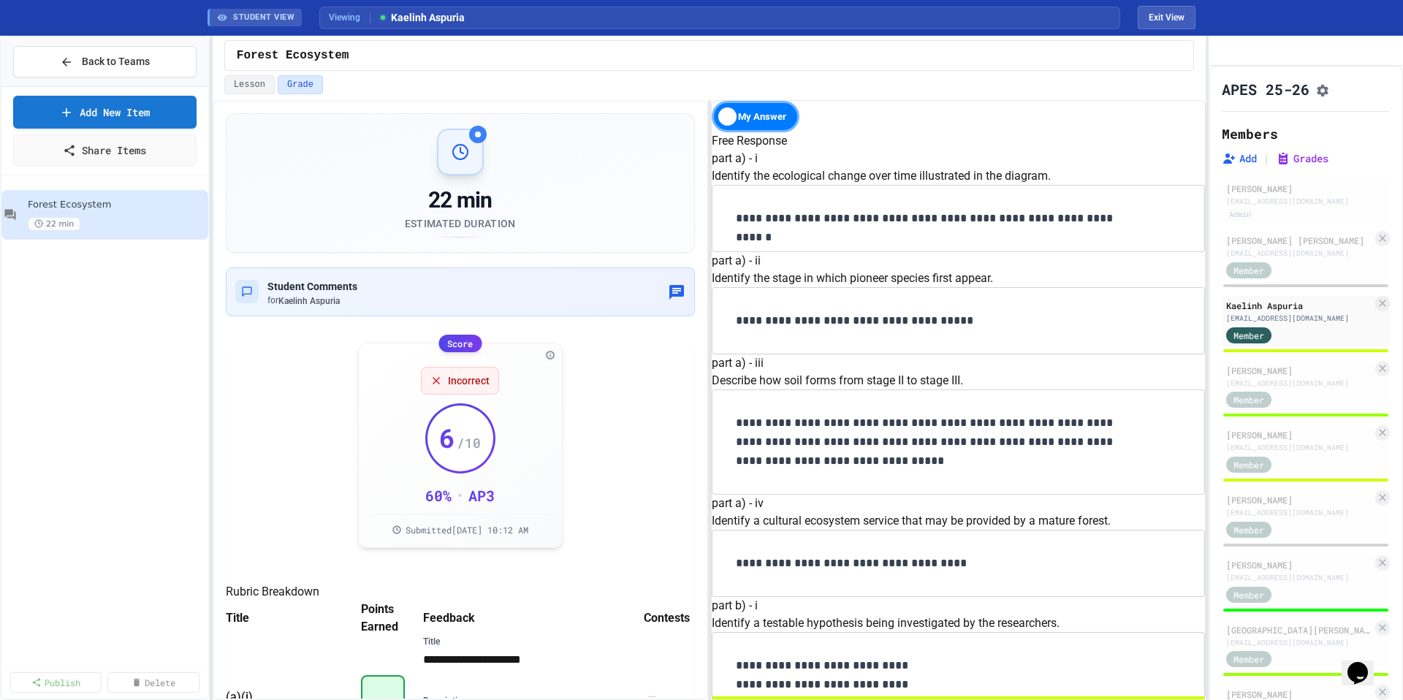
scroll to position [1145, 0]
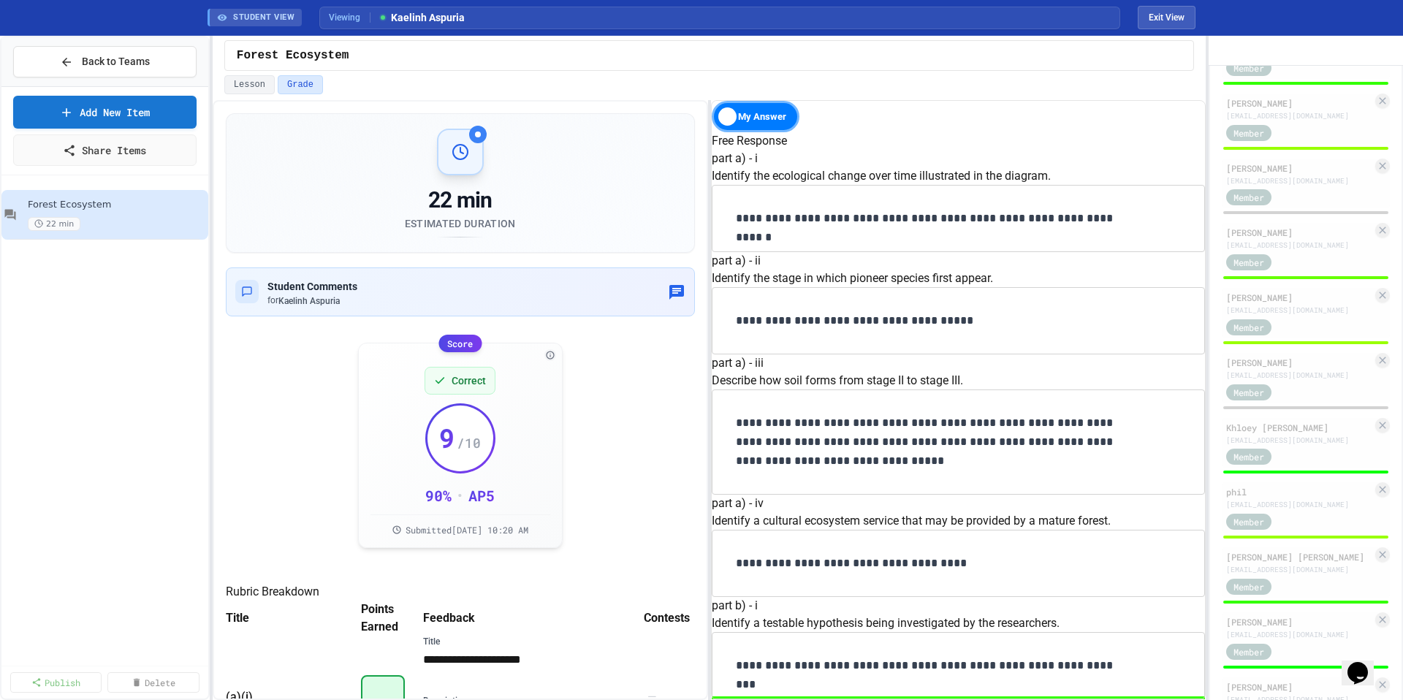
scroll to position [1587, 0]
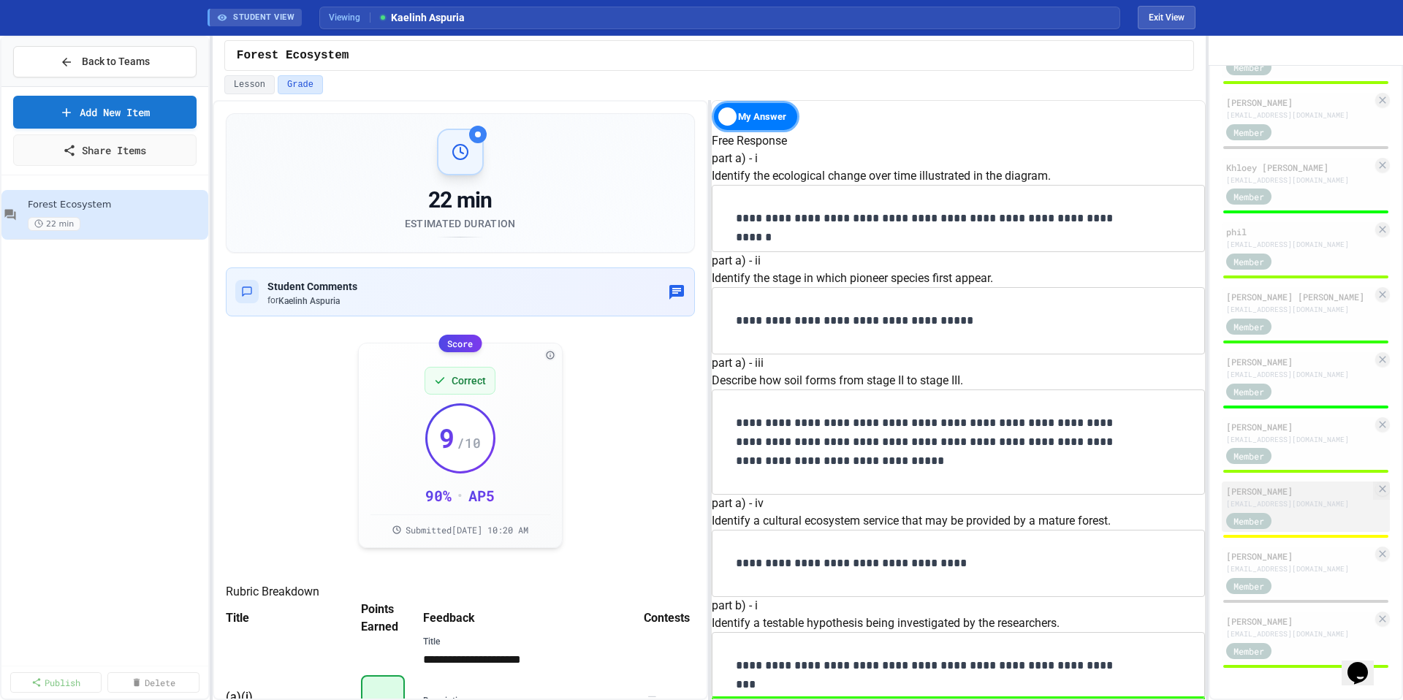
click at [1315, 506] on div "voyen8147@students.esuhsd.org" at bounding box center [1299, 503] width 146 height 11
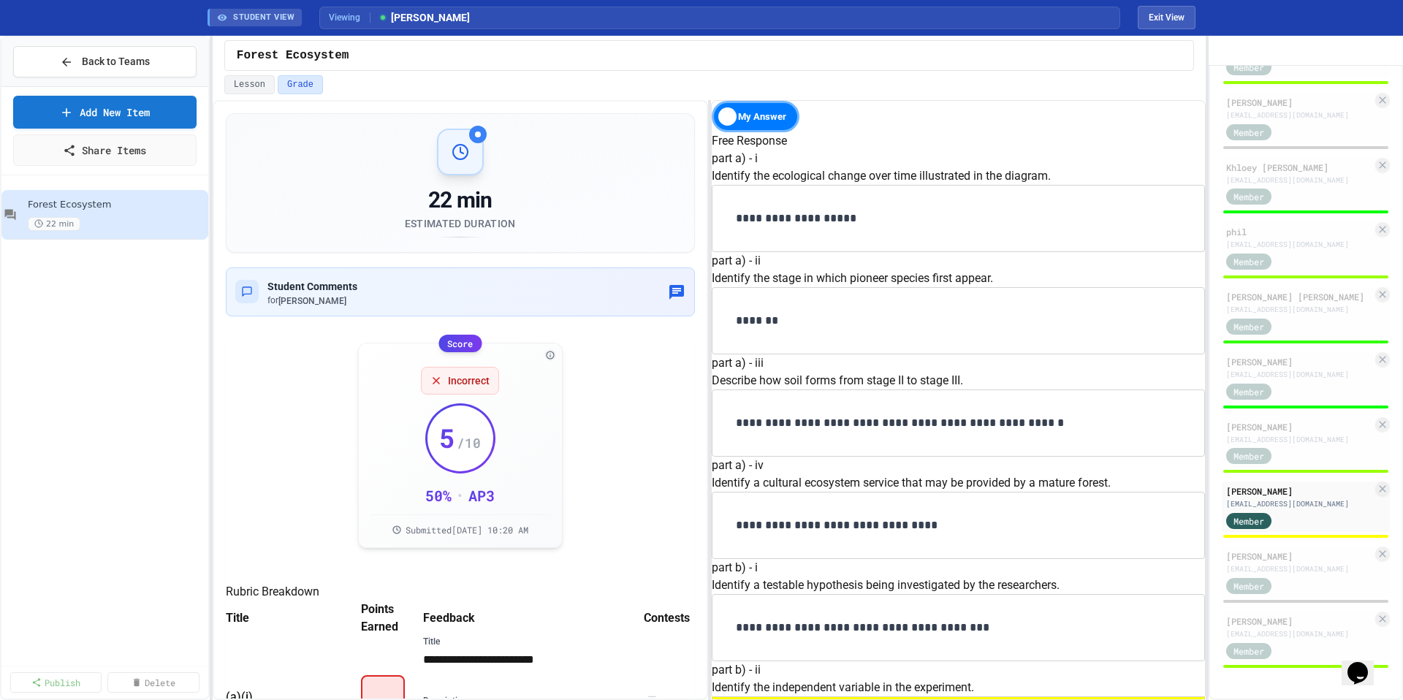
scroll to position [1582, 0]
click at [1299, 303] on div "Tuong Thien Kim Tran" at bounding box center [1299, 296] width 146 height 13
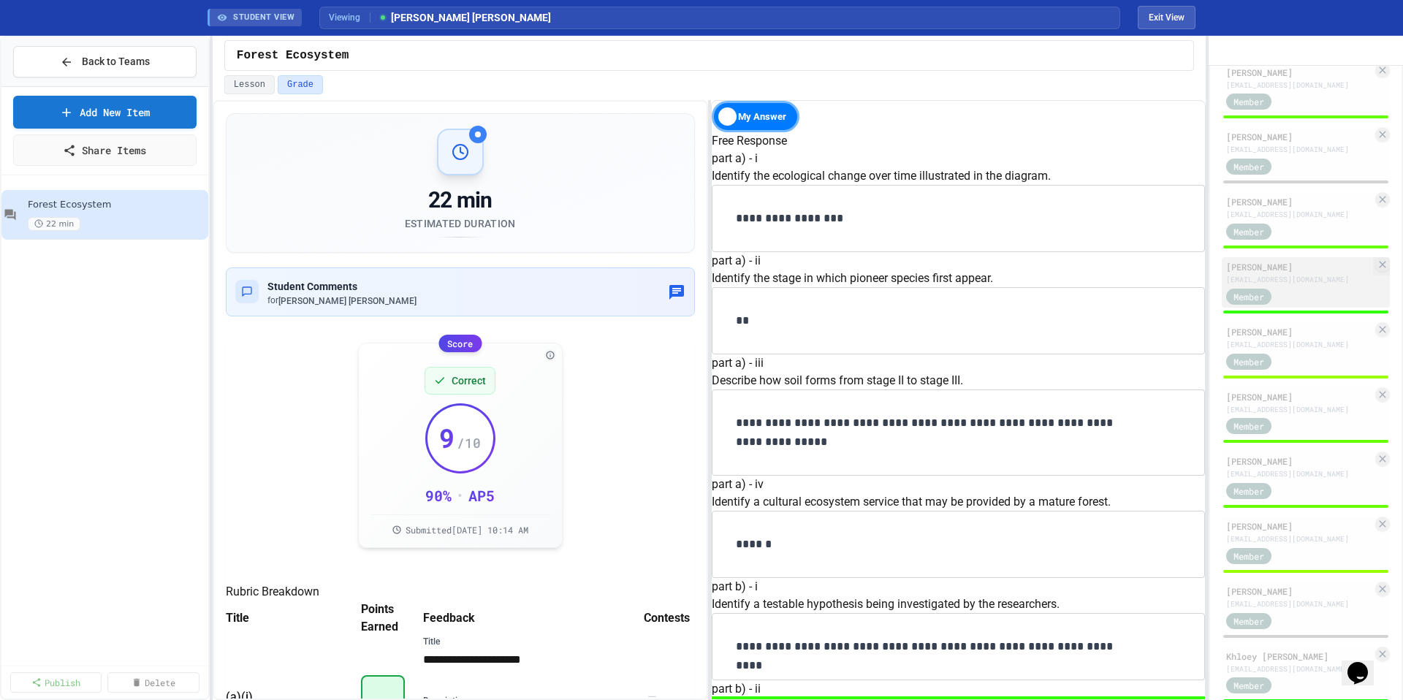
scroll to position [1077, 0]
click at [1308, 239] on div "Member" at bounding box center [1299, 230] width 146 height 18
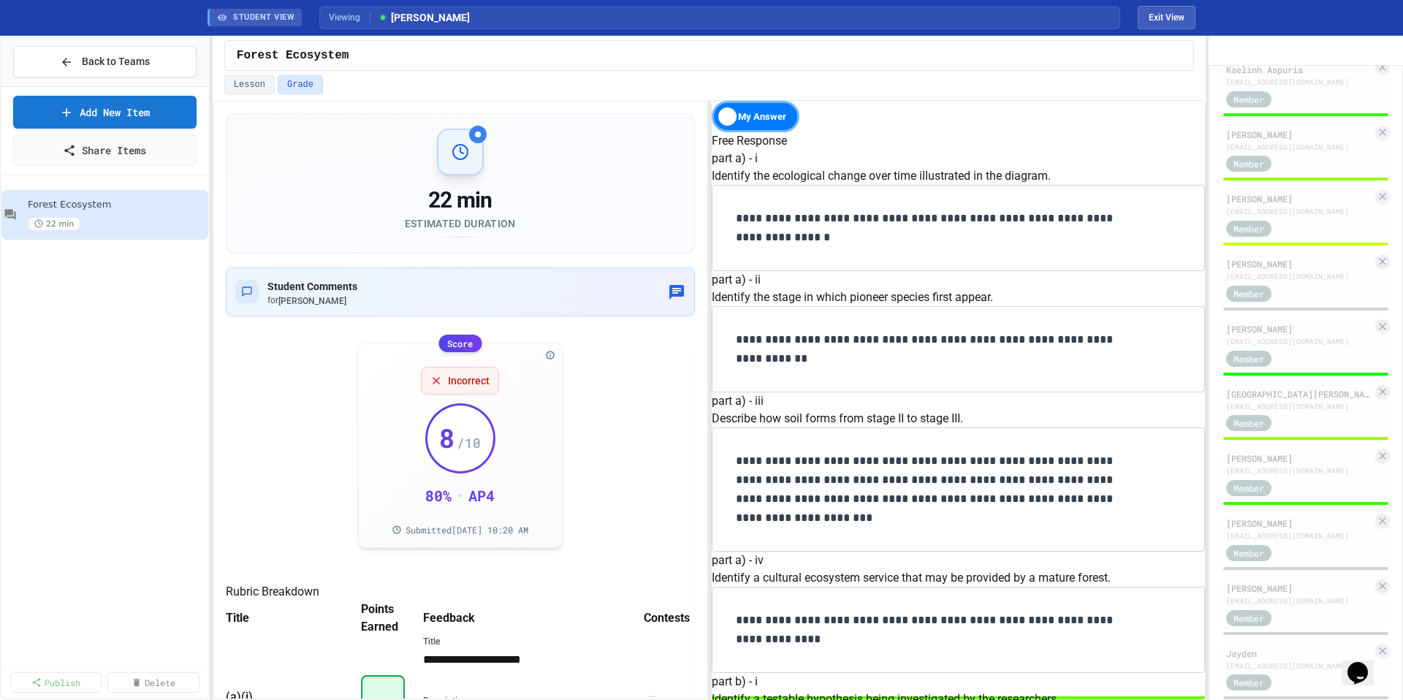
scroll to position [176, 0]
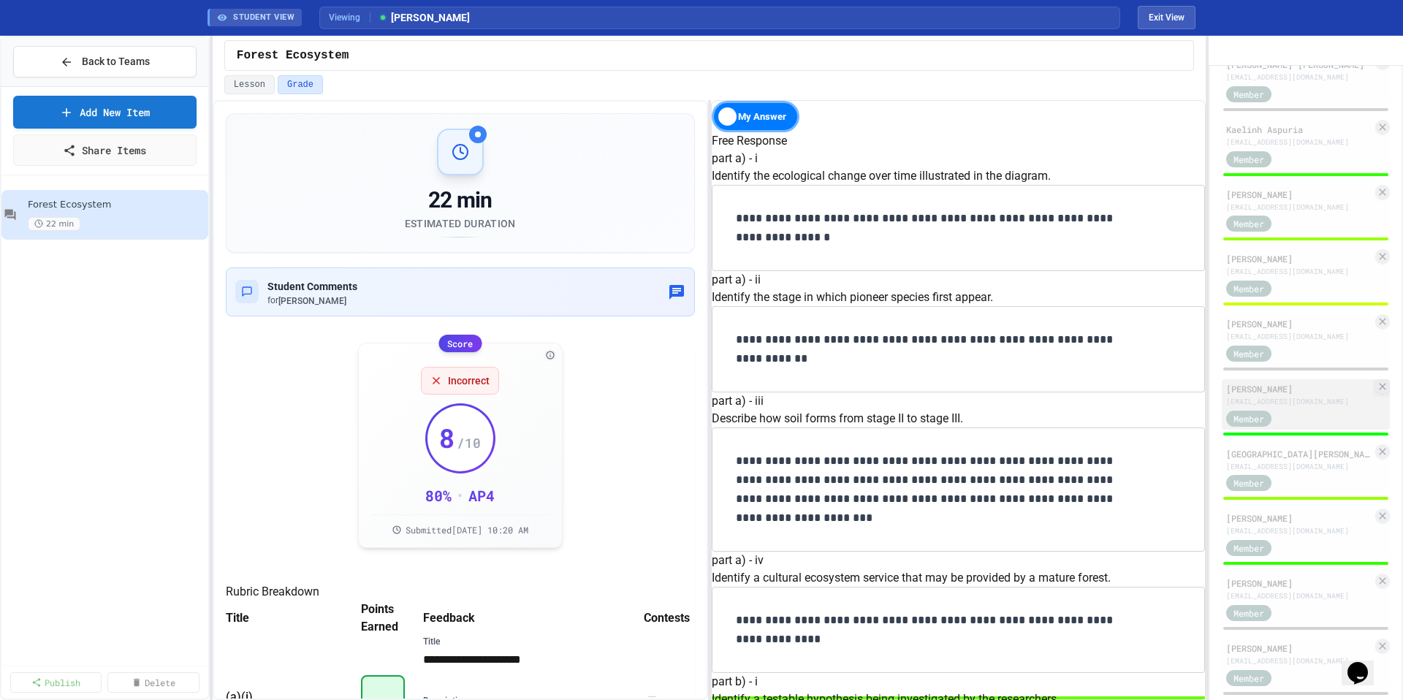
click at [1324, 407] on div "dodarren2879@students.esuhsd.org" at bounding box center [1299, 401] width 146 height 11
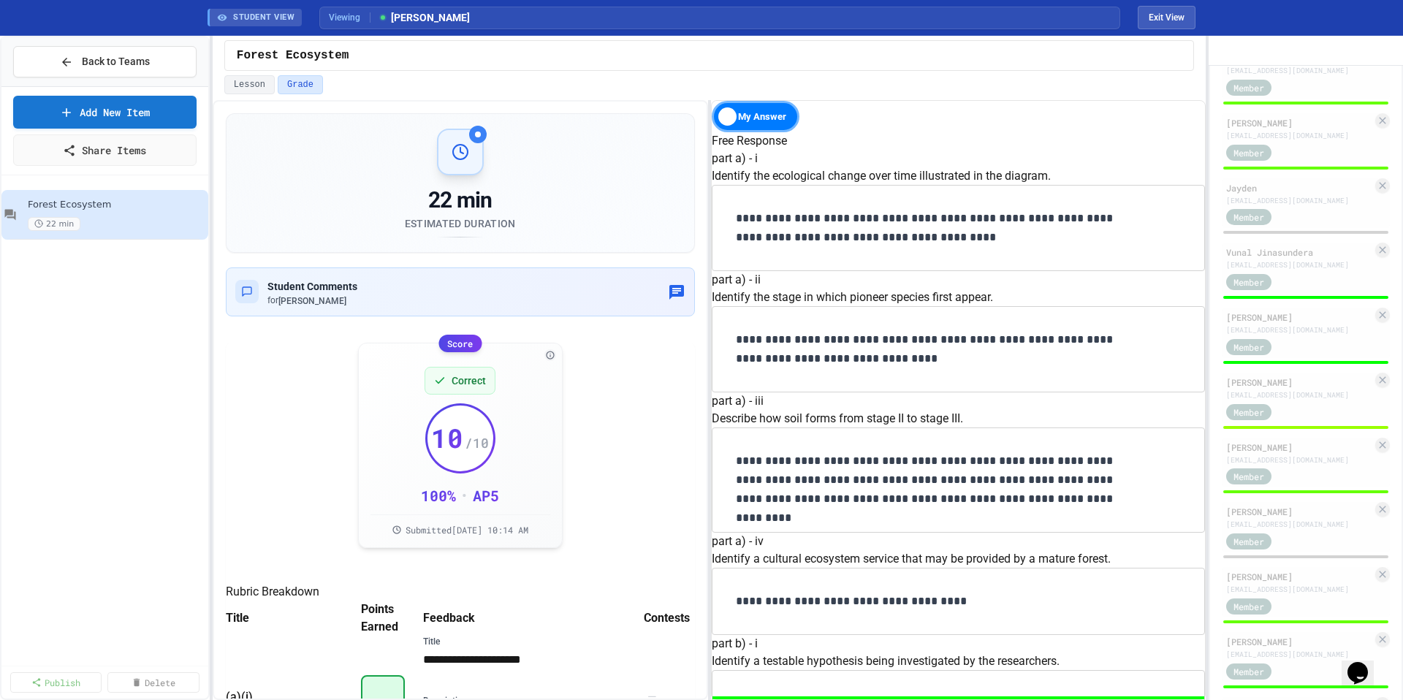
scroll to position [1587, 0]
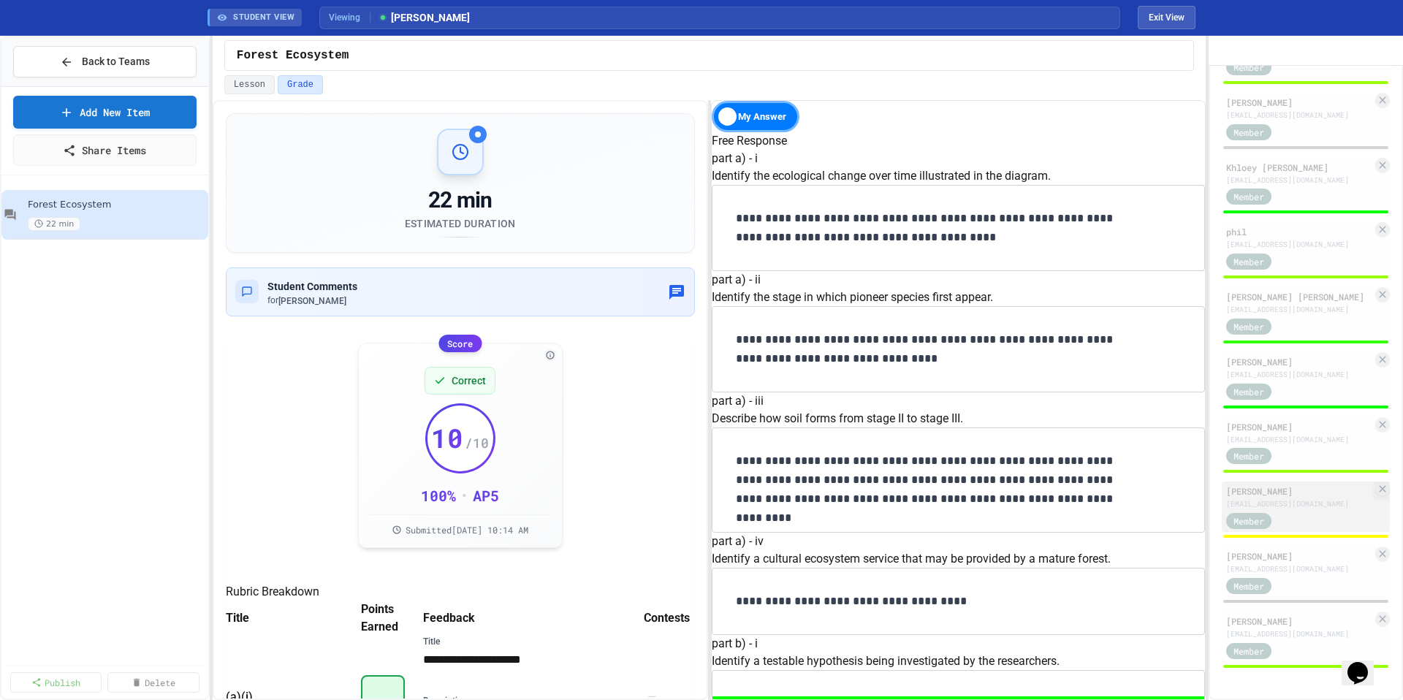
click at [1305, 514] on div "Member" at bounding box center [1299, 520] width 146 height 18
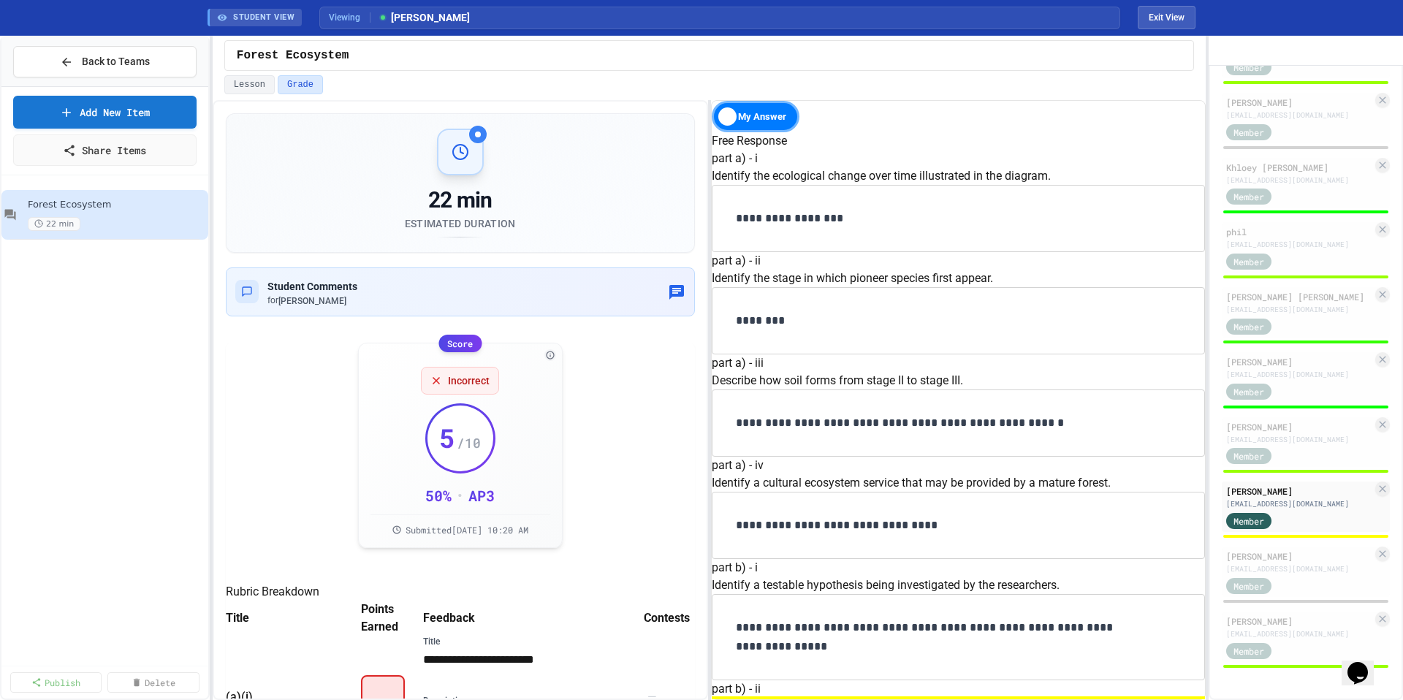
scroll to position [1145, 0]
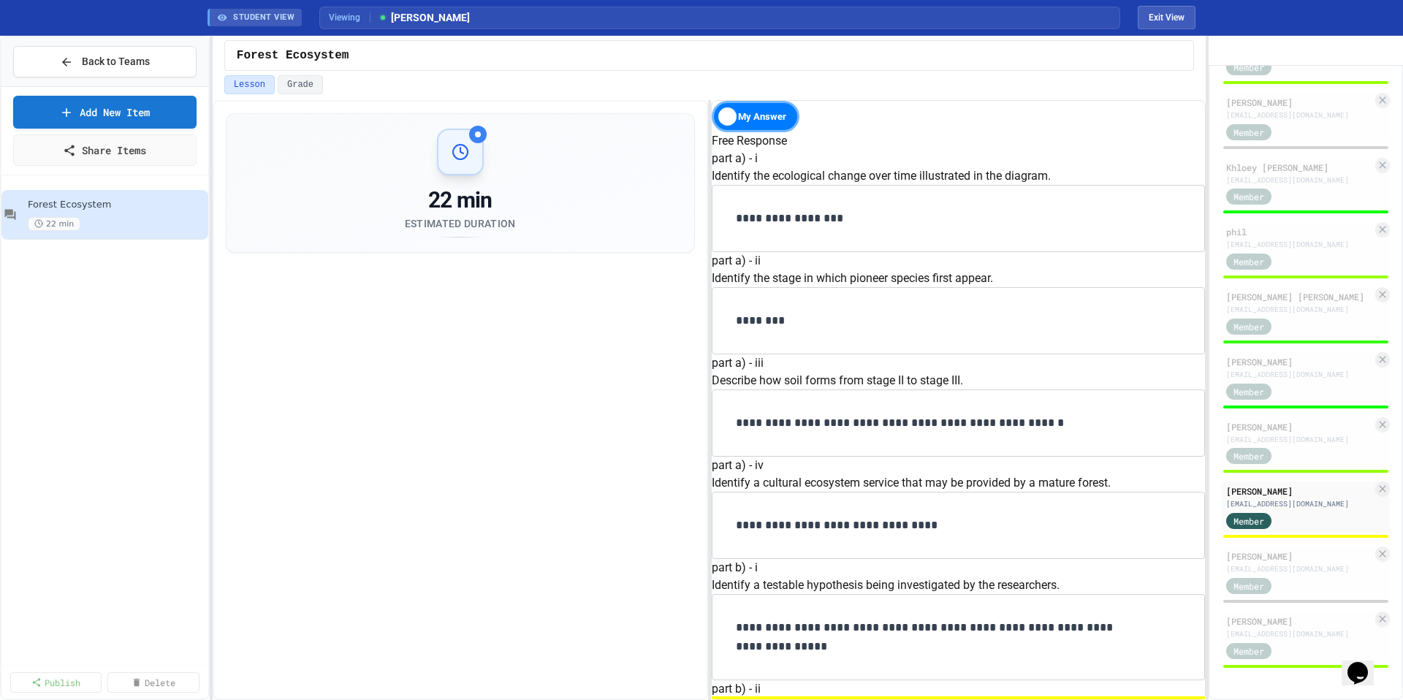
type input "*"
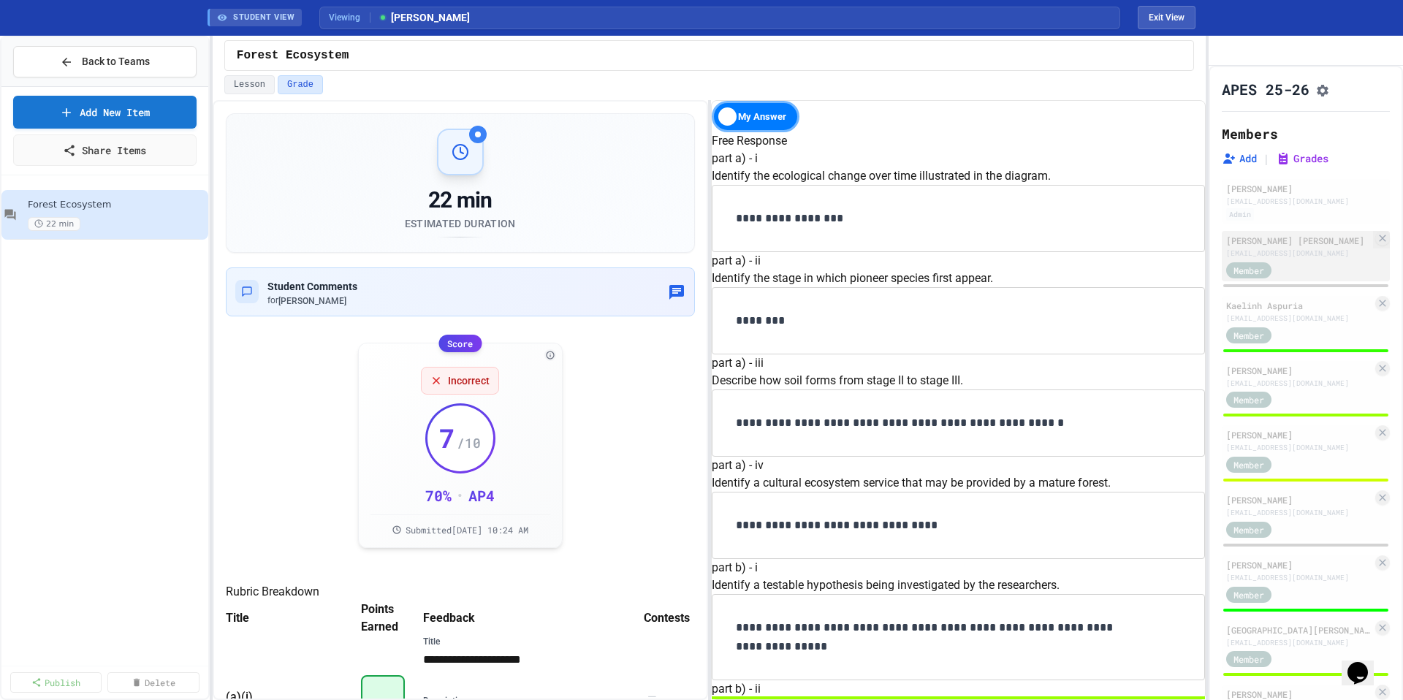
click at [1308, 278] on div "Member" at bounding box center [1299, 269] width 146 height 18
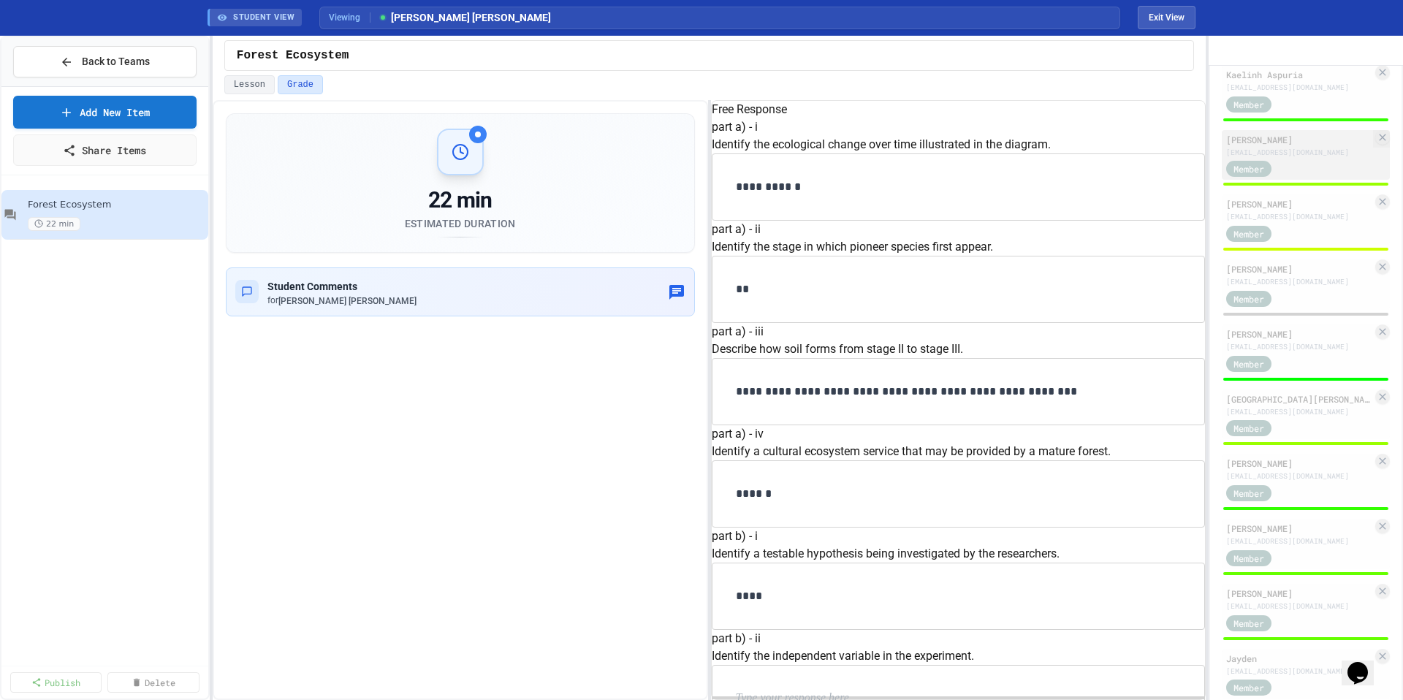
scroll to position [237, 0]
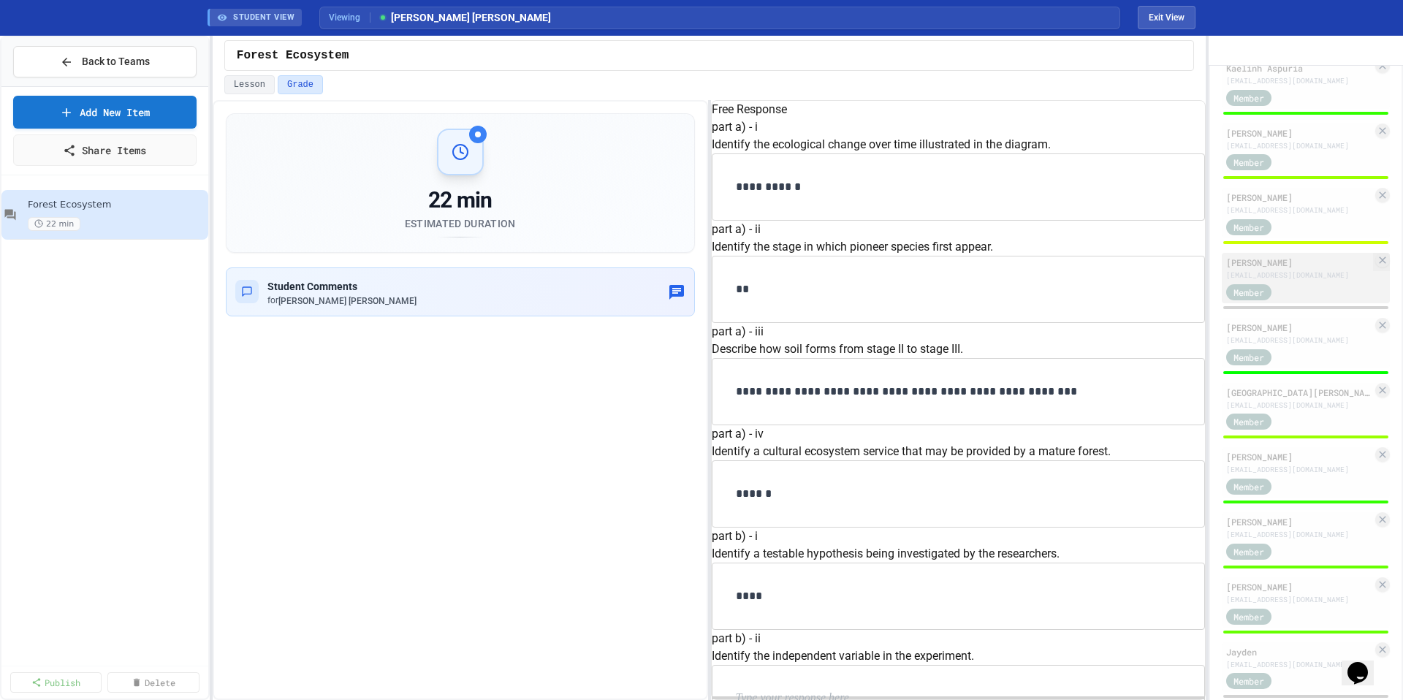
click at [1313, 281] on div "docameron6141@students.esuhsd.org" at bounding box center [1299, 275] width 146 height 11
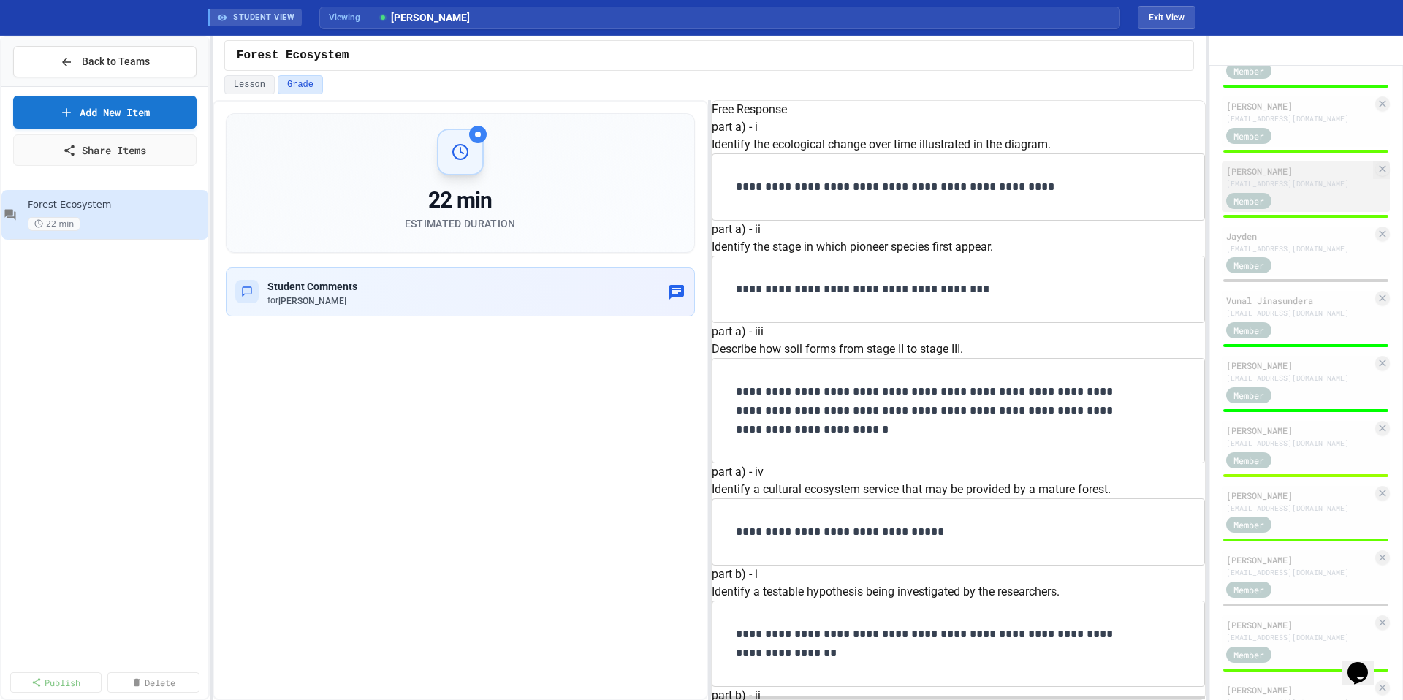
scroll to position [920, 0]
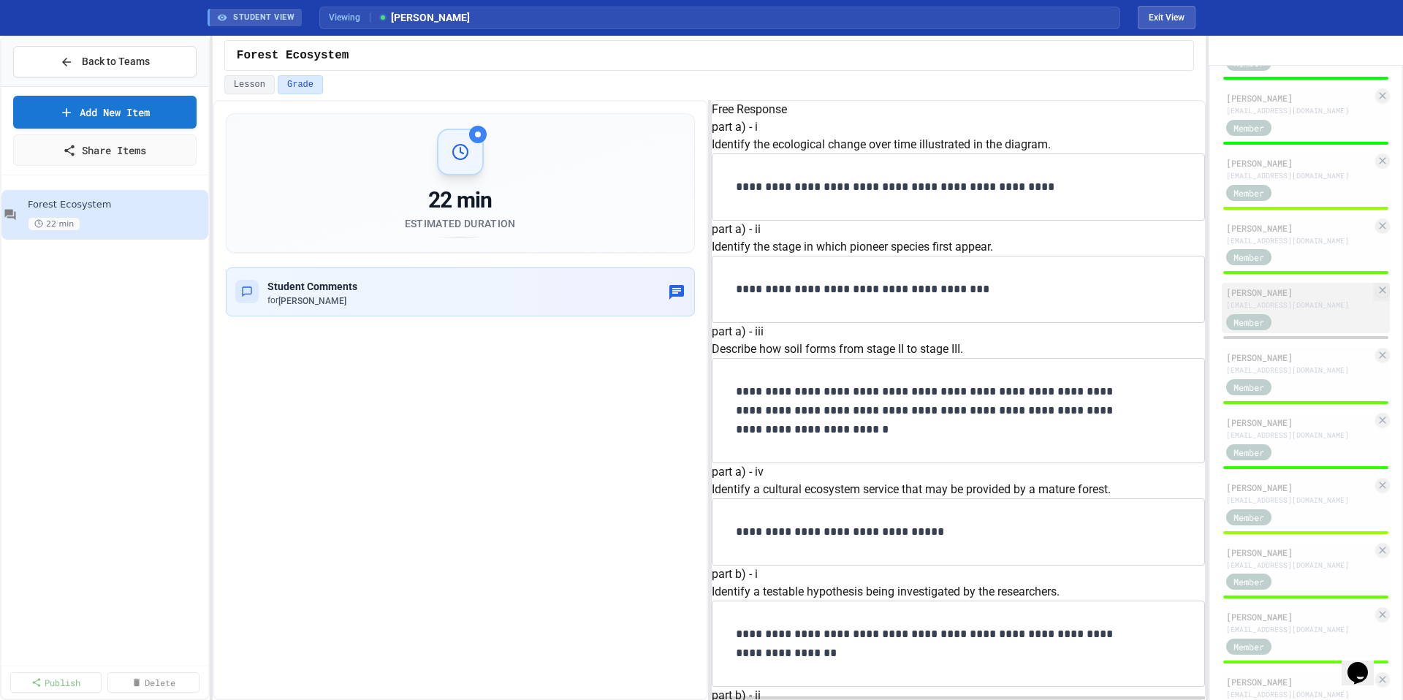
click at [1309, 330] on div "Member" at bounding box center [1299, 321] width 146 height 18
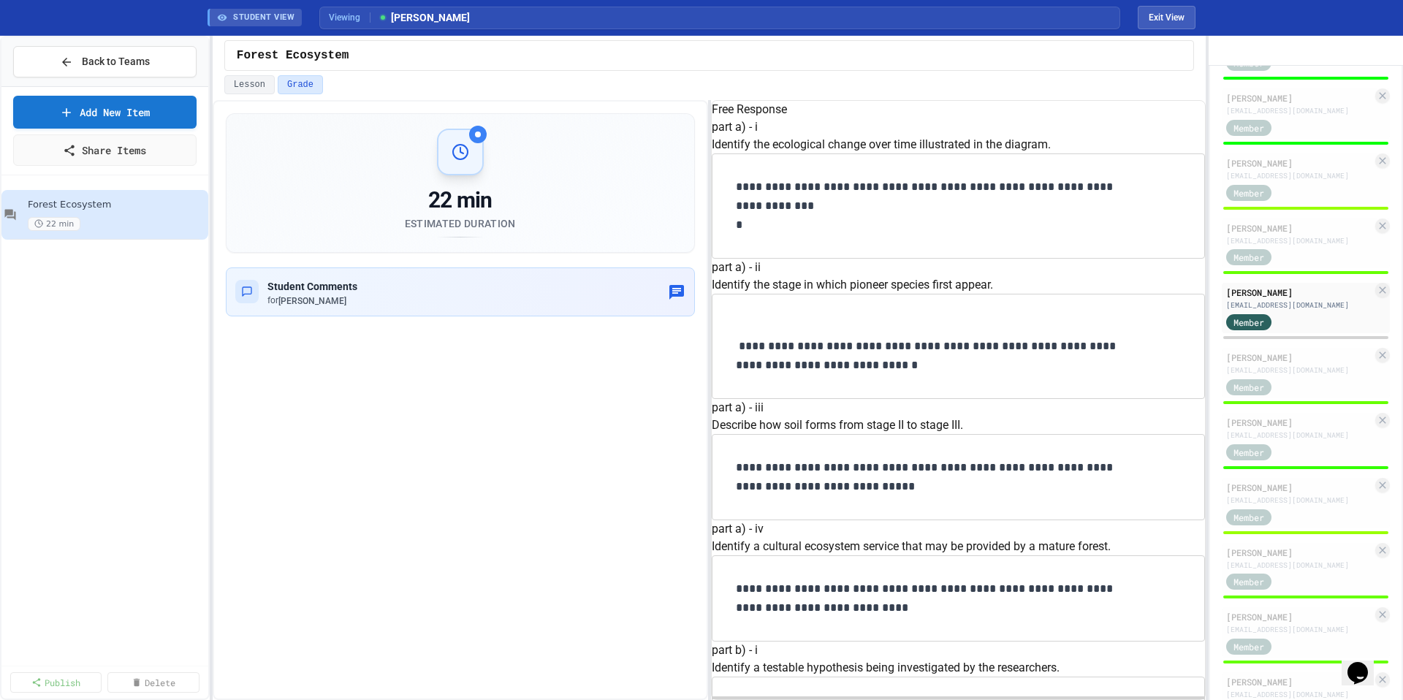
type input "*"
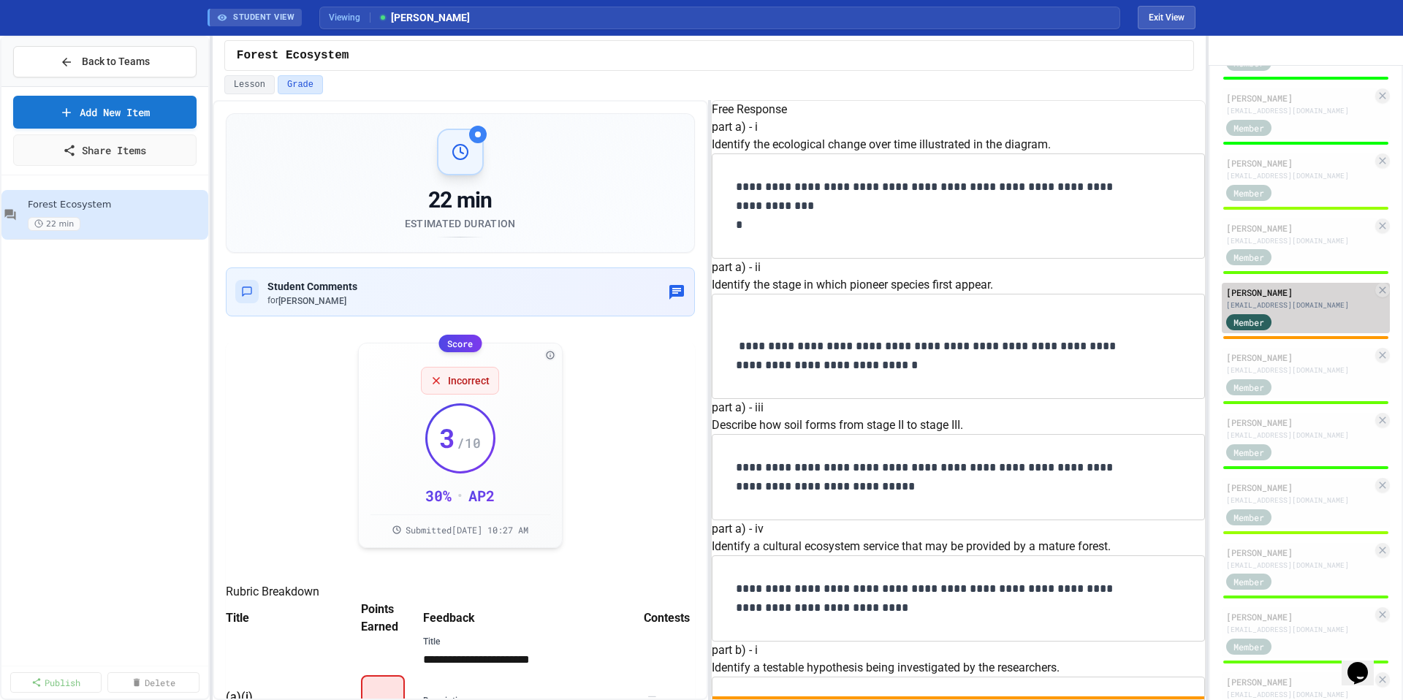
click at [1314, 299] on div "Minh Luong" at bounding box center [1299, 292] width 146 height 13
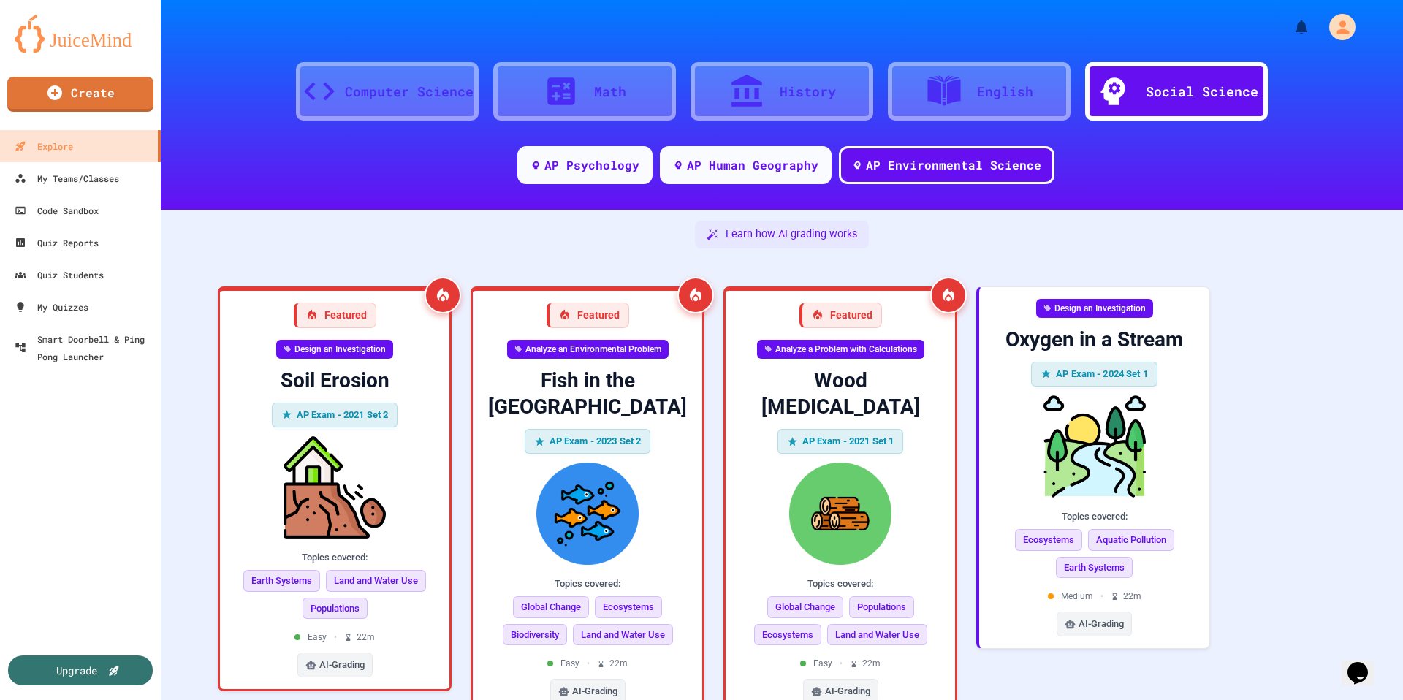
click at [566, 101] on icon at bounding box center [561, 91] width 28 height 28
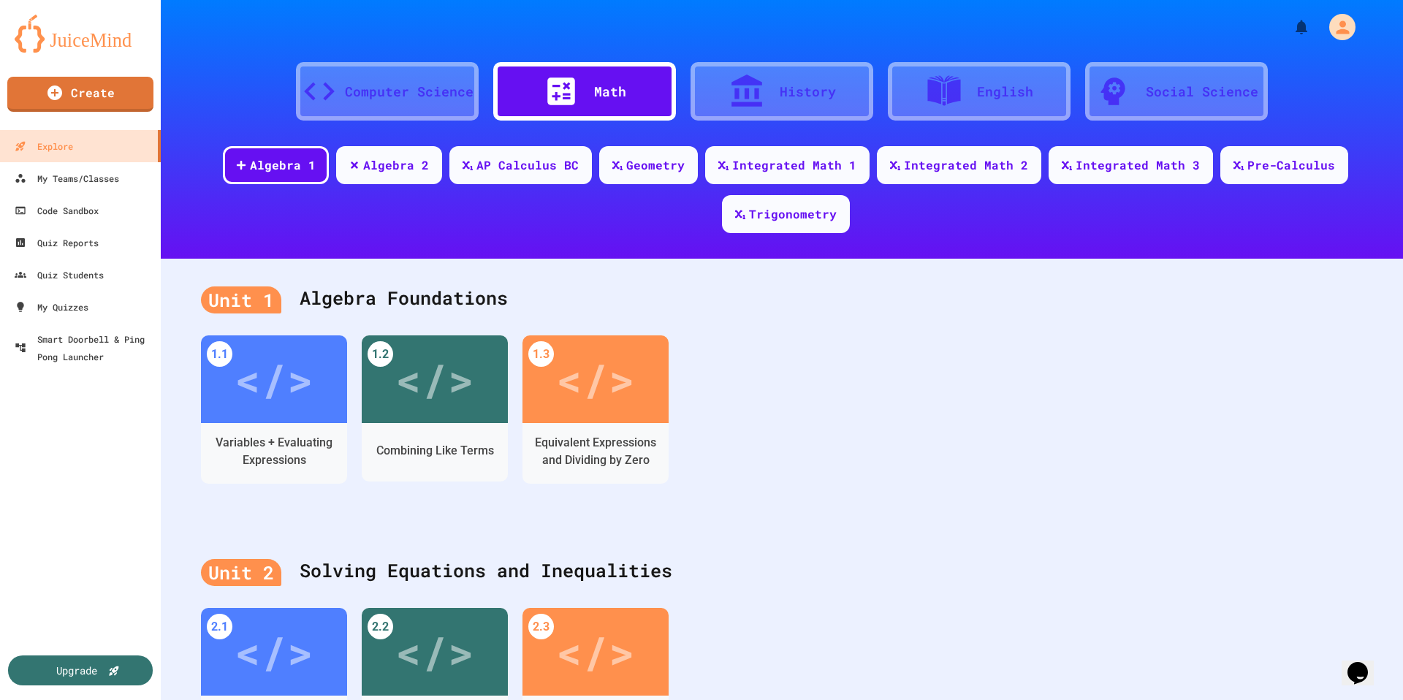
click at [793, 108] on div "History" at bounding box center [781, 91] width 183 height 58
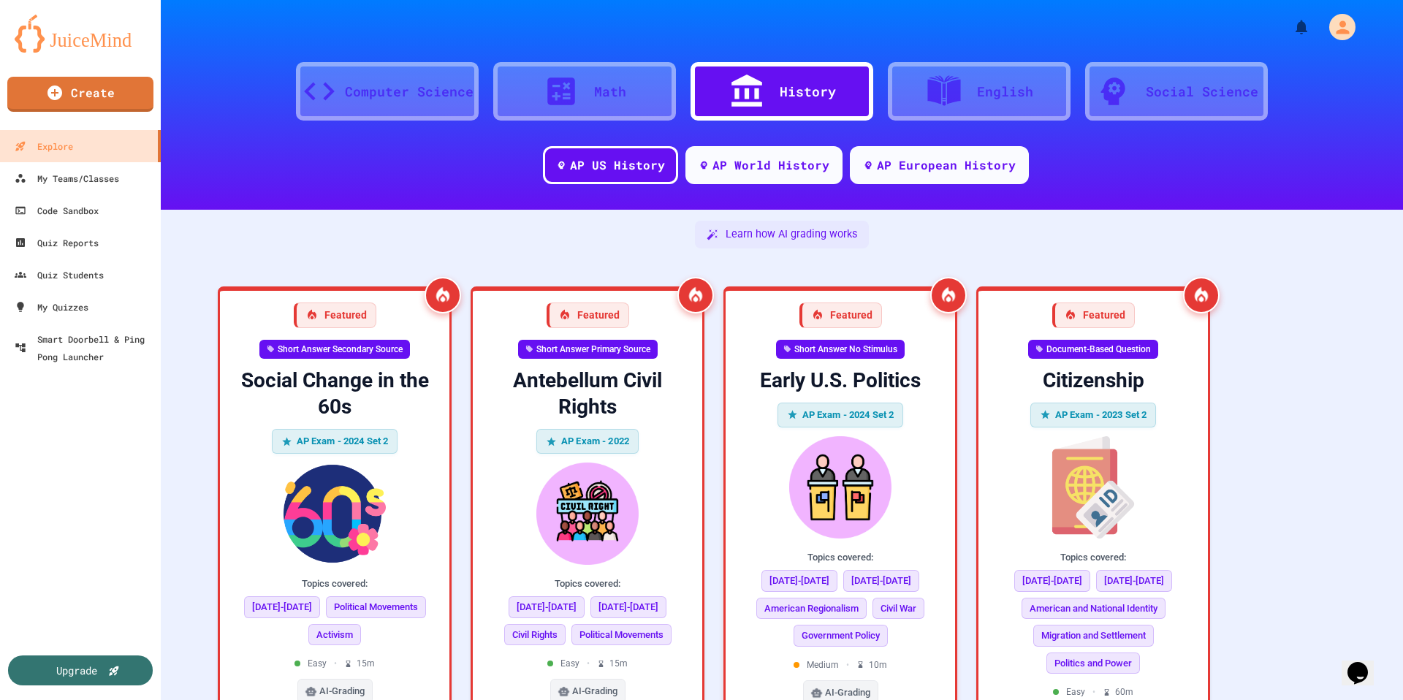
click at [1162, 98] on div "Social Science" at bounding box center [1201, 92] width 112 height 20
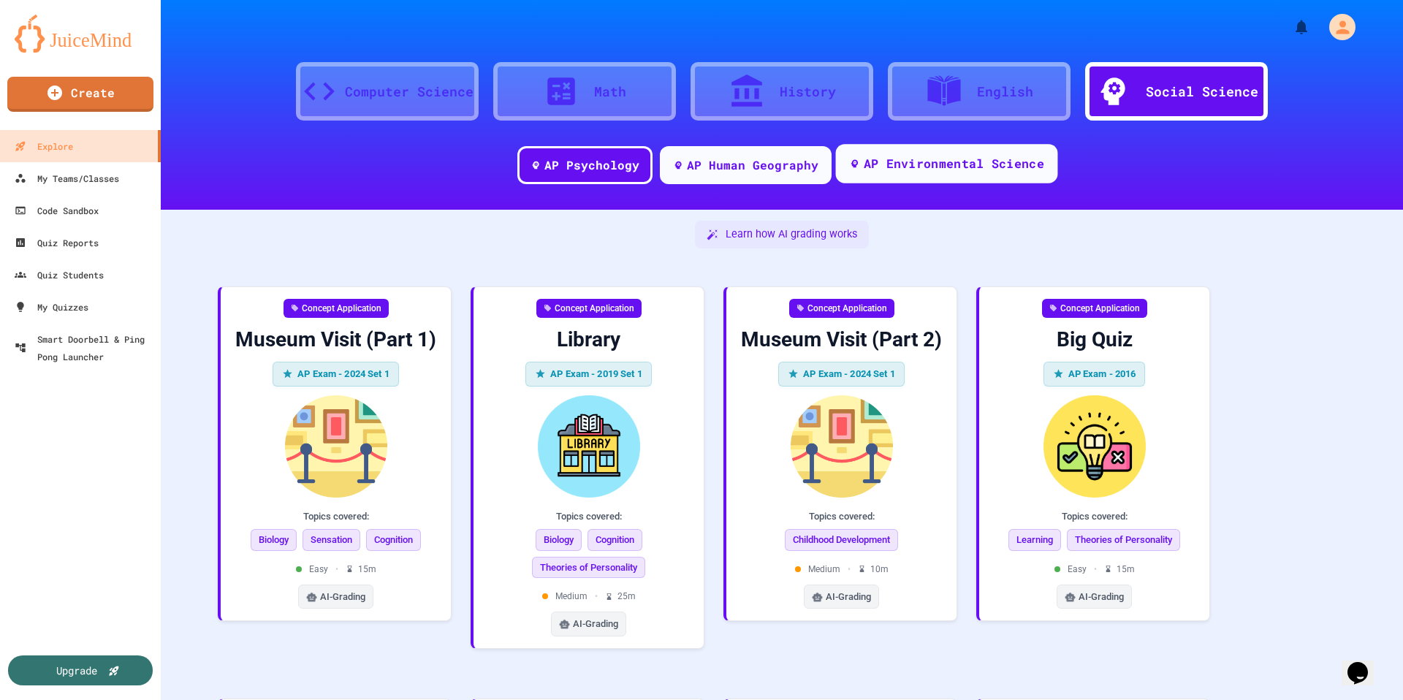
click at [913, 169] on div "AP Environmental Science" at bounding box center [953, 164] width 180 height 18
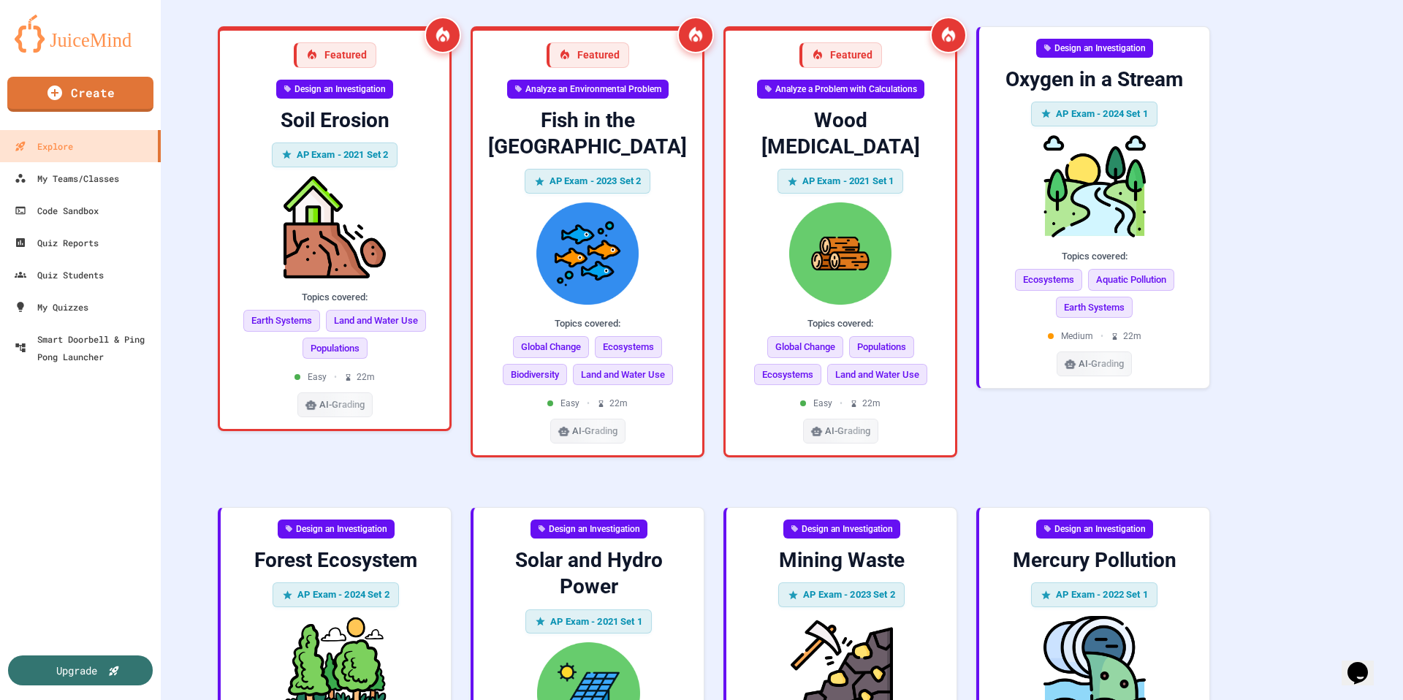
scroll to position [140, 0]
